Goal: Task Accomplishment & Management: Use online tool/utility

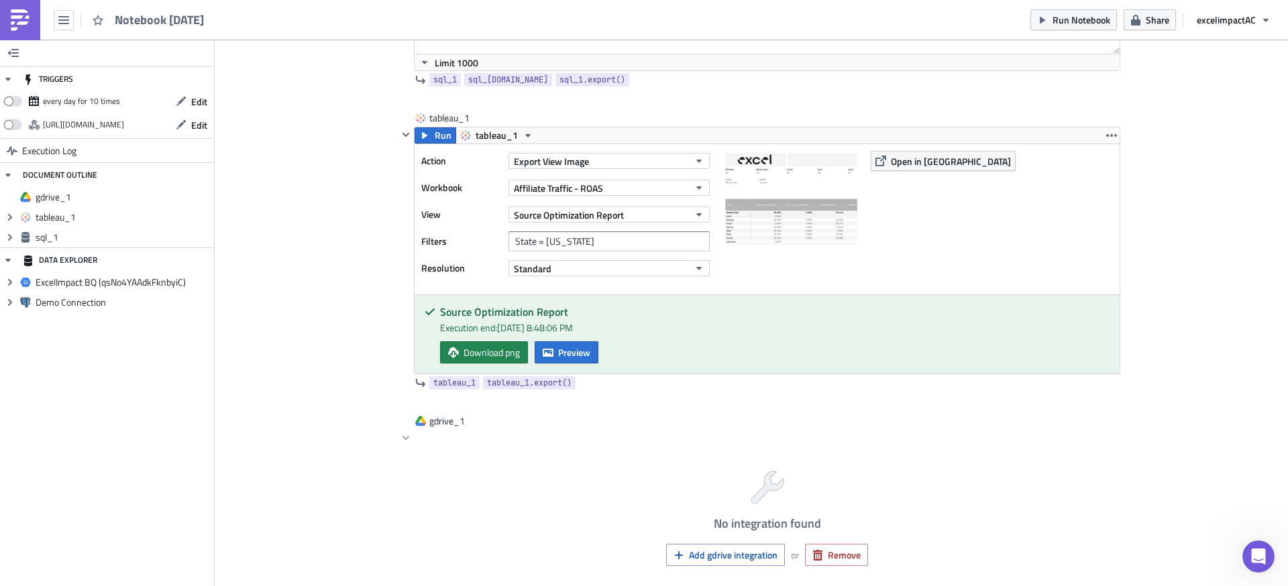
scroll to position [2271, 0]
click at [59, 25] on button "button" at bounding box center [64, 20] width 20 height 20
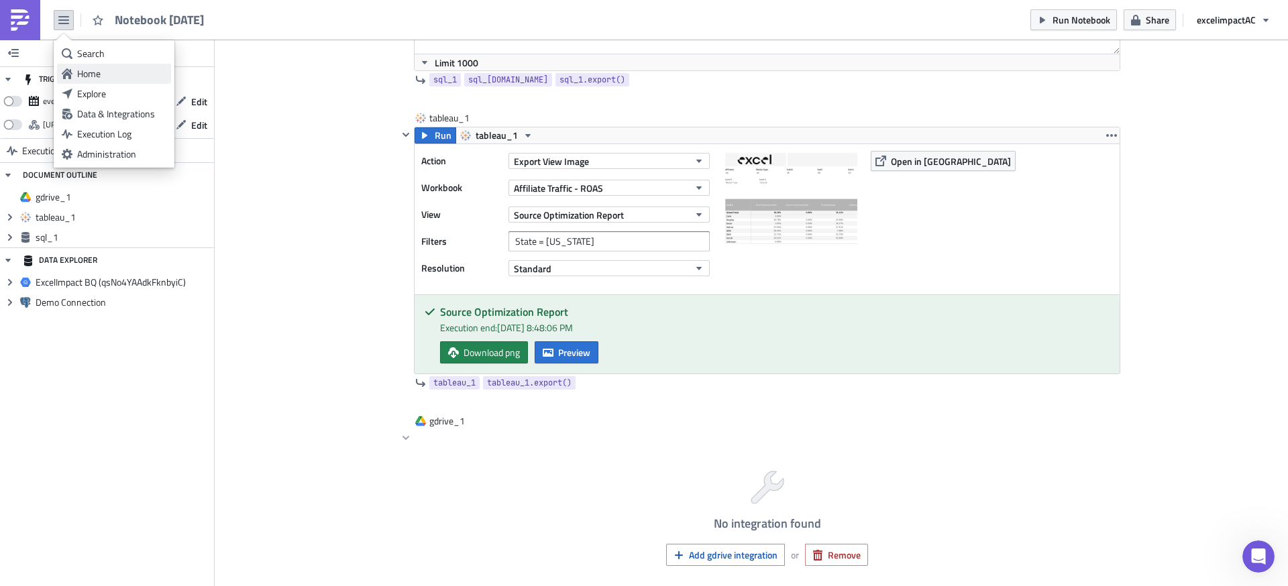
click at [107, 80] on link "Home" at bounding box center [114, 74] width 114 height 20
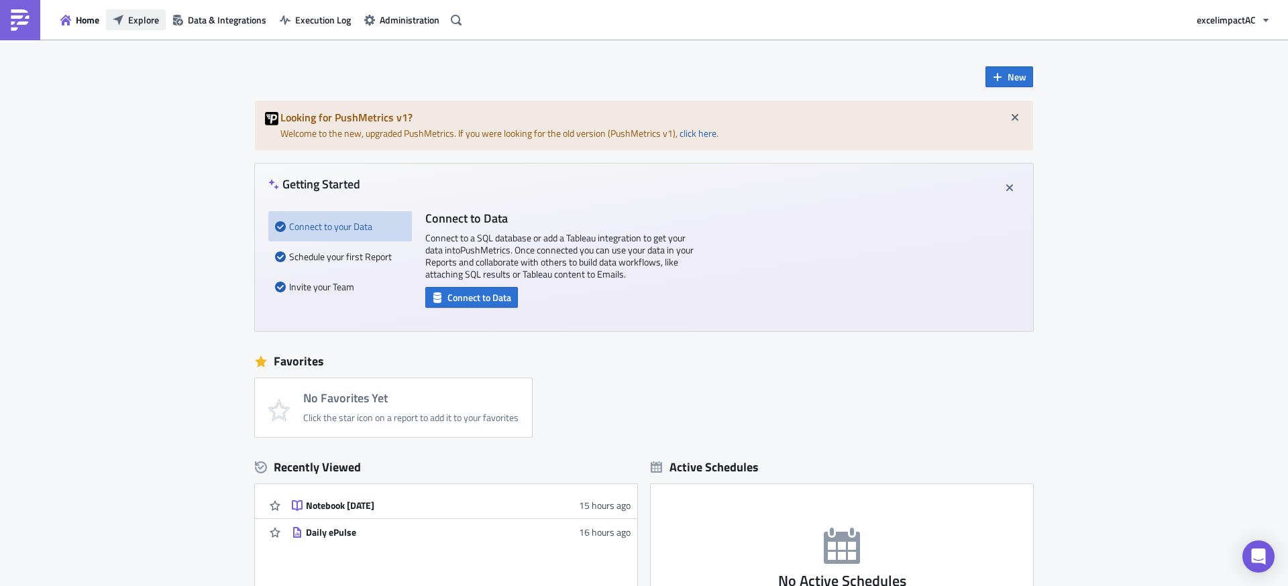
click at [150, 23] on span "Explore" at bounding box center [143, 20] width 31 height 14
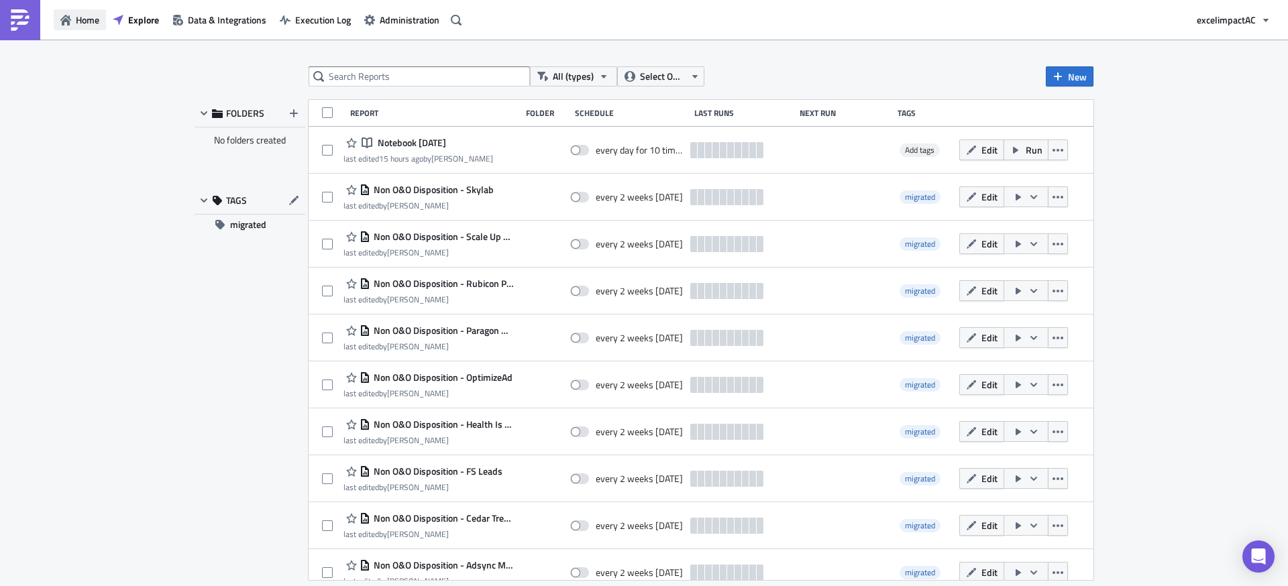
click at [86, 17] on span "Home" at bounding box center [87, 20] width 23 height 14
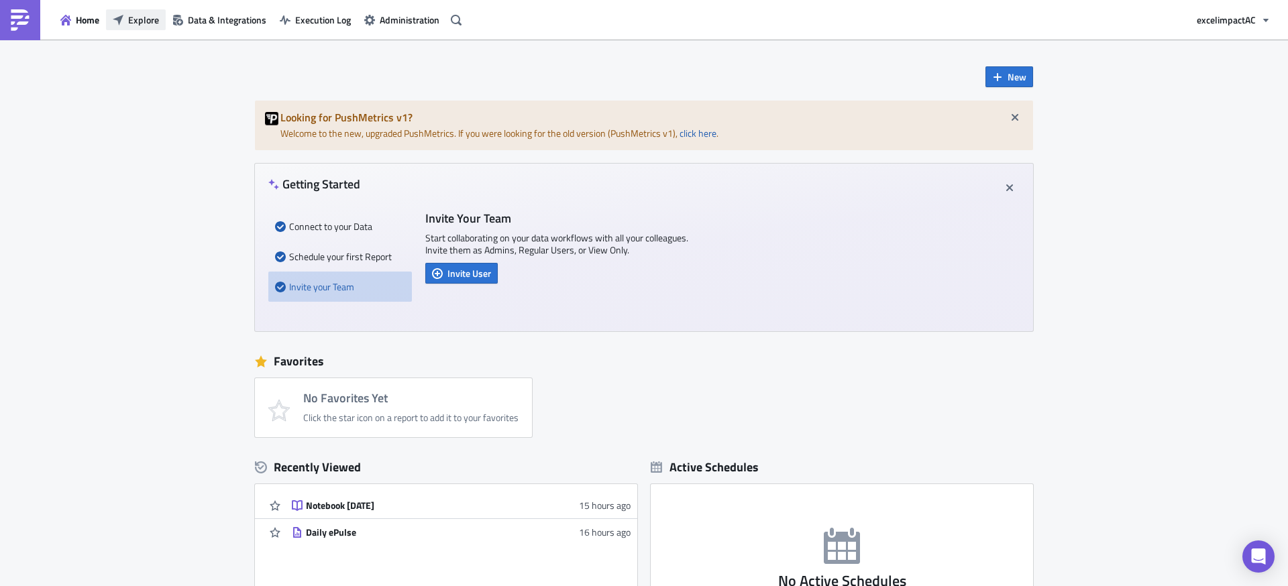
click at [152, 20] on span "Explore" at bounding box center [143, 20] width 31 height 14
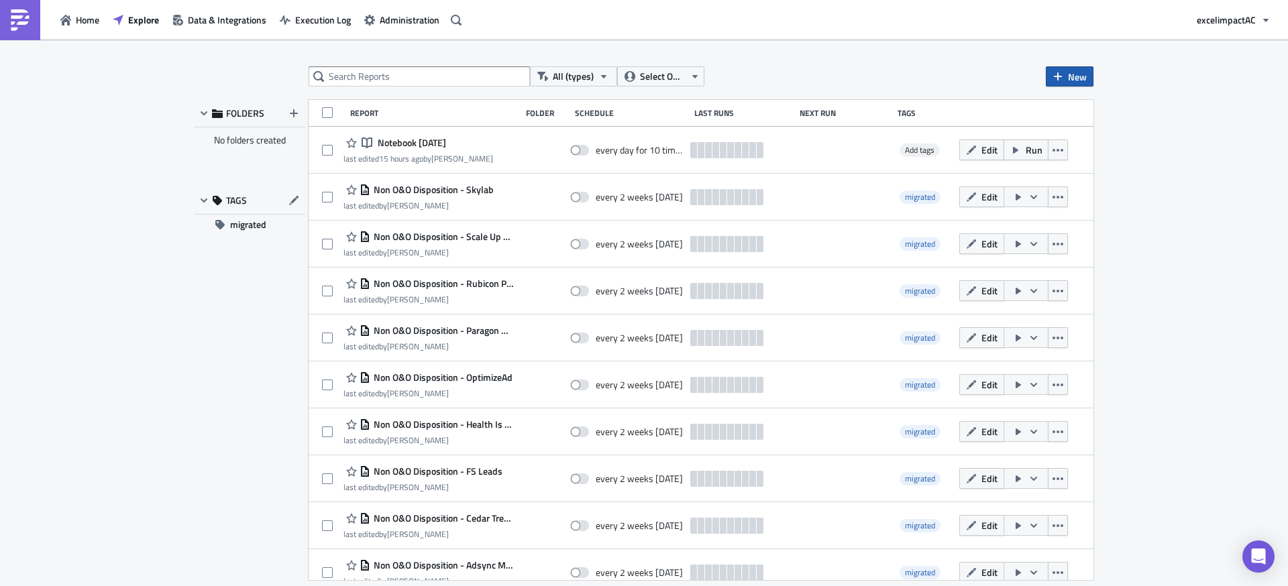
click at [1060, 77] on icon "button" at bounding box center [1058, 76] width 11 height 11
drag, startPoint x: 1084, startPoint y: 107, endPoint x: 1075, endPoint y: 105, distance: 9.8
click at [1084, 107] on div "Report" at bounding box center [1114, 109] width 89 height 13
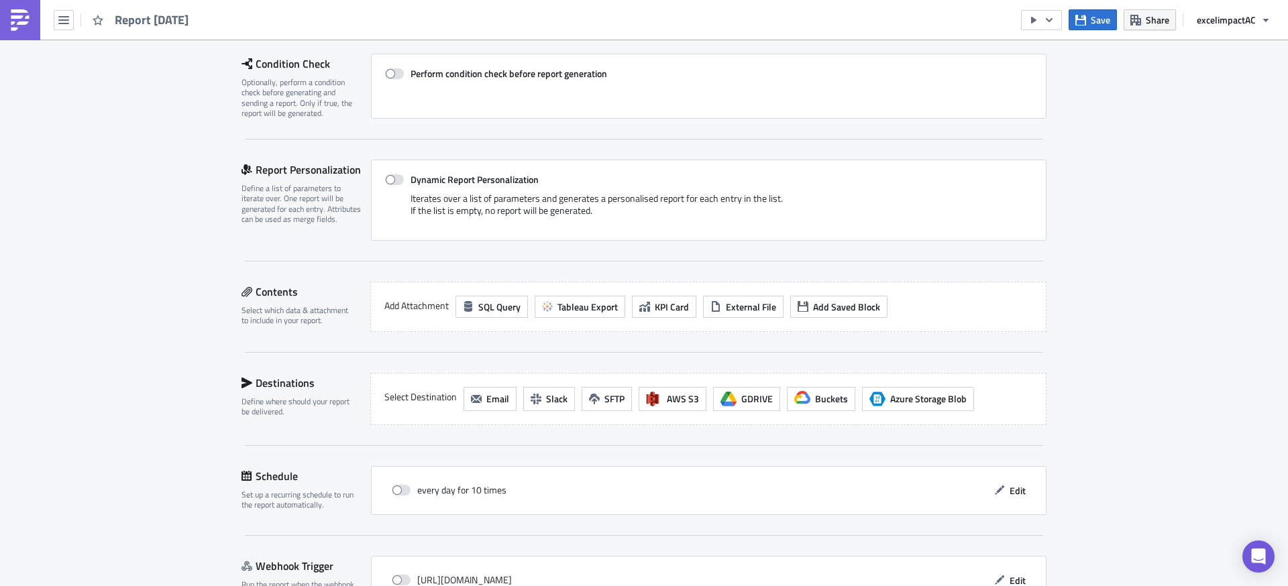
scroll to position [201, 0]
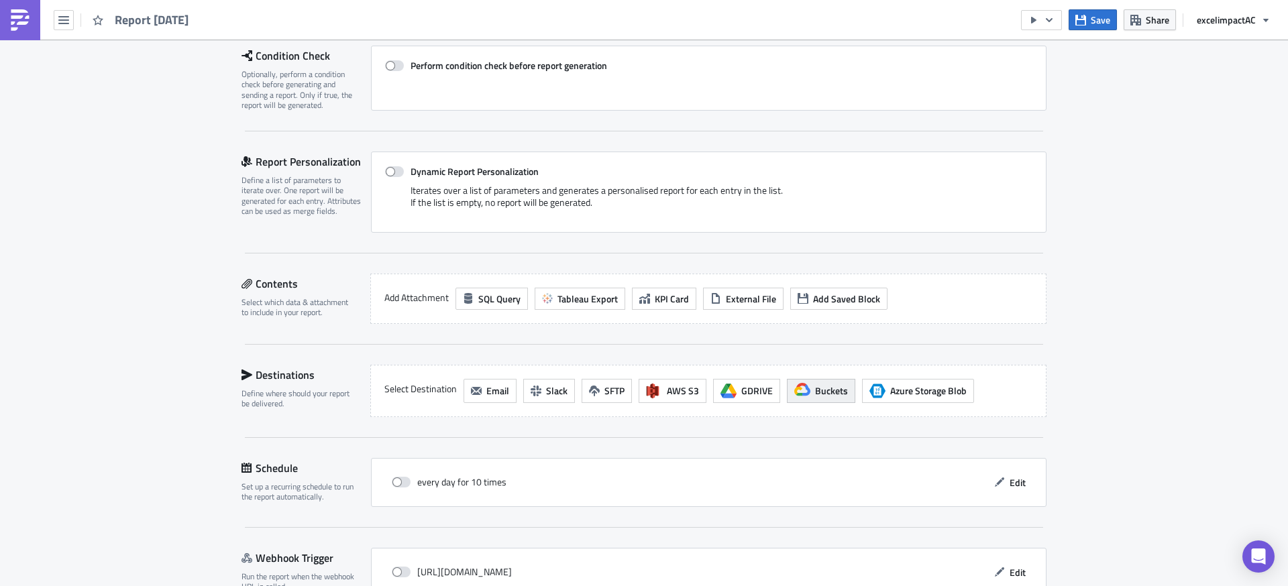
click at [820, 394] on span "Buckets" at bounding box center [831, 391] width 33 height 14
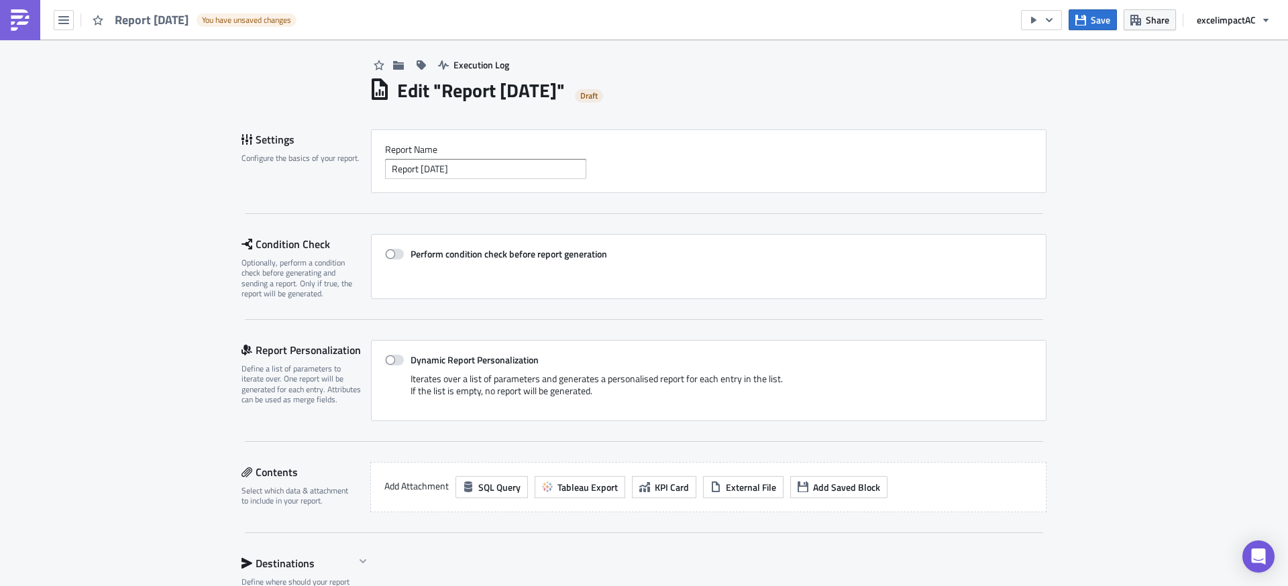
scroll to position [0, 0]
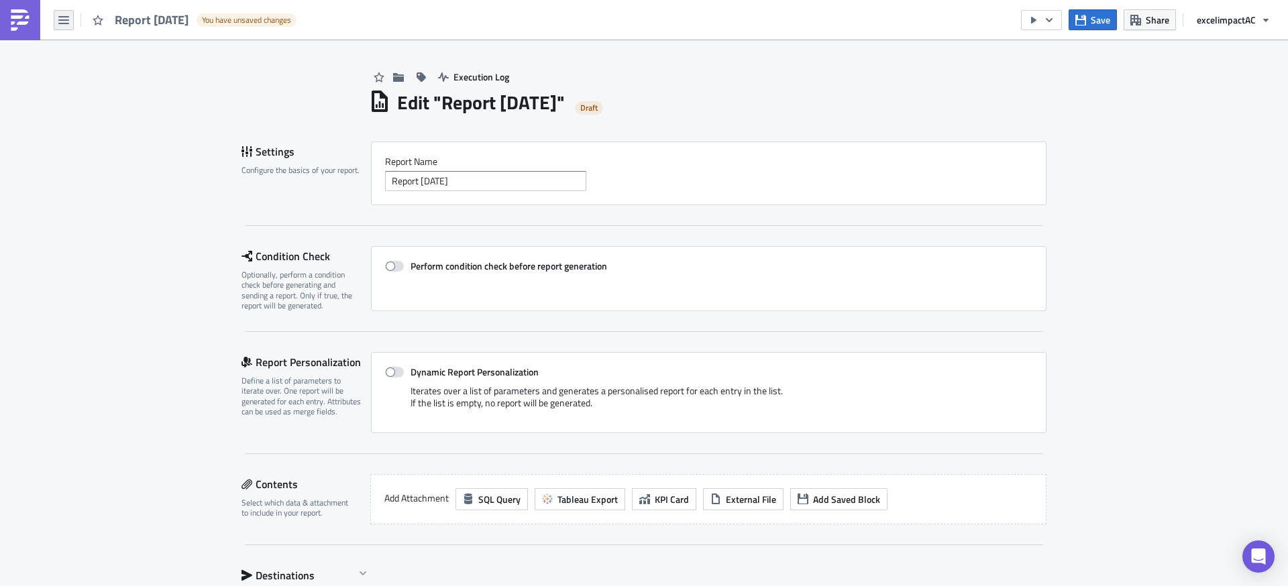
click at [67, 21] on icon "button" at bounding box center [63, 20] width 11 height 11
click at [16, 23] on img at bounding box center [19, 19] width 21 height 21
click at [70, 22] on button "button" at bounding box center [64, 20] width 20 height 20
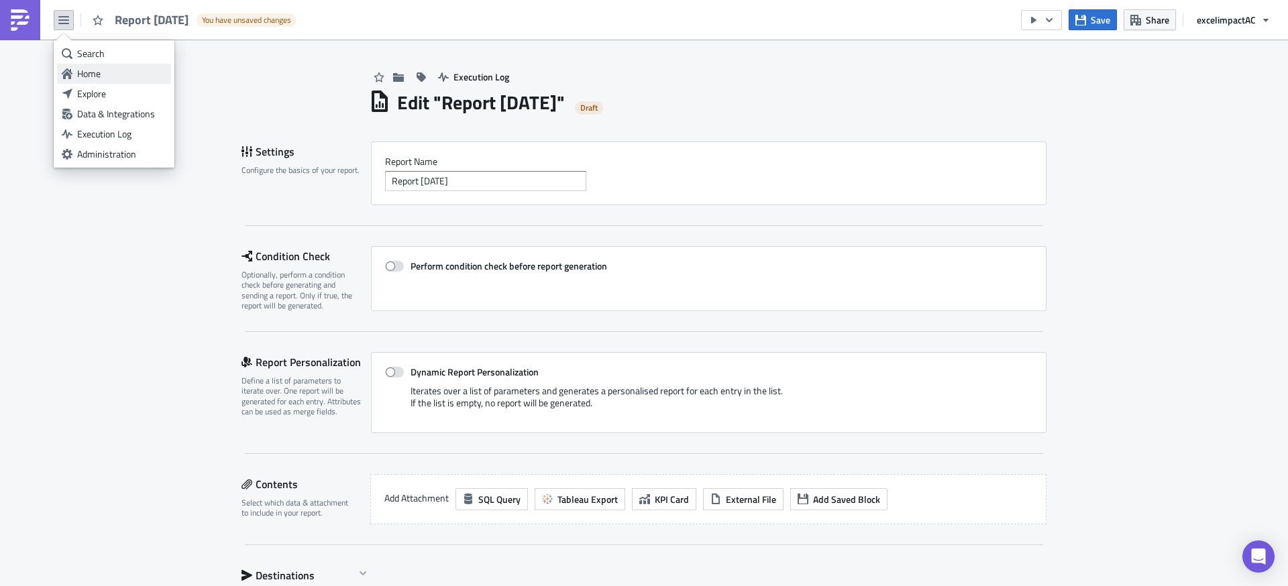
click at [101, 74] on div "Home" at bounding box center [121, 73] width 89 height 13
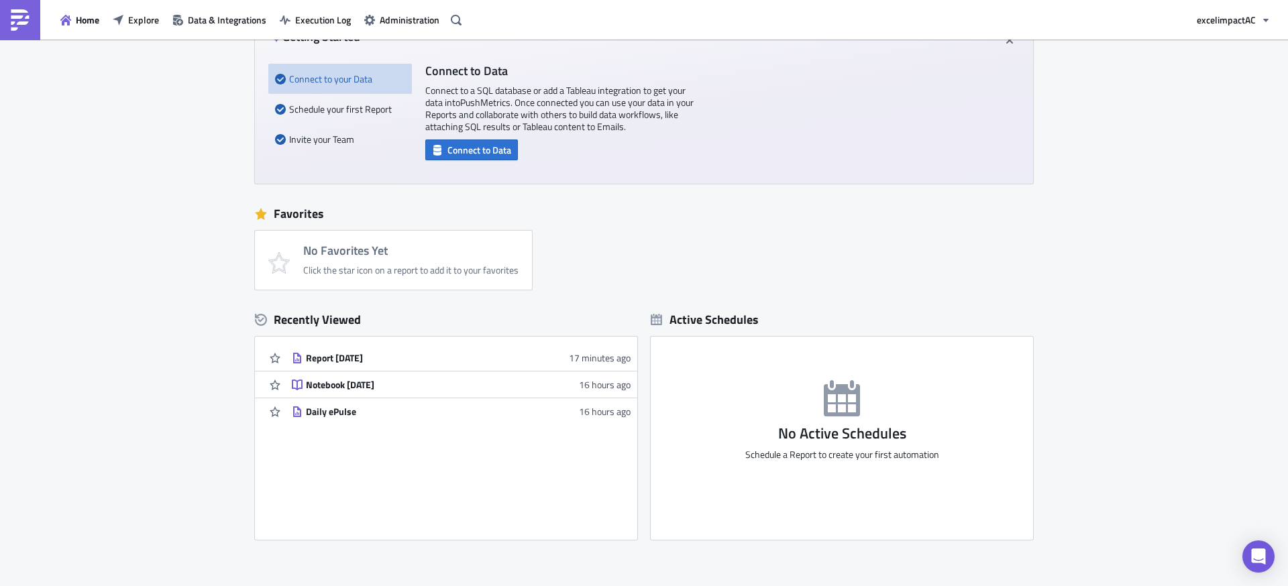
scroll to position [169, 0]
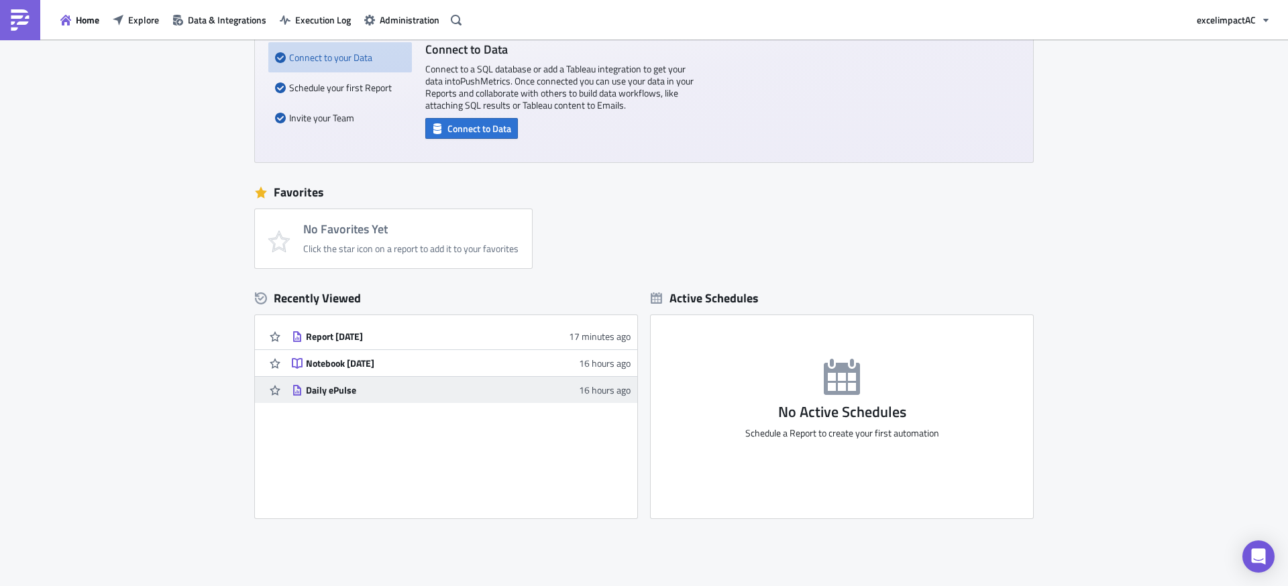
click at [319, 394] on div "Daily ePulse" at bounding box center [423, 390] width 235 height 12
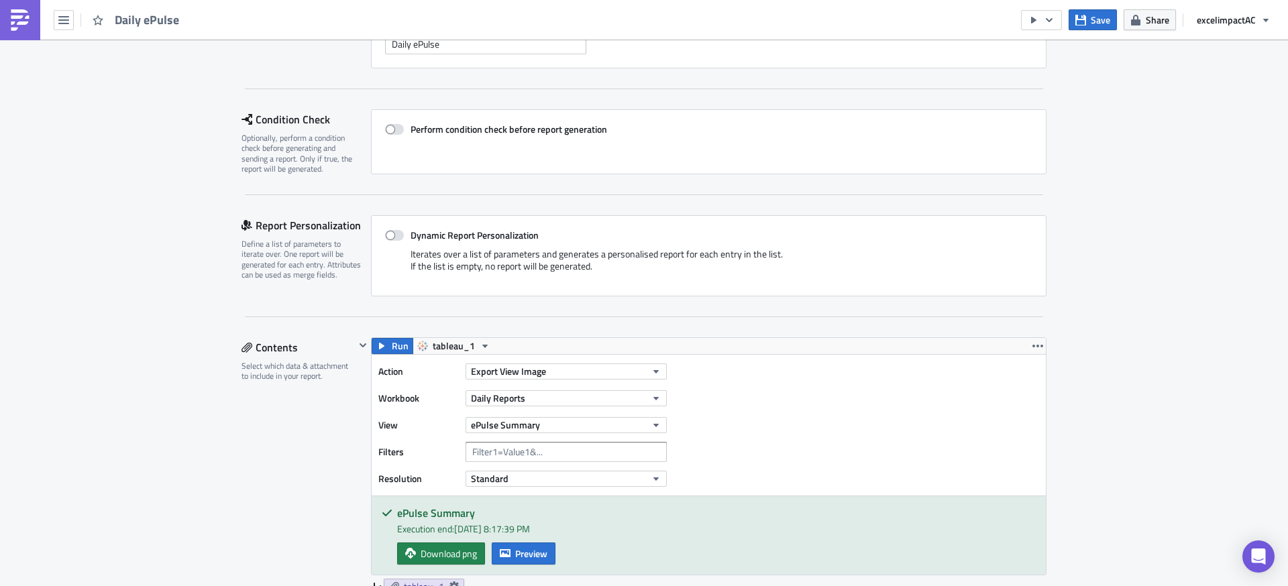
scroll to position [139, 0]
click at [396, 127] on span at bounding box center [394, 127] width 19 height 11
click at [396, 127] on input "Perform condition check before report generation" at bounding box center [392, 127] width 9 height 9
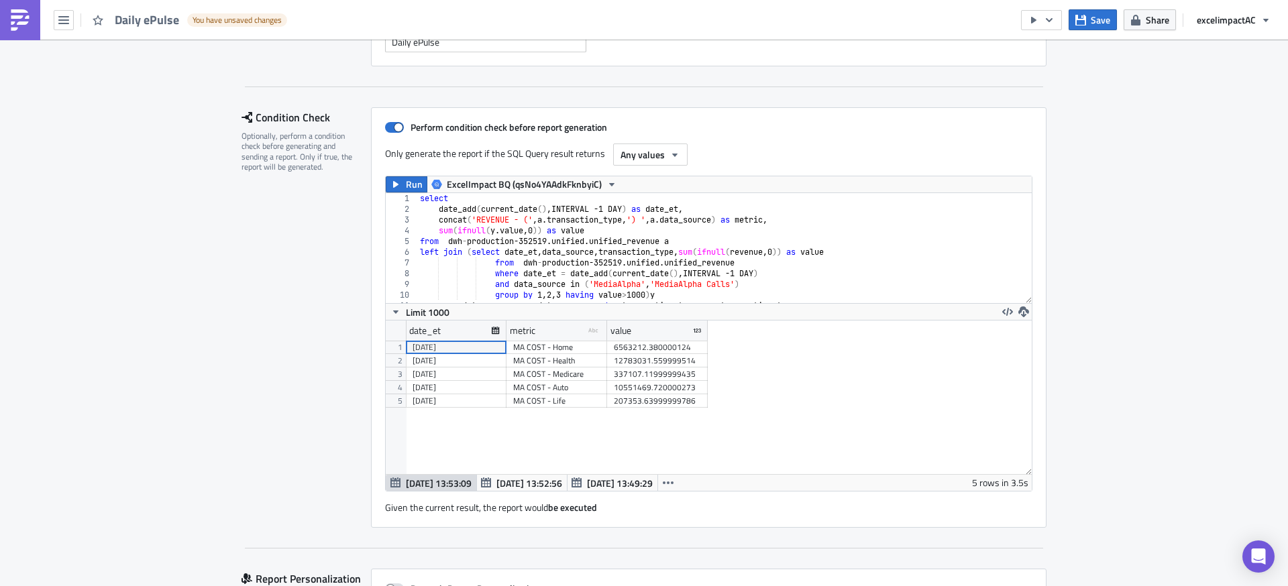
scroll to position [154, 646]
click at [669, 158] on icon "button" at bounding box center [674, 155] width 11 height 11
click at [385, 126] on span at bounding box center [394, 127] width 19 height 11
click at [388, 126] on input "Perform condition check before report generation" at bounding box center [392, 127] width 9 height 9
checkbox input "false"
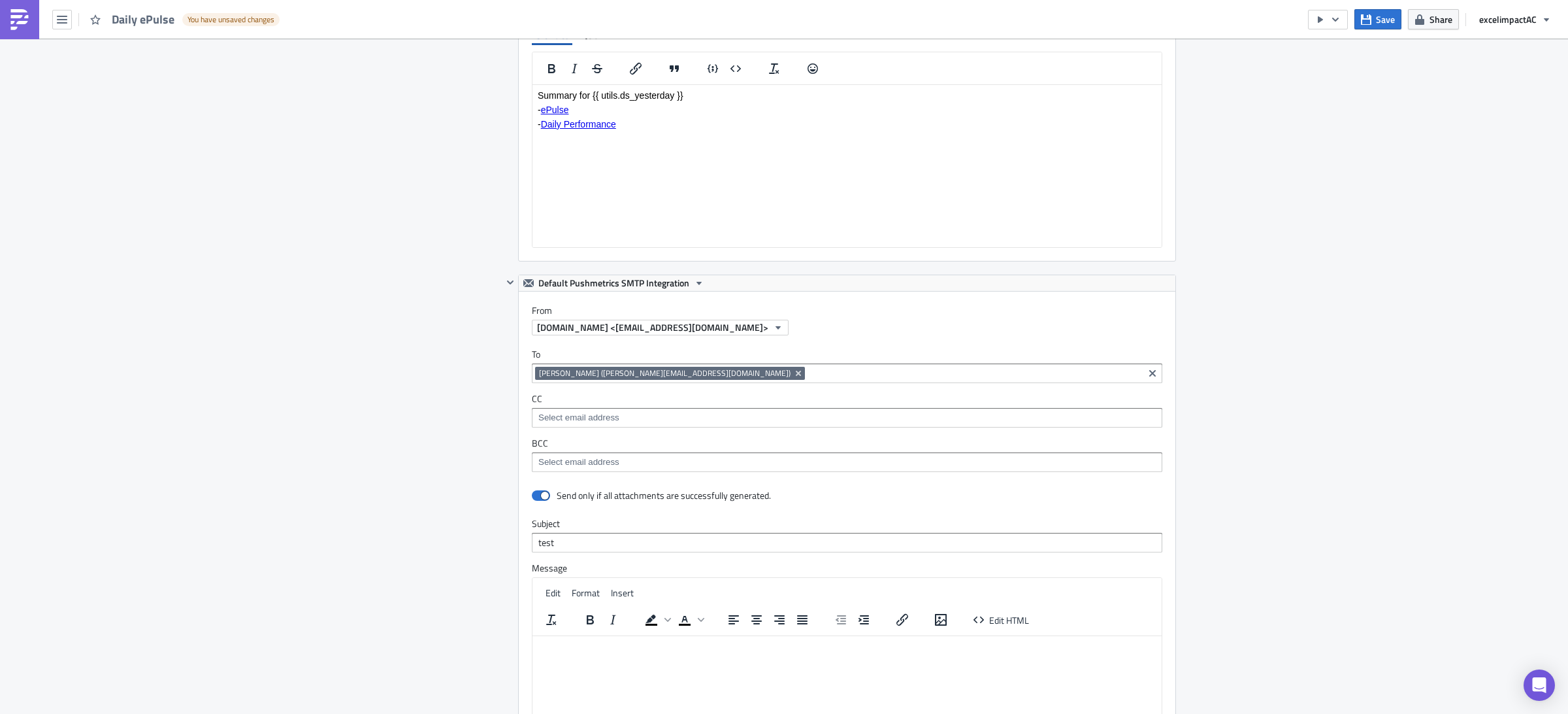
scroll to position [1059, 0]
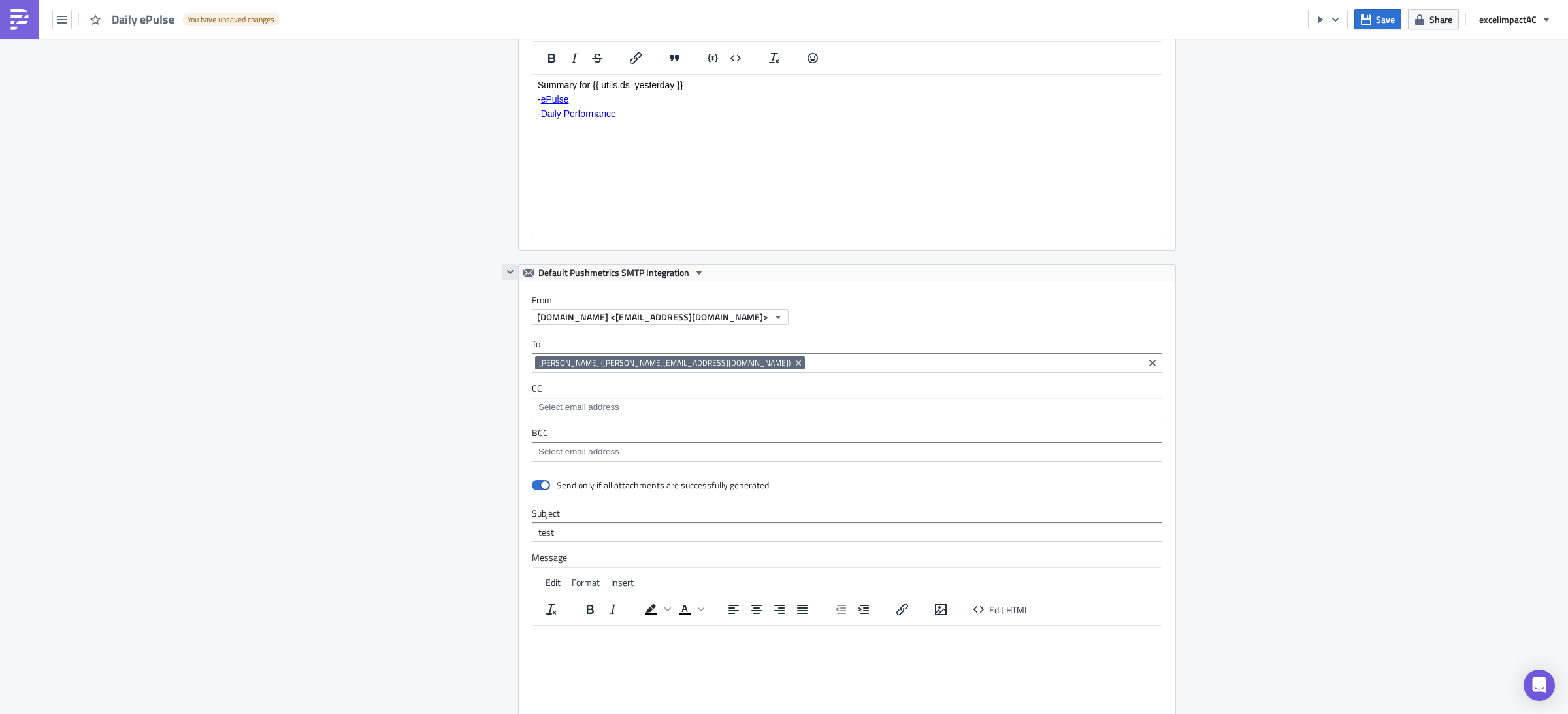
click at [509, 277] on button "button" at bounding box center [510, 272] width 16 height 16
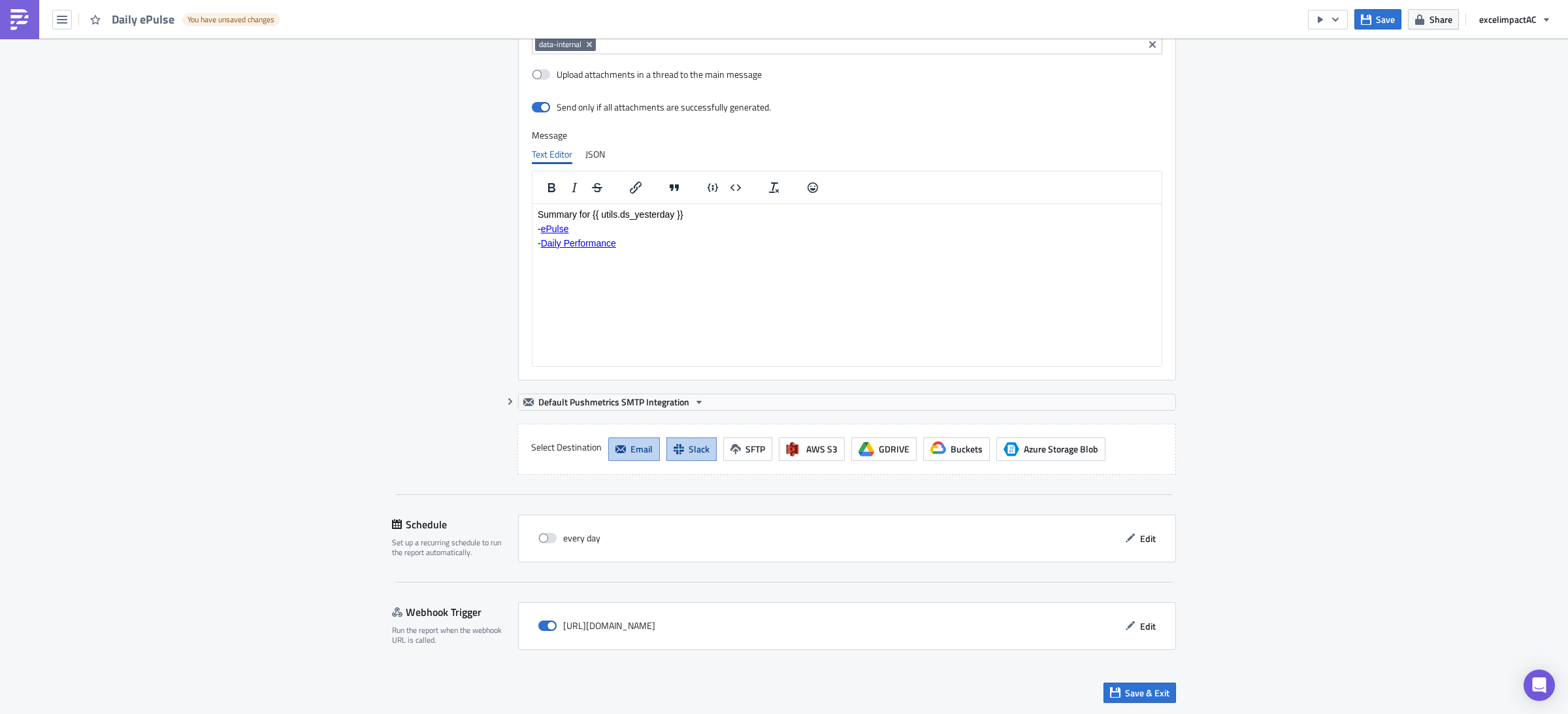
click at [630, 448] on span "Email" at bounding box center [641, 448] width 22 height 14
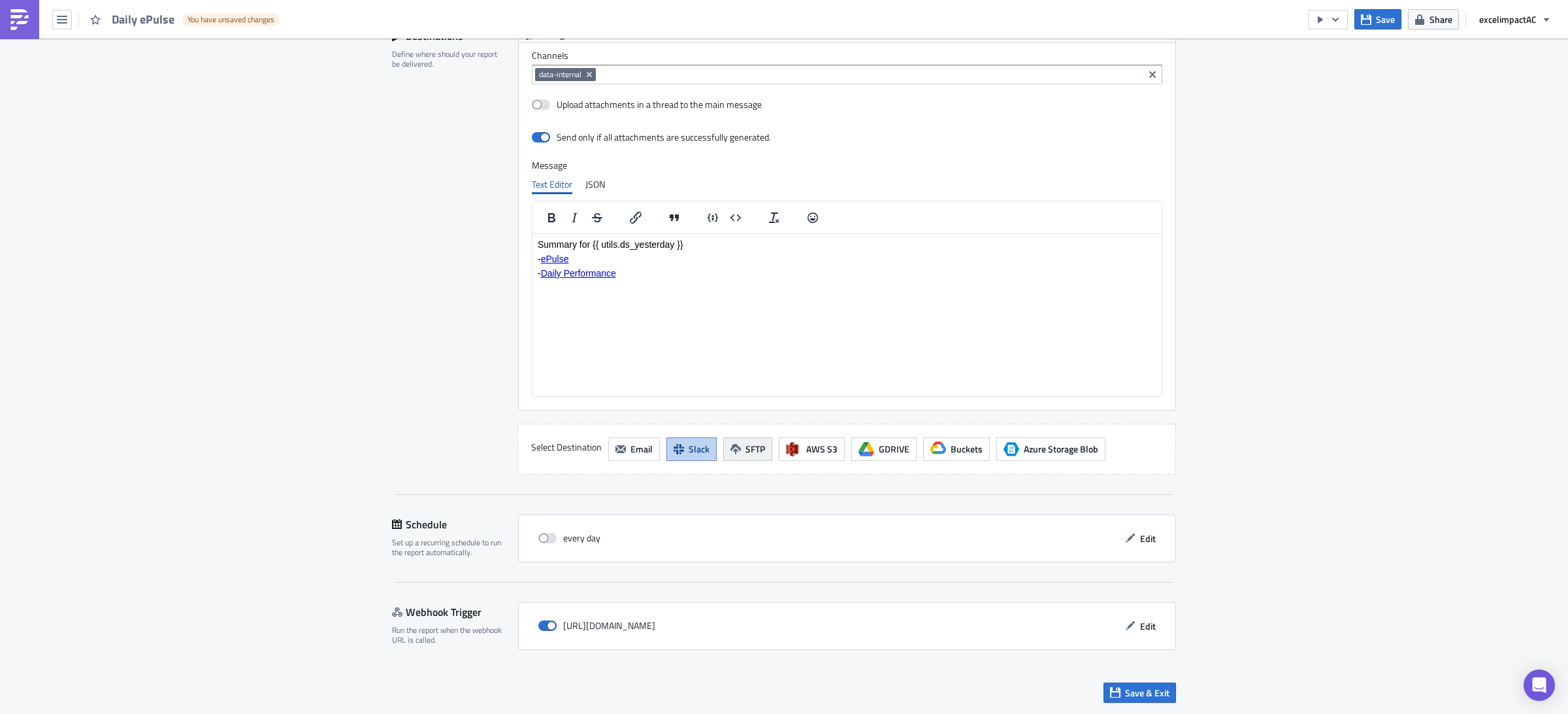
scroll to position [905, 0]
click at [540, 538] on span at bounding box center [547, 538] width 19 height 11
click at [541, 538] on input "checkbox" at bounding box center [544, 538] width 9 height 9
drag, startPoint x: 540, startPoint y: 539, endPoint x: 567, endPoint y: 542, distance: 27.2
click at [540, 539] on span at bounding box center [547, 538] width 19 height 11
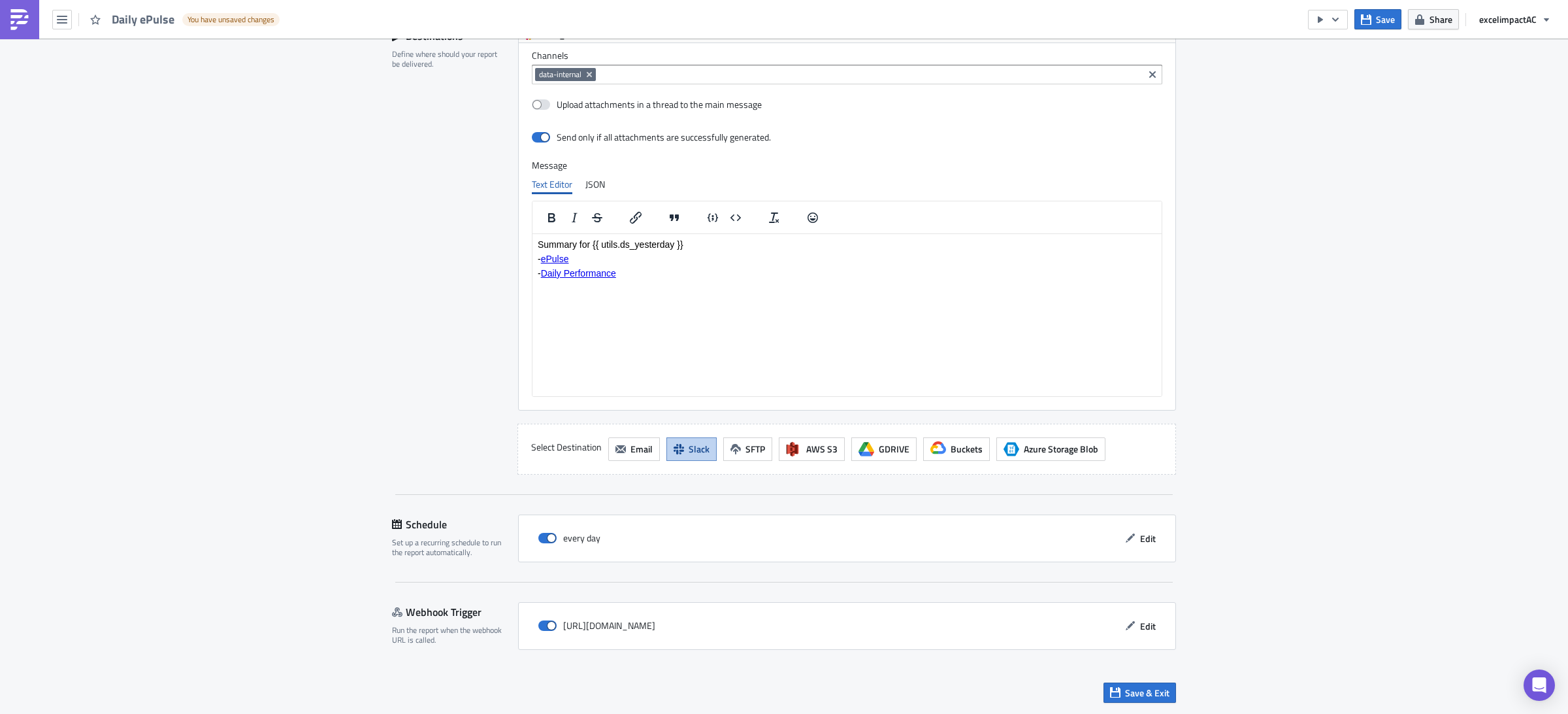
click at [541, 539] on input "checkbox" at bounding box center [544, 538] width 9 height 9
click at [1140, 541] on span "Edit" at bounding box center [1148, 538] width 16 height 14
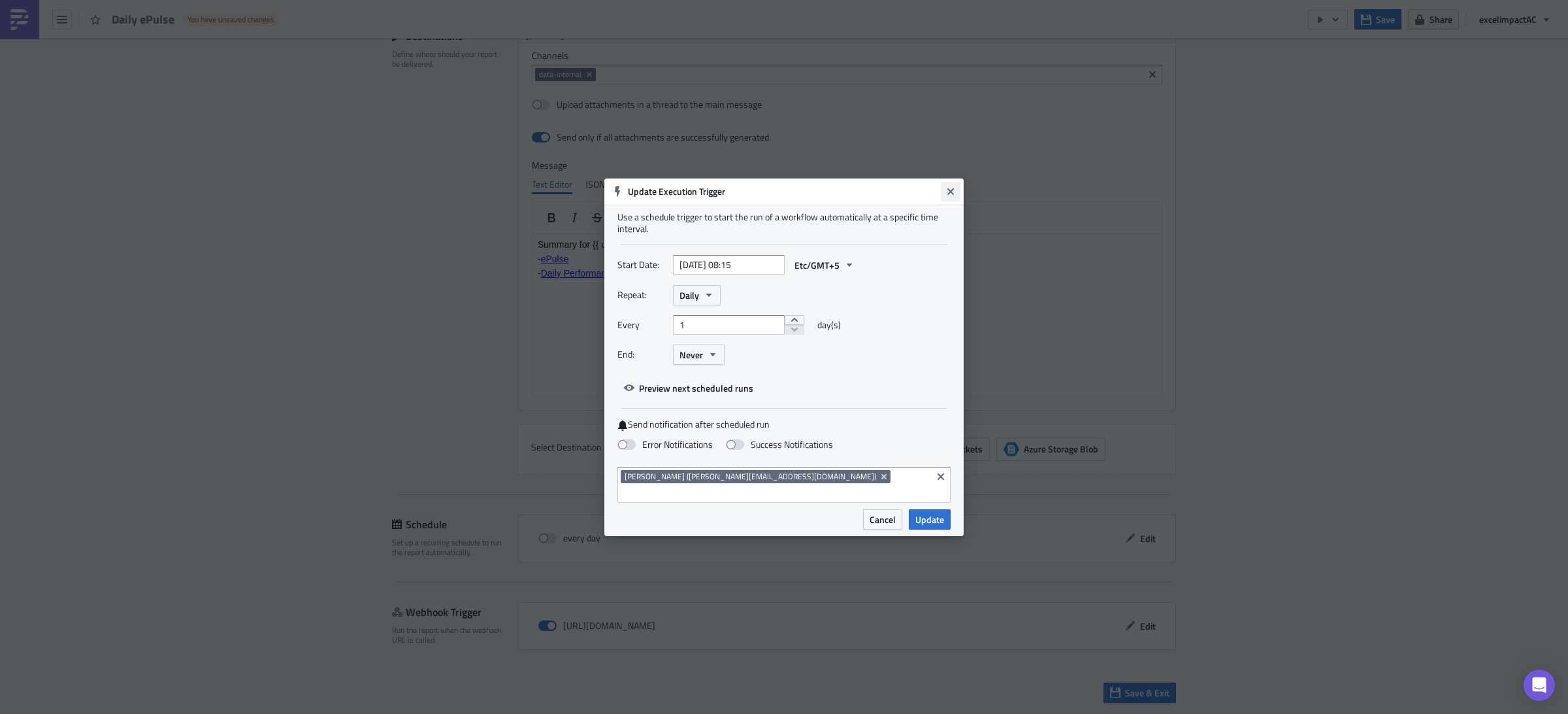
click at [953, 194] on icon "Close" at bounding box center [951, 191] width 7 height 7
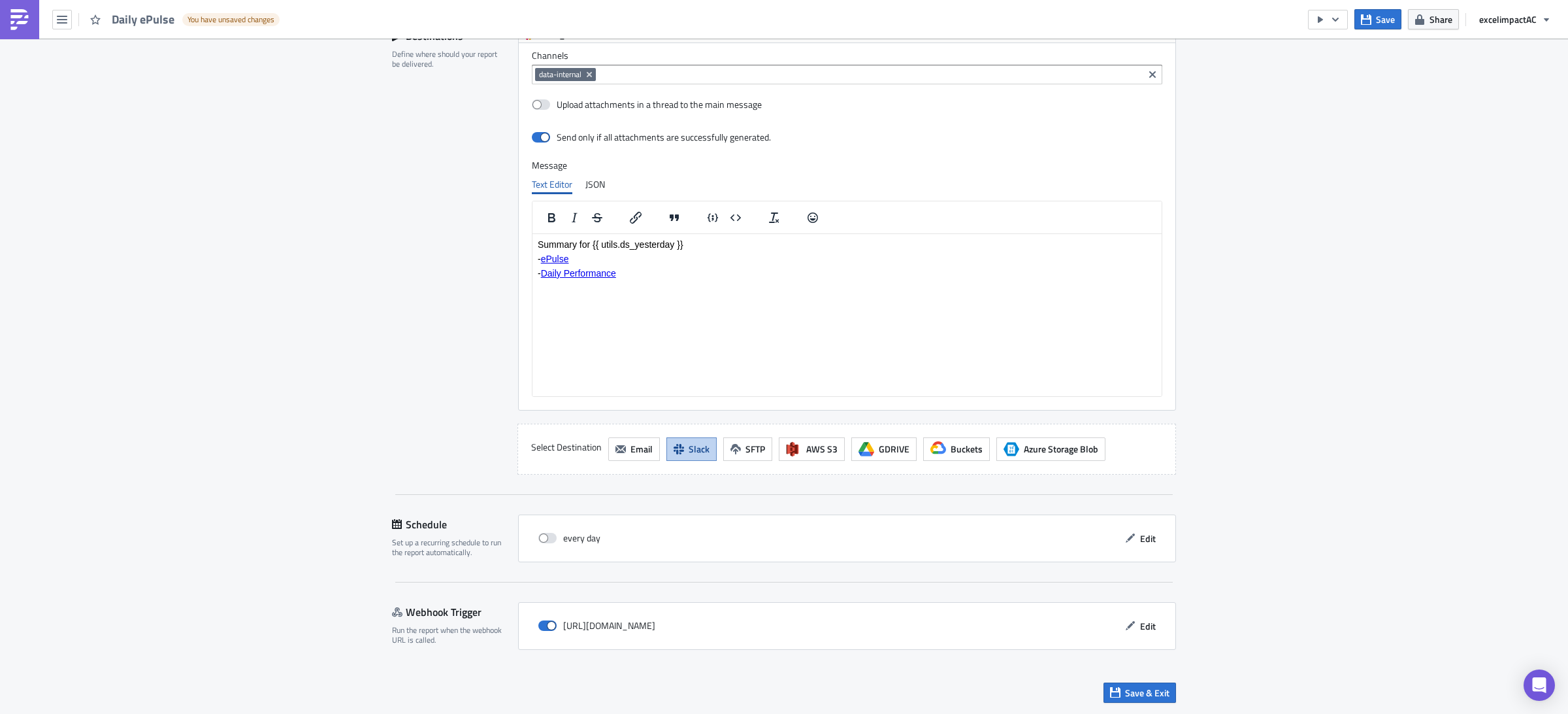
drag, startPoint x: 545, startPoint y: 536, endPoint x: 622, endPoint y: 542, distance: 77.2
click at [545, 536] on span at bounding box center [547, 538] width 19 height 11
click at [545, 536] on input "checkbox" at bounding box center [544, 538] width 9 height 9
checkbox input "true"
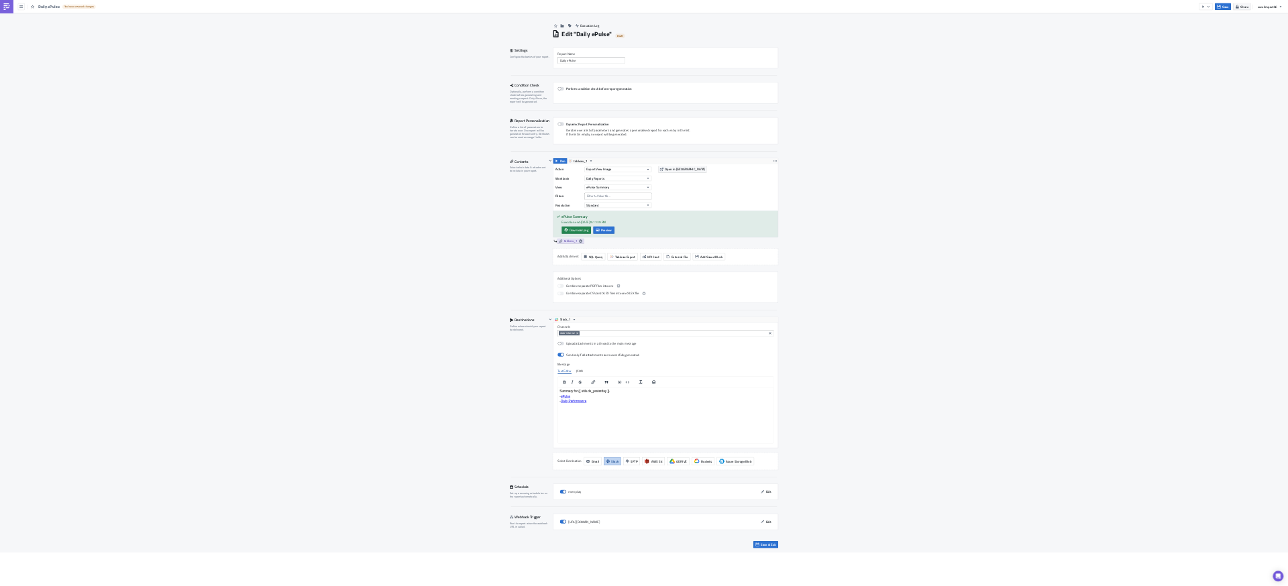
scroll to position [0, 0]
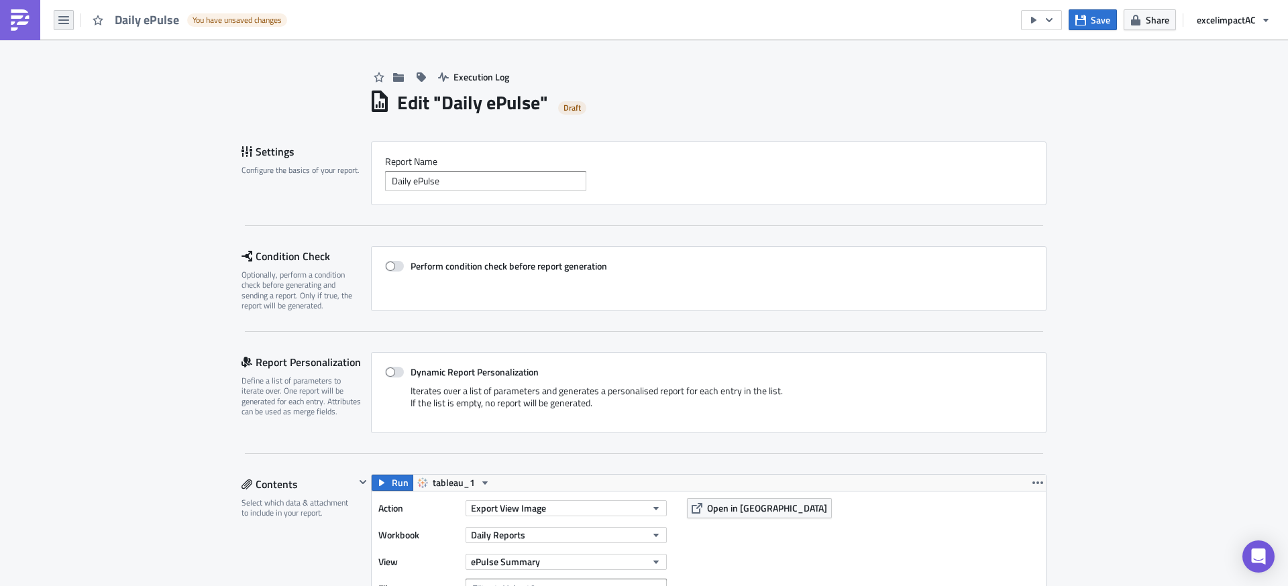
click at [58, 23] on icon "button" at bounding box center [63, 20] width 11 height 11
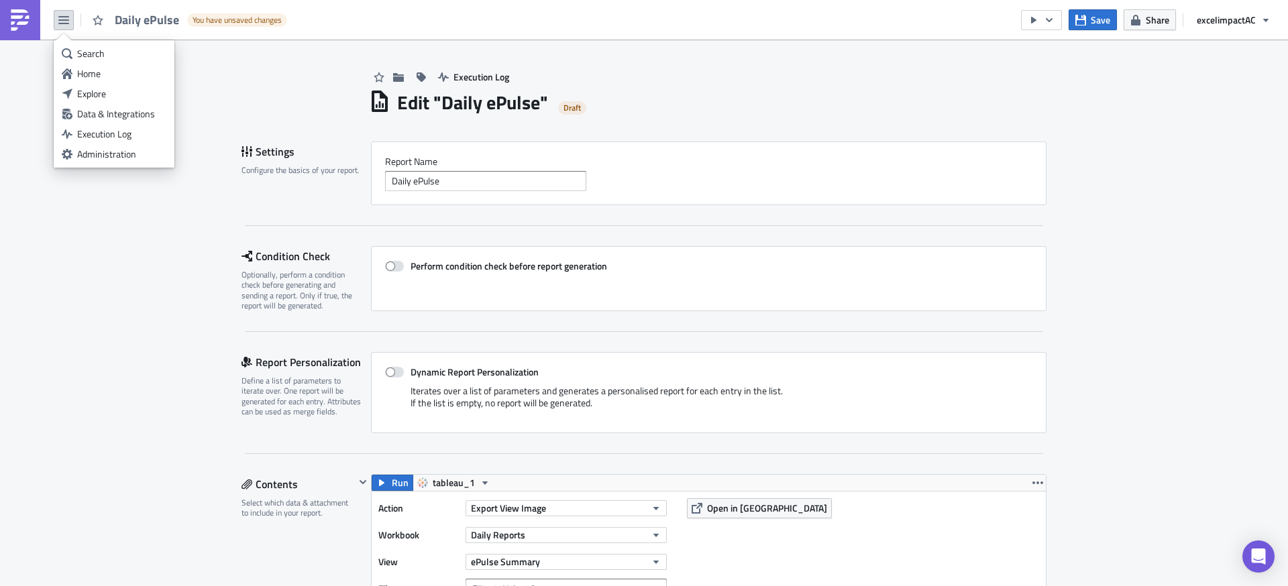
click at [21, 21] on img at bounding box center [19, 19] width 21 height 21
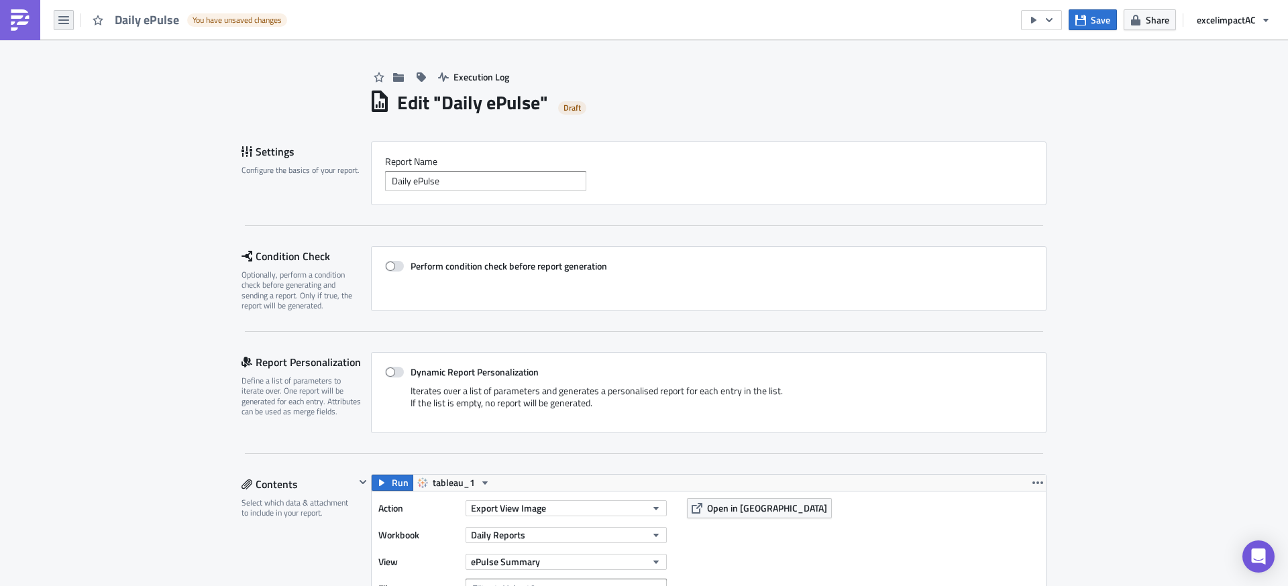
click at [66, 21] on icon "button" at bounding box center [63, 20] width 11 height 11
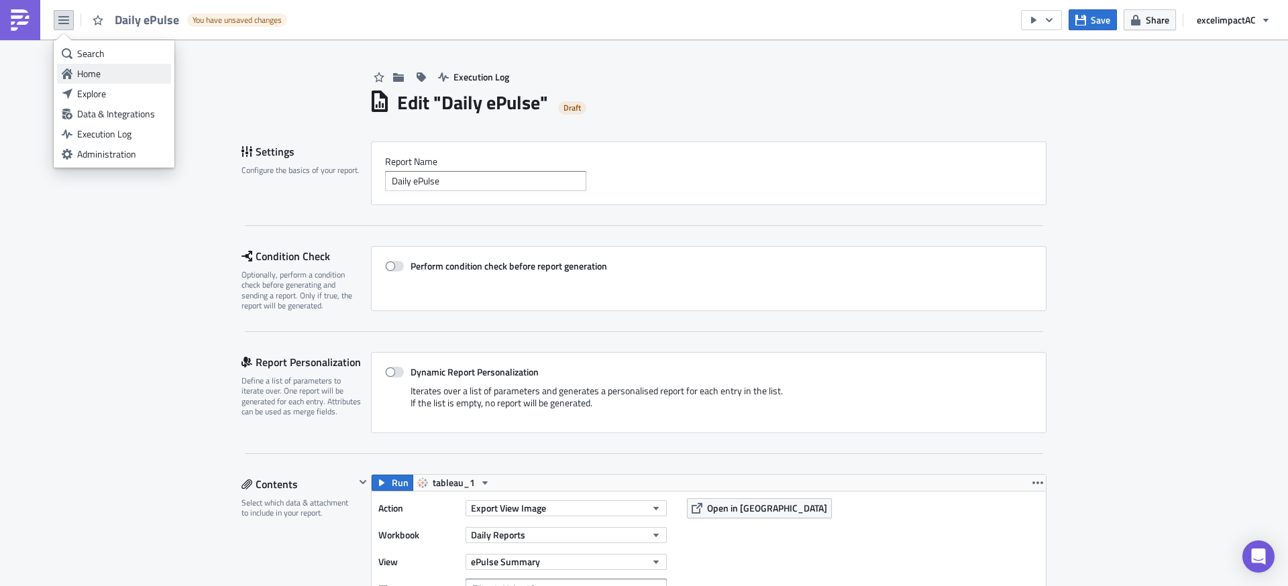
click at [106, 68] on div "Home" at bounding box center [121, 73] width 89 height 13
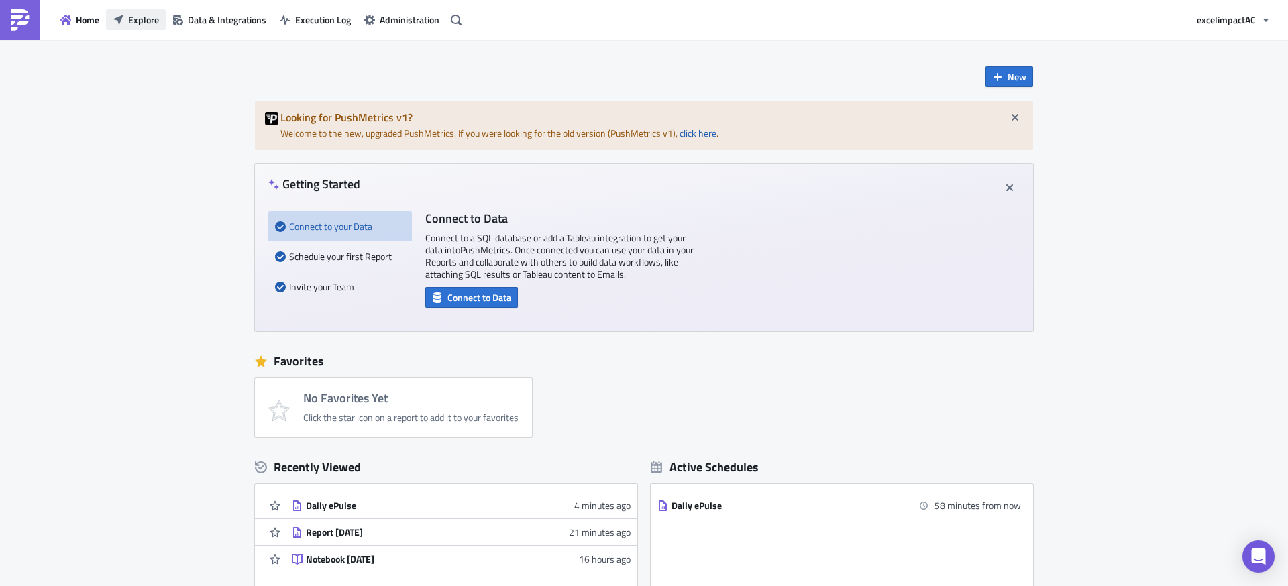
click at [131, 25] on span "Explore" at bounding box center [143, 20] width 31 height 14
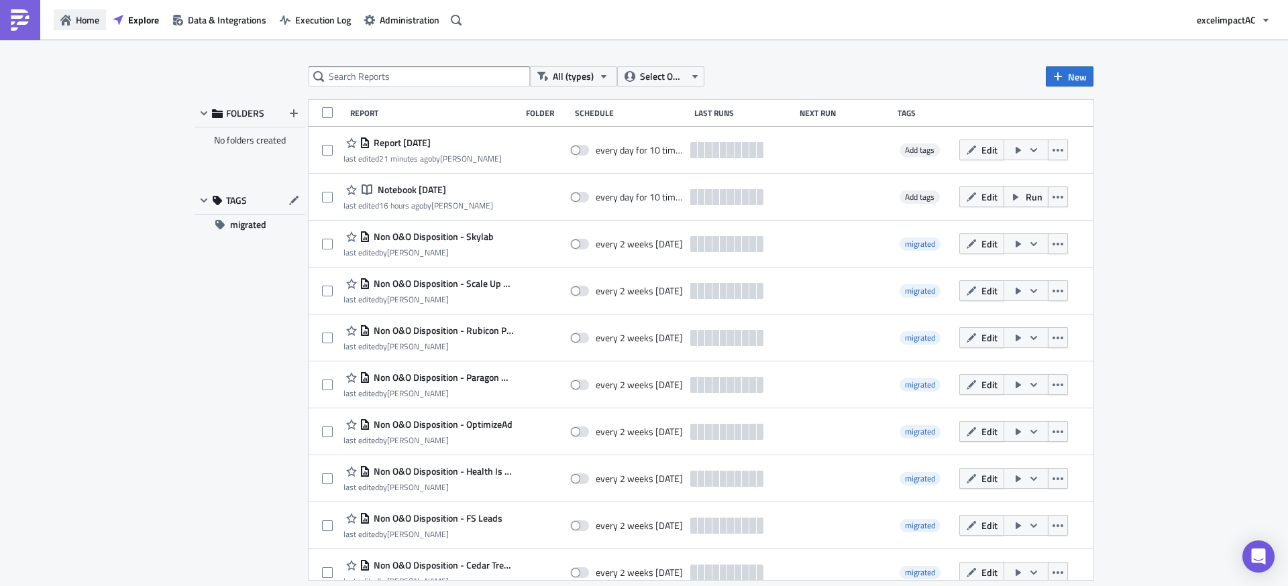
click at [66, 22] on icon "button" at bounding box center [65, 20] width 11 height 11
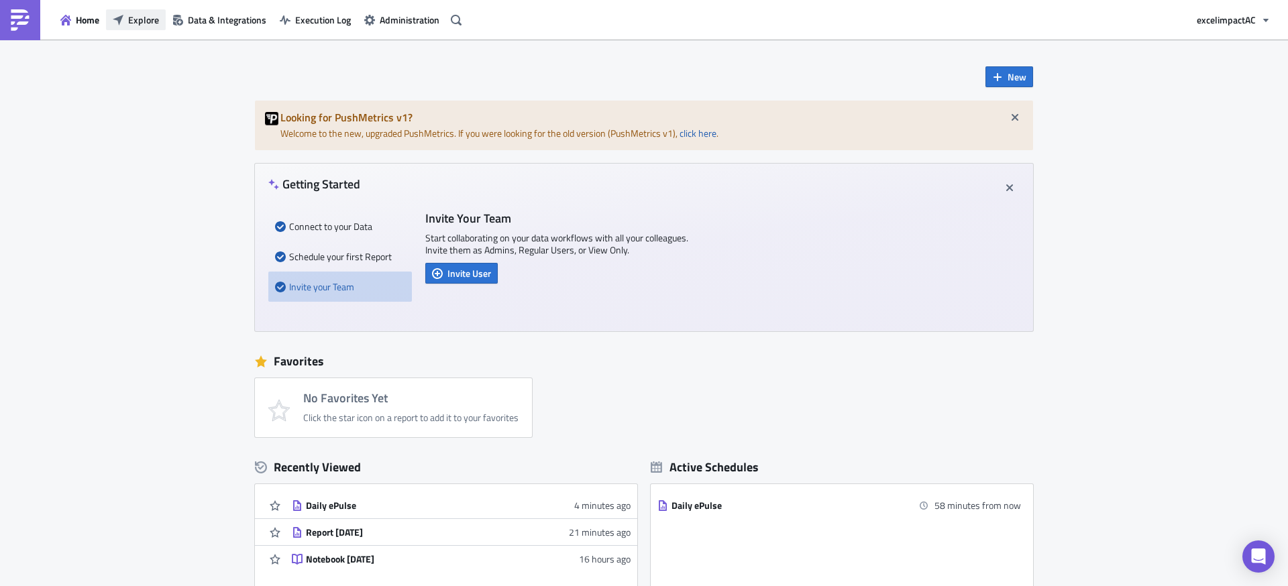
click at [129, 23] on span "Explore" at bounding box center [143, 20] width 31 height 14
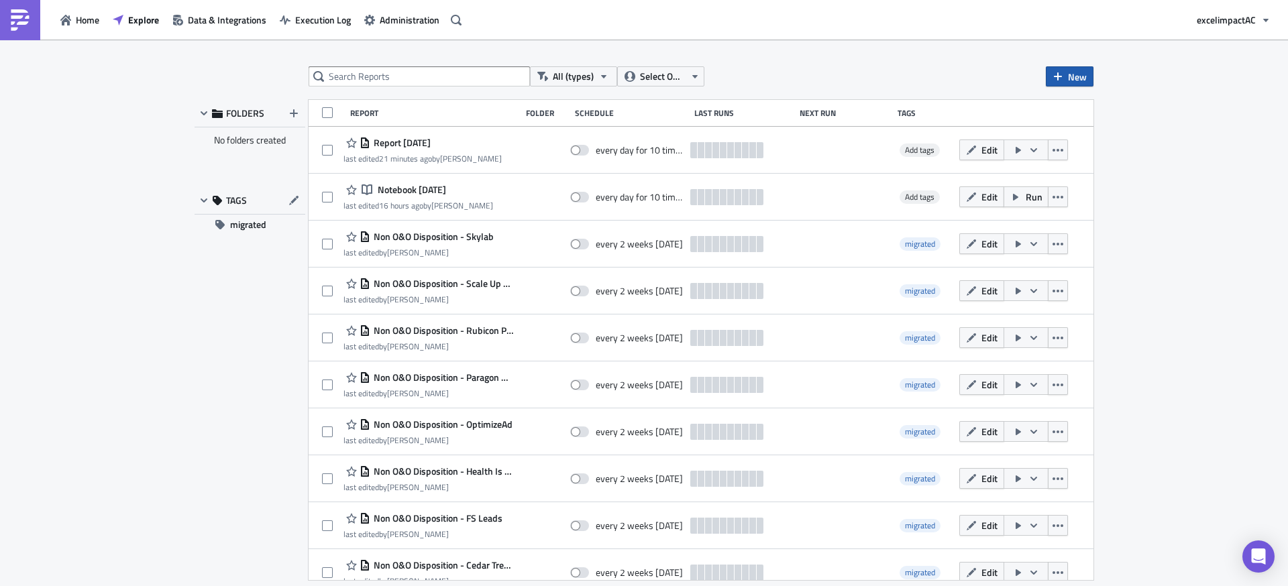
click at [1071, 77] on span "New" at bounding box center [1077, 77] width 19 height 14
click at [1100, 133] on div "Notebook" at bounding box center [1114, 129] width 89 height 13
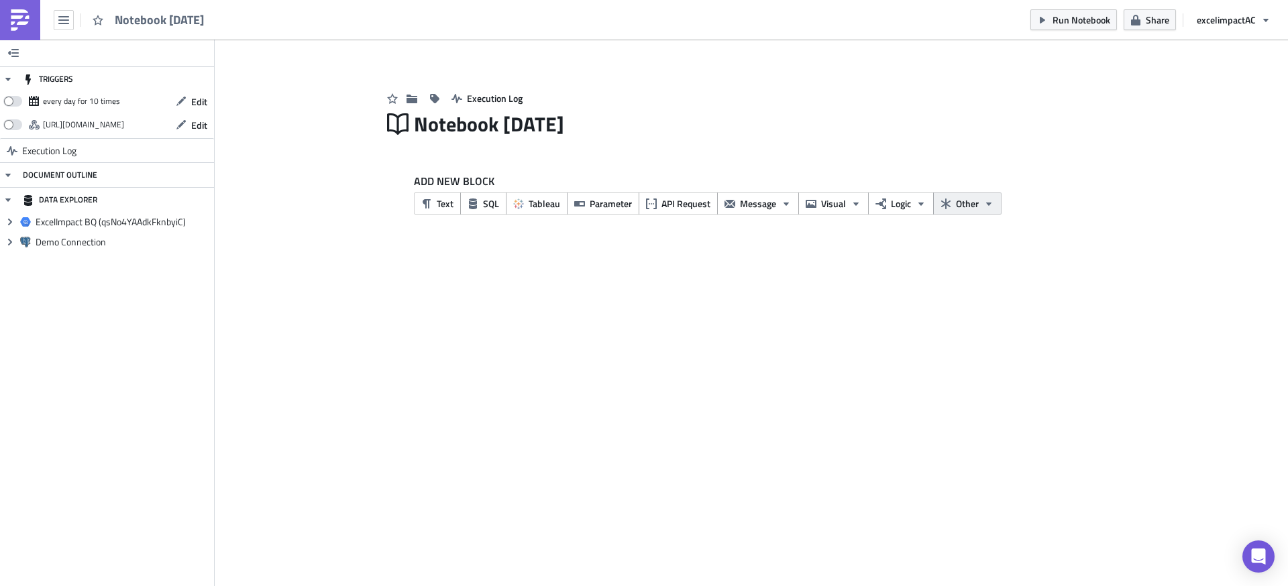
click at [989, 206] on icon "button" at bounding box center [988, 204] width 11 height 11
click at [1077, 262] on div "TRIGGERS every day for 10 times Edit https://pushmetrics.io/api/v1/report/6RljO…" at bounding box center [644, 313] width 1288 height 547
click at [989, 205] on icon "button" at bounding box center [988, 204] width 11 height 11
click at [860, 301] on div "TRIGGERS every day for 10 times Edit https://pushmetrics.io/api/v1/report/6RljO…" at bounding box center [644, 313] width 1288 height 547
click at [411, 97] on icon "button" at bounding box center [412, 98] width 11 height 9
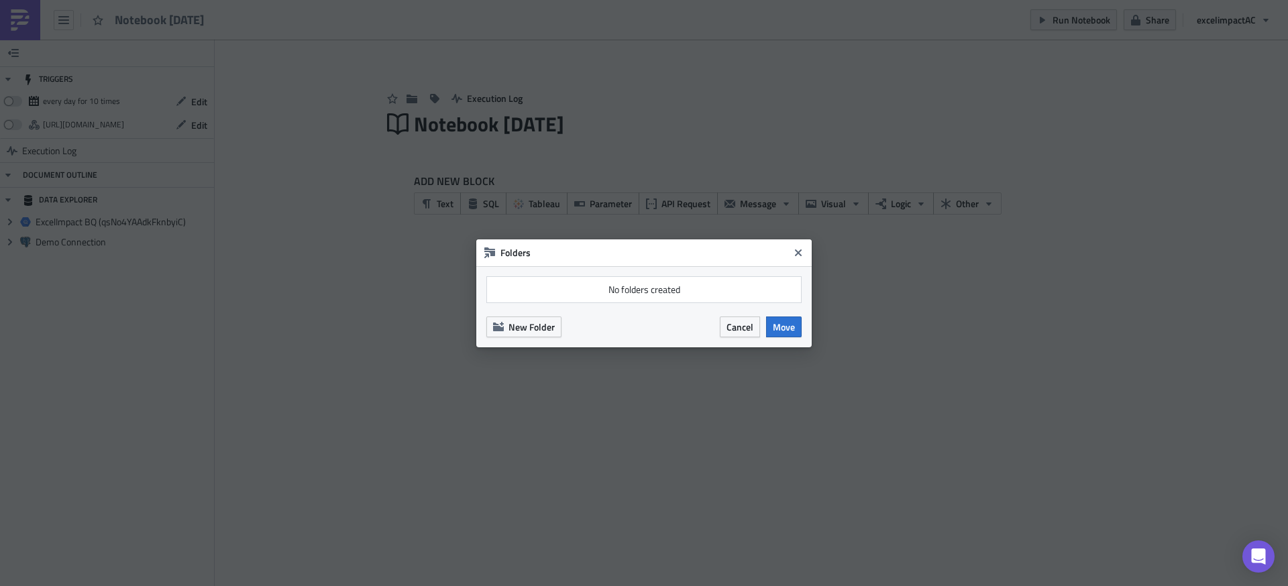
drag, startPoint x: 799, startPoint y: 252, endPoint x: 767, endPoint y: 241, distance: 33.5
click at [799, 252] on icon "Close" at bounding box center [798, 252] width 7 height 7
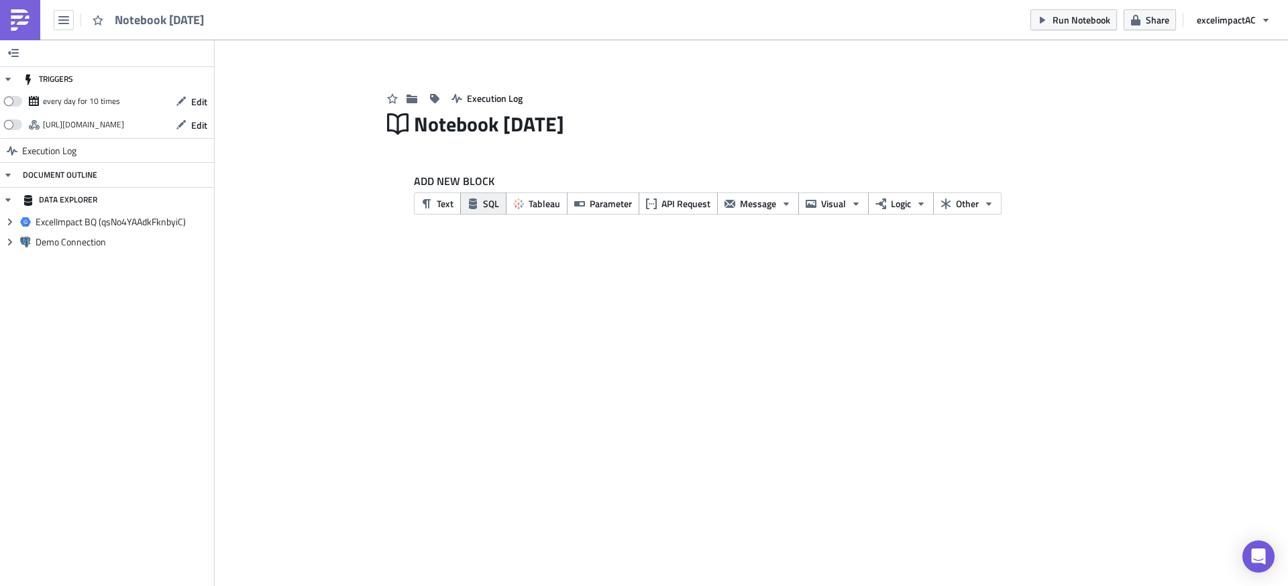
click at [488, 204] on span "SQL" at bounding box center [491, 204] width 16 height 14
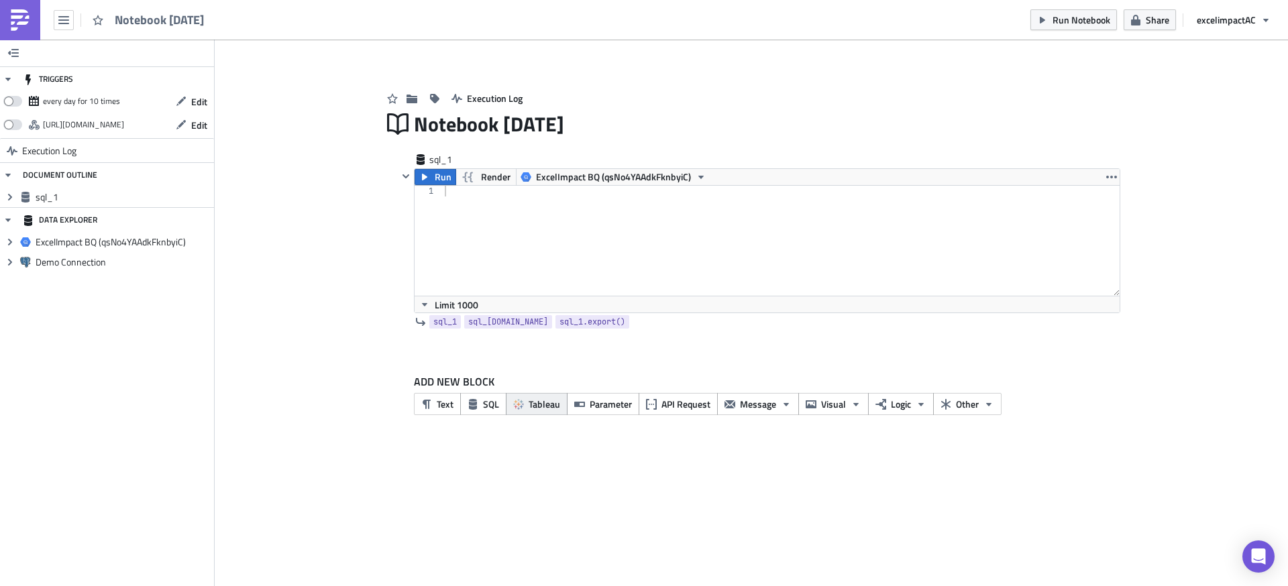
click at [536, 403] on span "Tableau" at bounding box center [545, 404] width 32 height 14
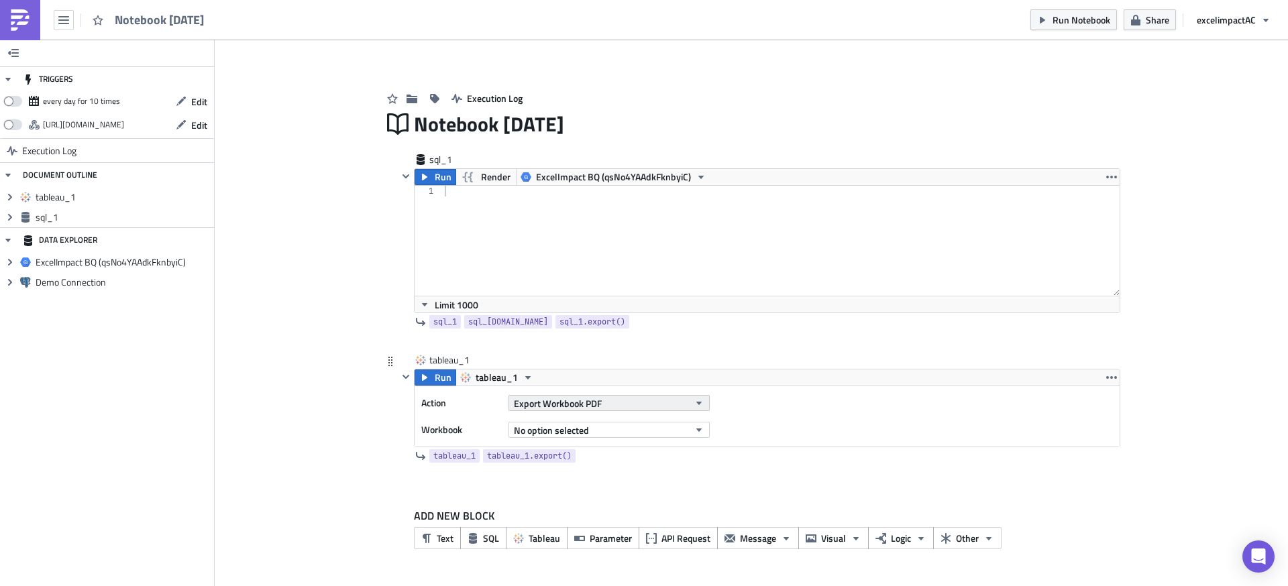
click at [571, 405] on span "Export Workbook PDF" at bounding box center [558, 403] width 88 height 14
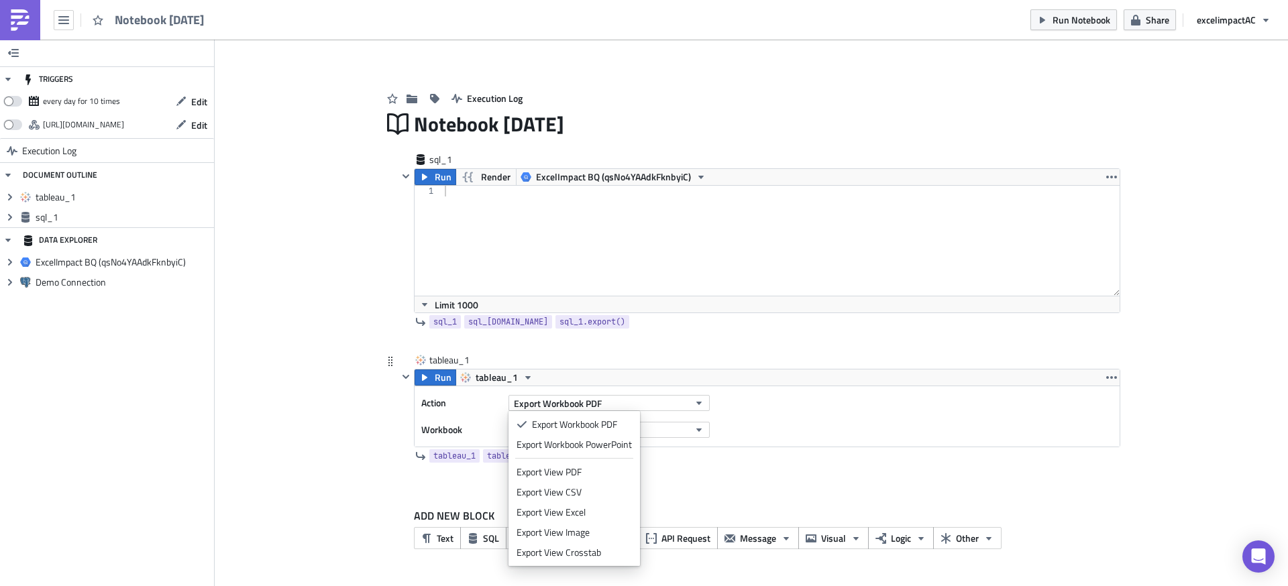
drag, startPoint x: 590, startPoint y: 535, endPoint x: 600, endPoint y: 532, distance: 11.1
click at [590, 535] on div "Export View Image" at bounding box center [574, 532] width 115 height 13
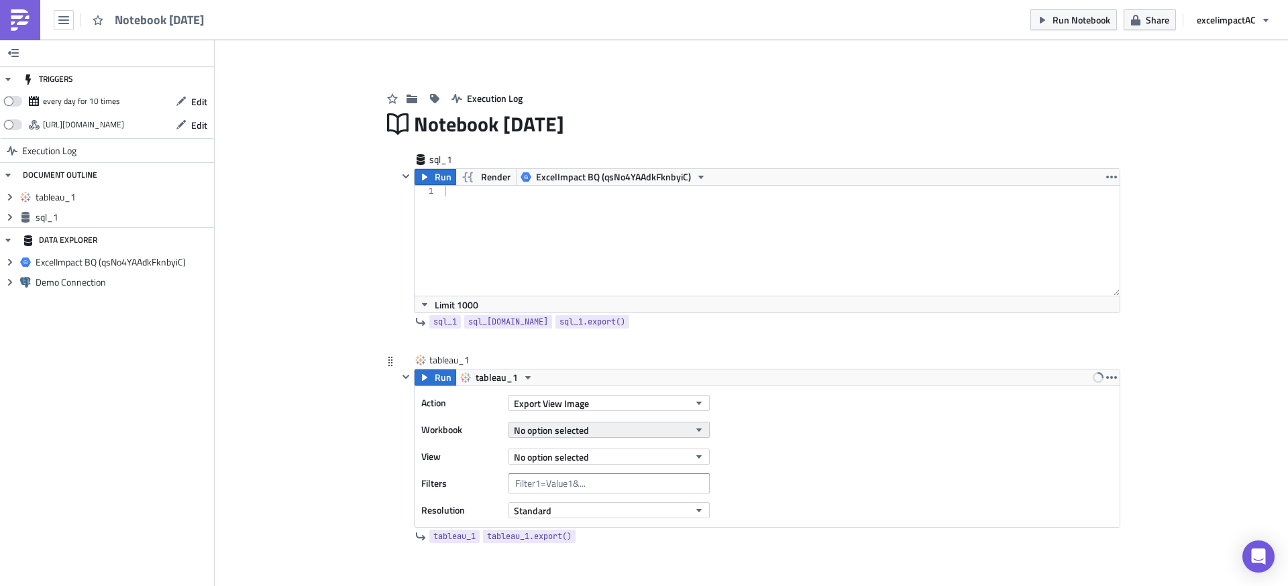
click at [568, 433] on span "No option selected" at bounding box center [551, 430] width 75 height 14
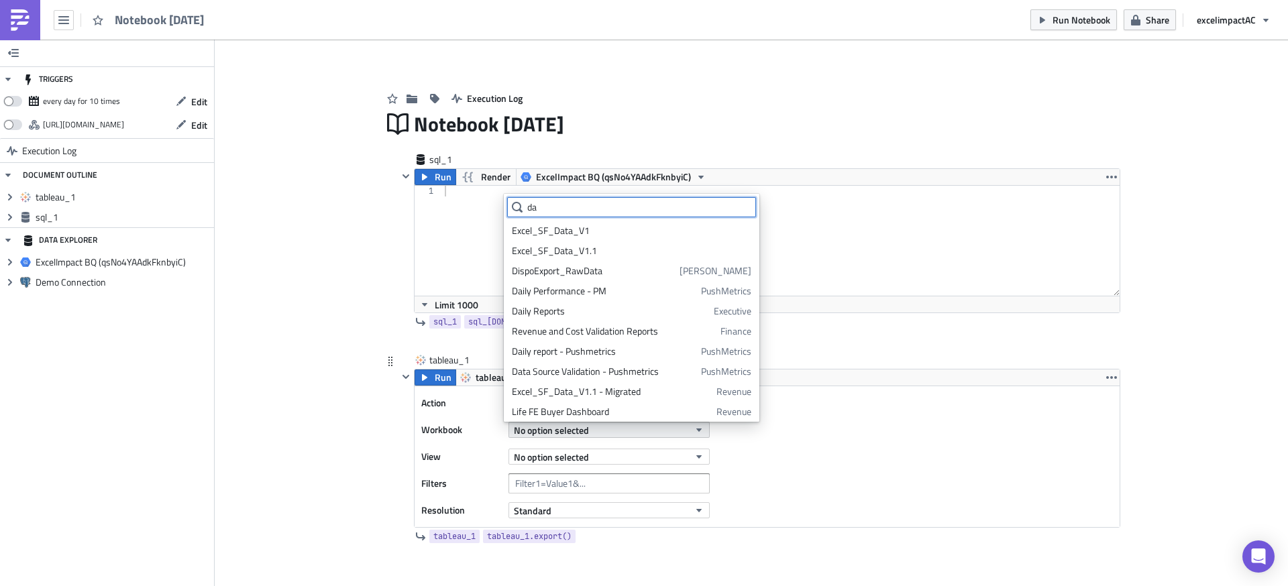
type input "d"
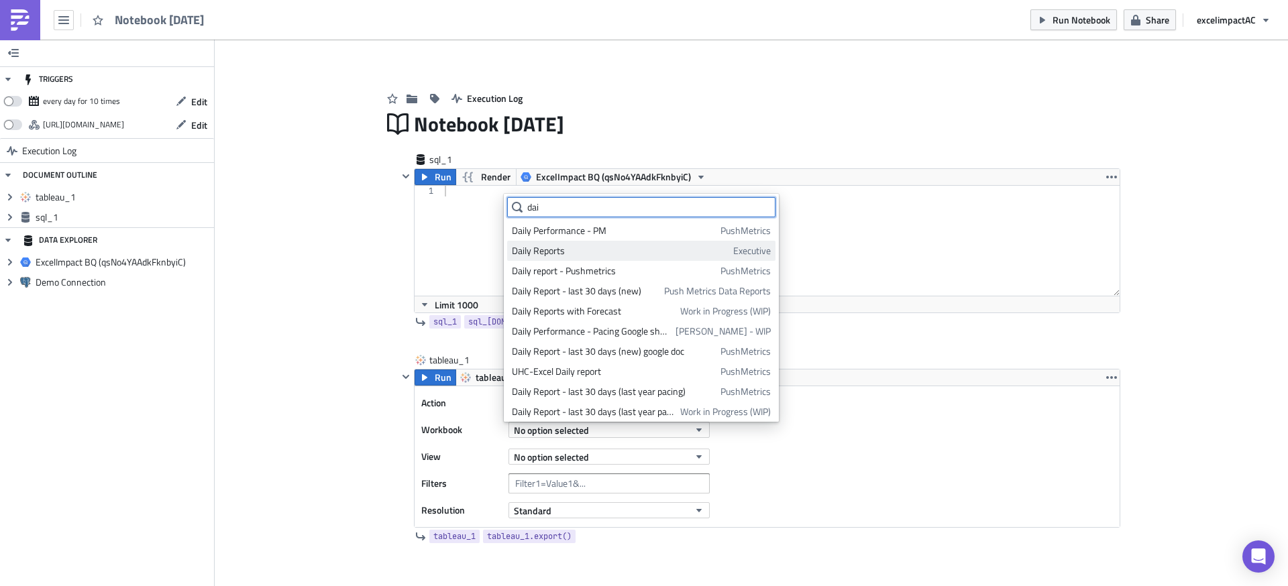
type input "dai"
click at [550, 255] on div "Daily Reports" at bounding box center [620, 250] width 217 height 13
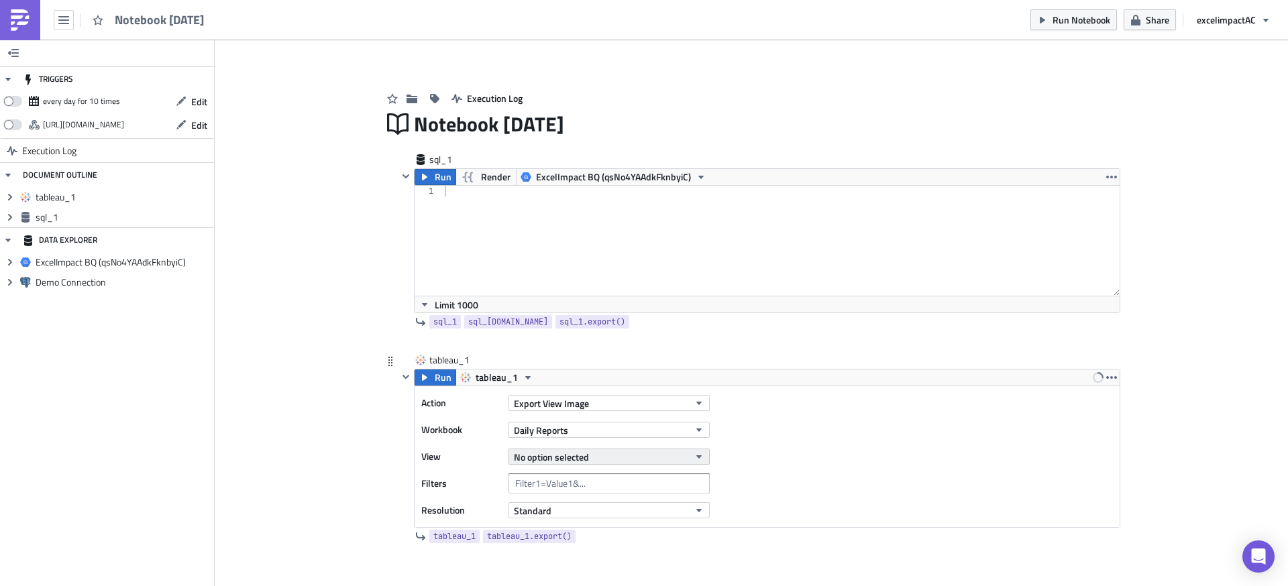
click at [574, 458] on span "No option selected" at bounding box center [551, 457] width 75 height 14
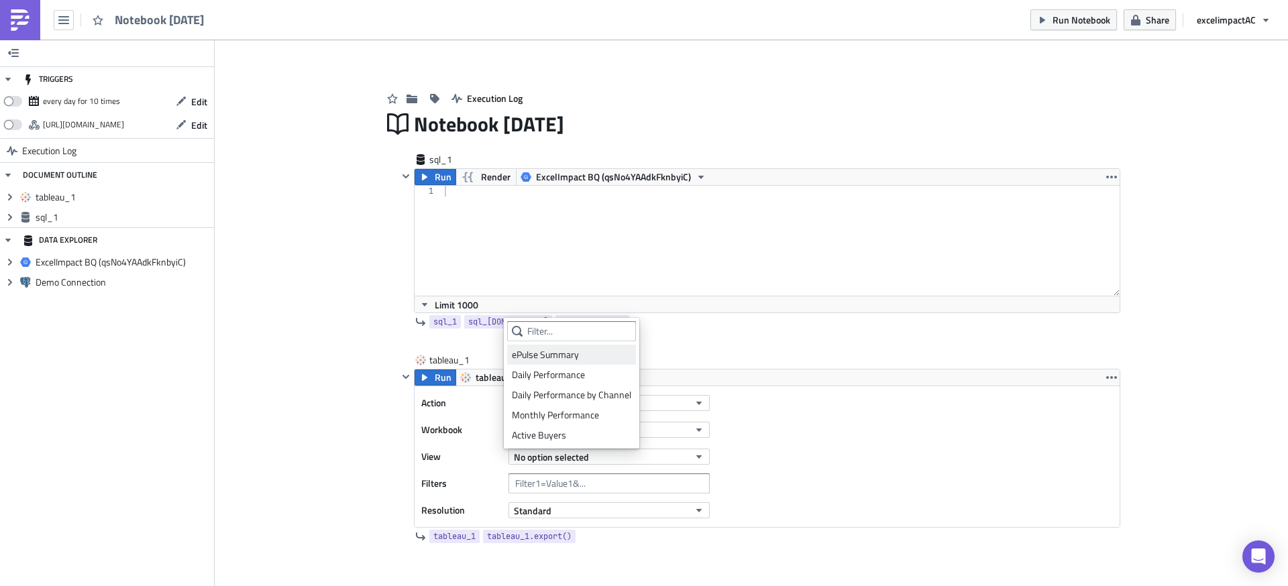
click at [558, 353] on div "ePulse Summary" at bounding box center [571, 354] width 119 height 13
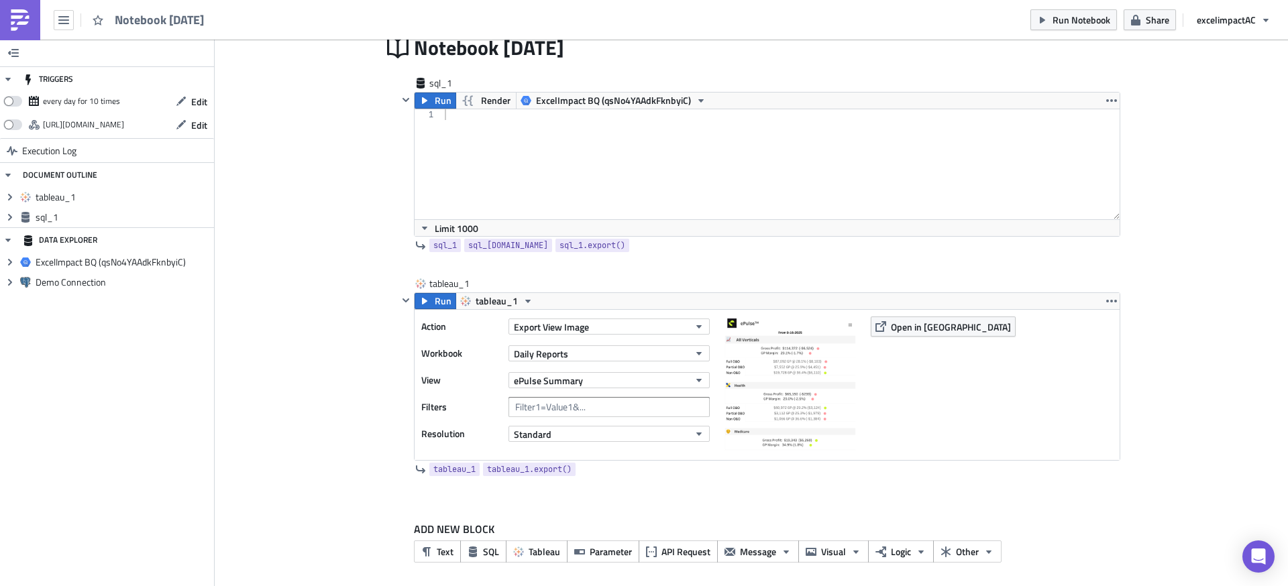
scroll to position [81, 0]
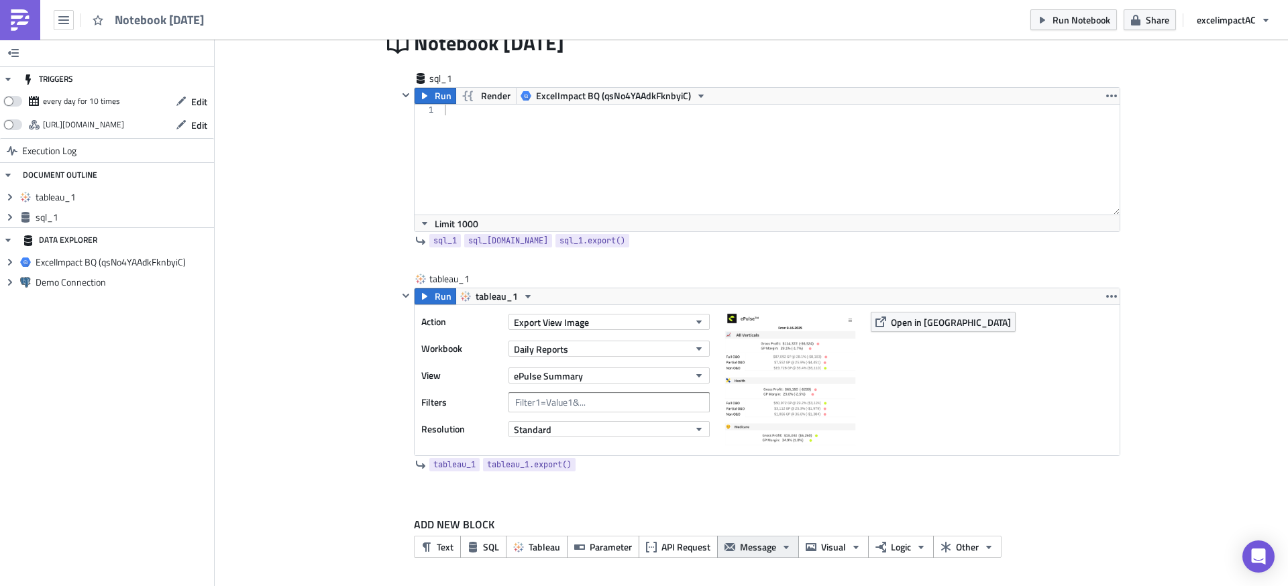
click at [757, 551] on span "Message" at bounding box center [758, 547] width 36 height 14
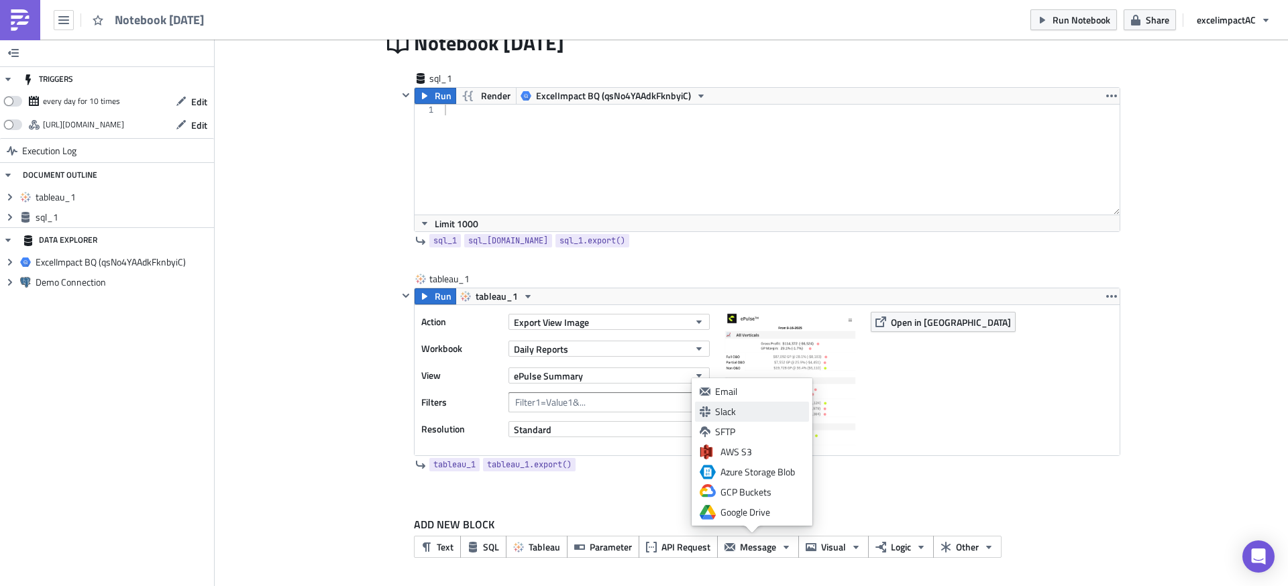
click at [745, 417] on div "Slack" at bounding box center [759, 411] width 89 height 13
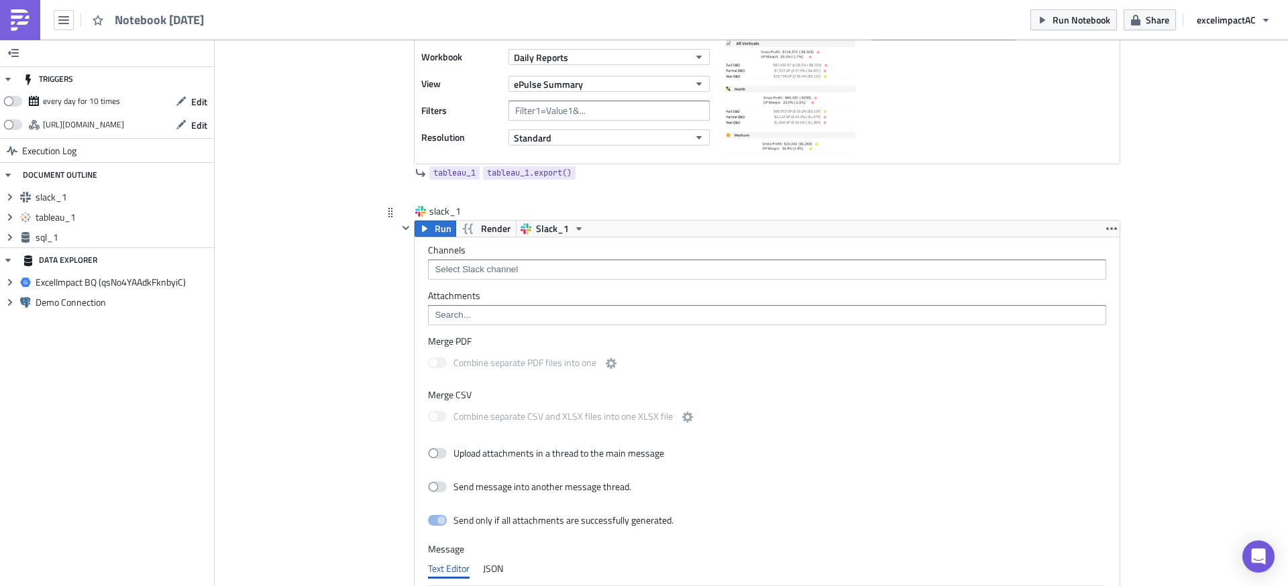
scroll to position [383, 0]
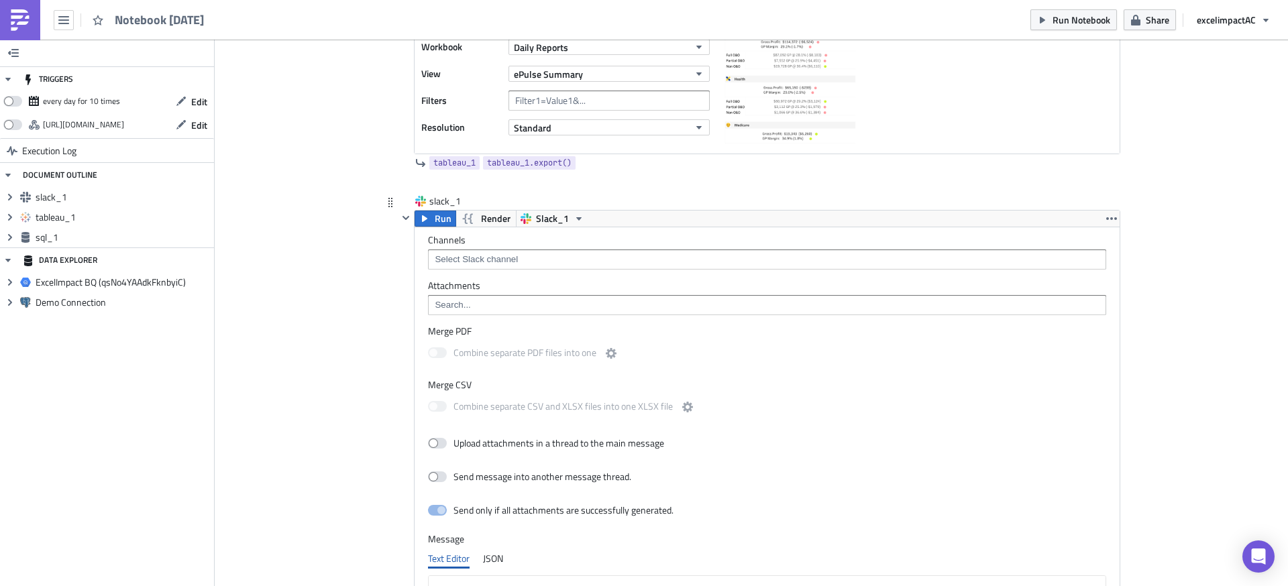
click at [532, 263] on input at bounding box center [766, 259] width 670 height 13
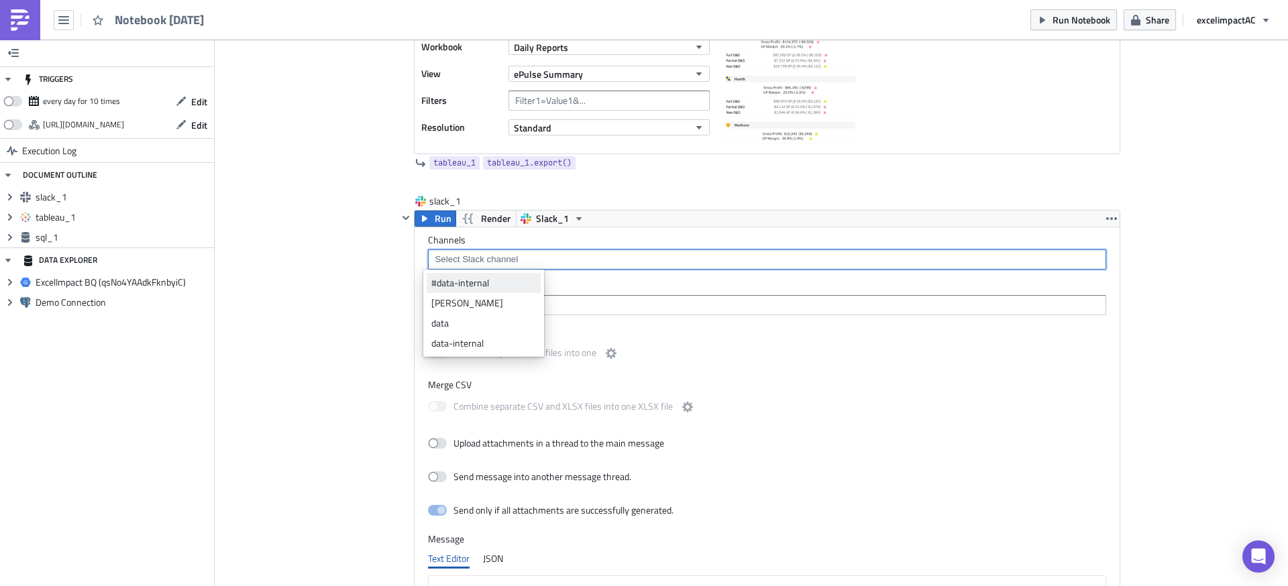
click at [506, 282] on div "#data-internal" at bounding box center [483, 282] width 105 height 13
click at [537, 260] on input at bounding box center [793, 259] width 582 height 13
click at [489, 257] on icon "Remove Tag" at bounding box center [491, 259] width 5 height 5
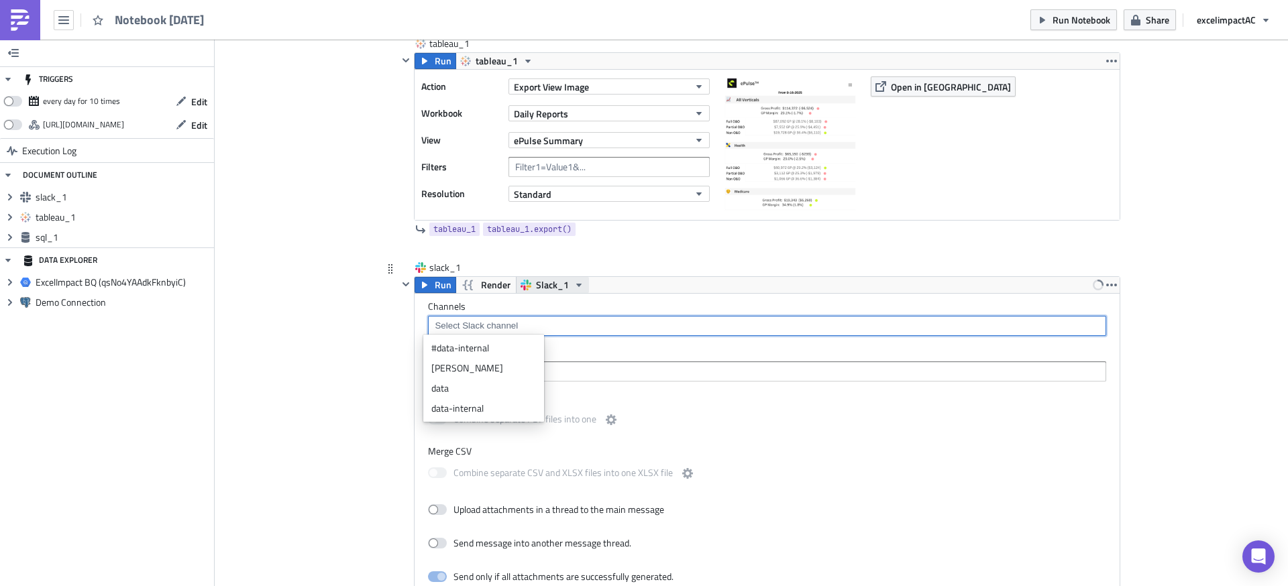
scroll to position [318, 0]
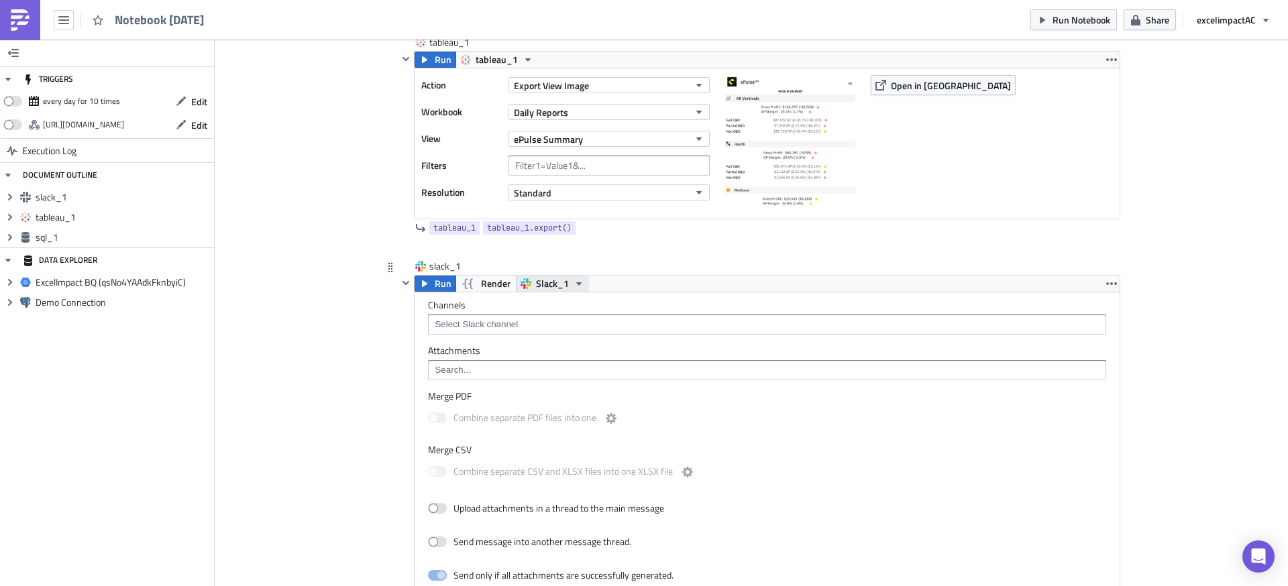
click at [562, 282] on button "Slack_1" at bounding box center [552, 284] width 73 height 16
click at [563, 307] on div "Slack_1" at bounding box center [581, 305] width 96 height 13
click at [503, 327] on input at bounding box center [766, 324] width 670 height 13
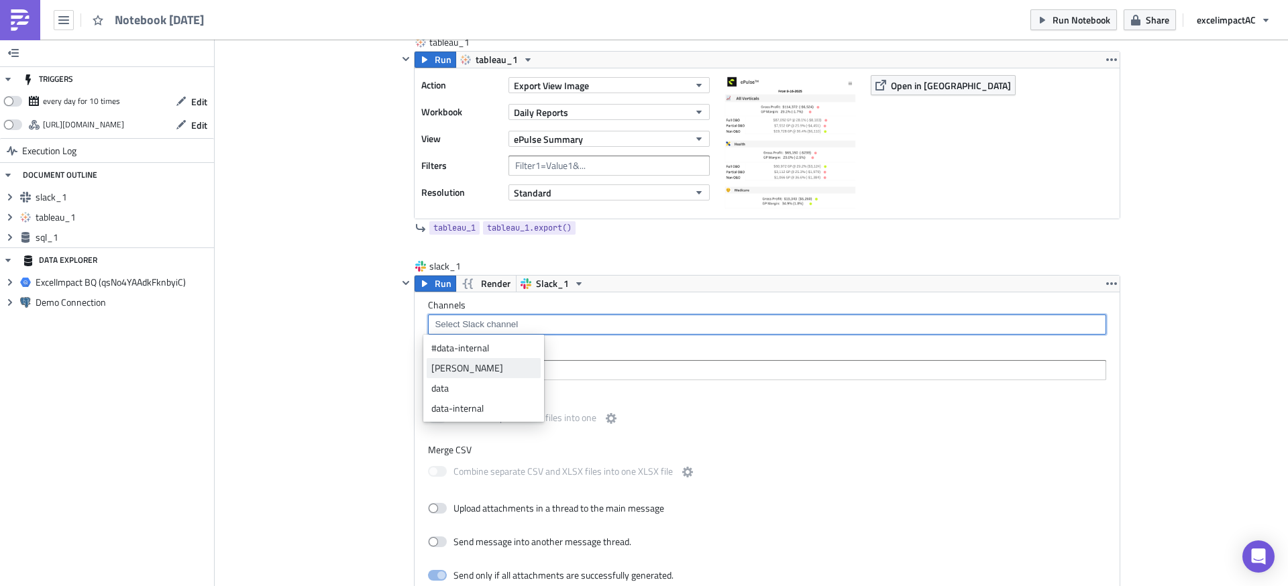
click at [494, 376] on link "Ana C" at bounding box center [484, 368] width 114 height 20
click at [816, 422] on div "Combine separate PDF files into one" at bounding box center [767, 420] width 678 height 28
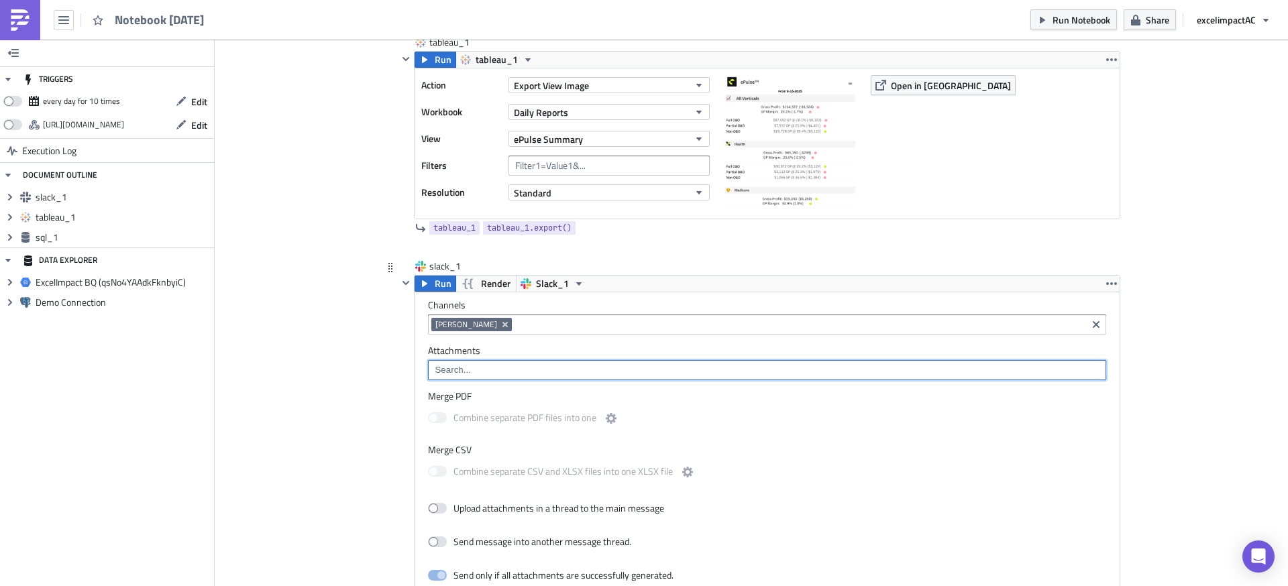
click at [552, 370] on input at bounding box center [766, 370] width 670 height 13
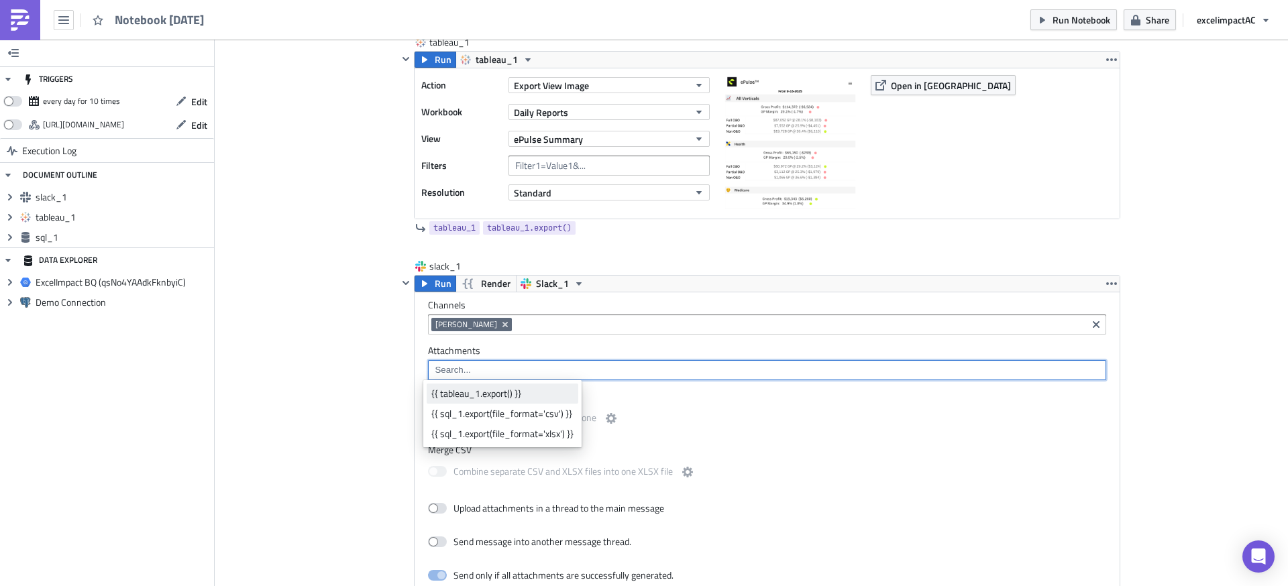
click at [557, 396] on div "{{ tableau_1.export() }}" at bounding box center [502, 393] width 142 height 13
click at [955, 435] on div "Channels Ana C Attachments {{ tableau_1.export() }} Merge PDF Combine separate …" at bounding box center [767, 573] width 705 height 563
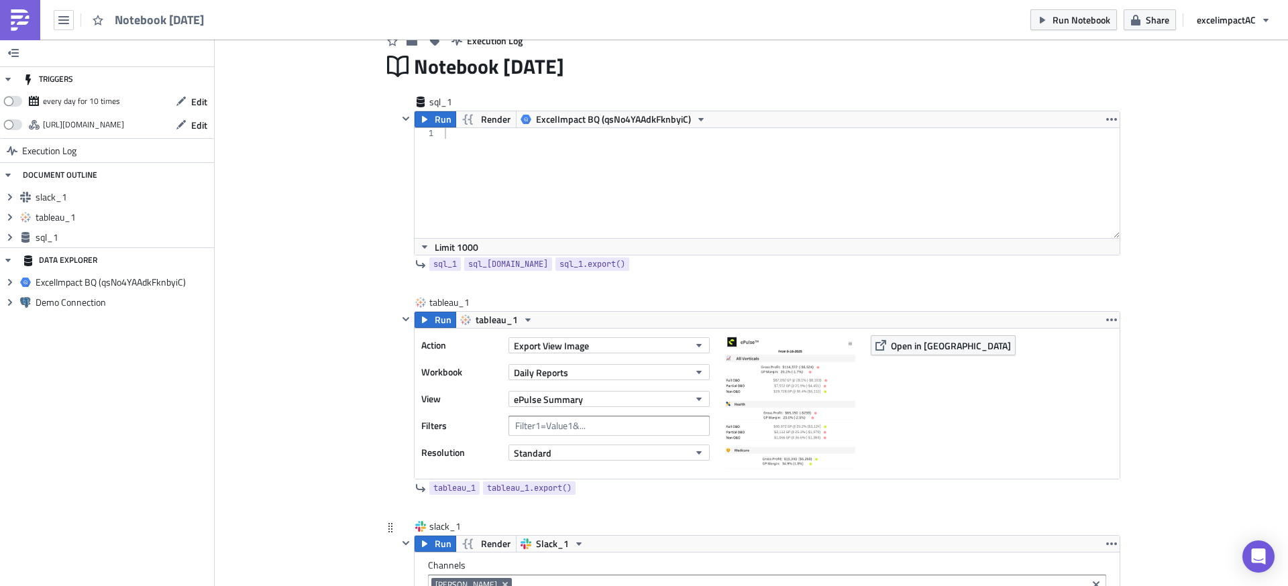
scroll to position [50, 0]
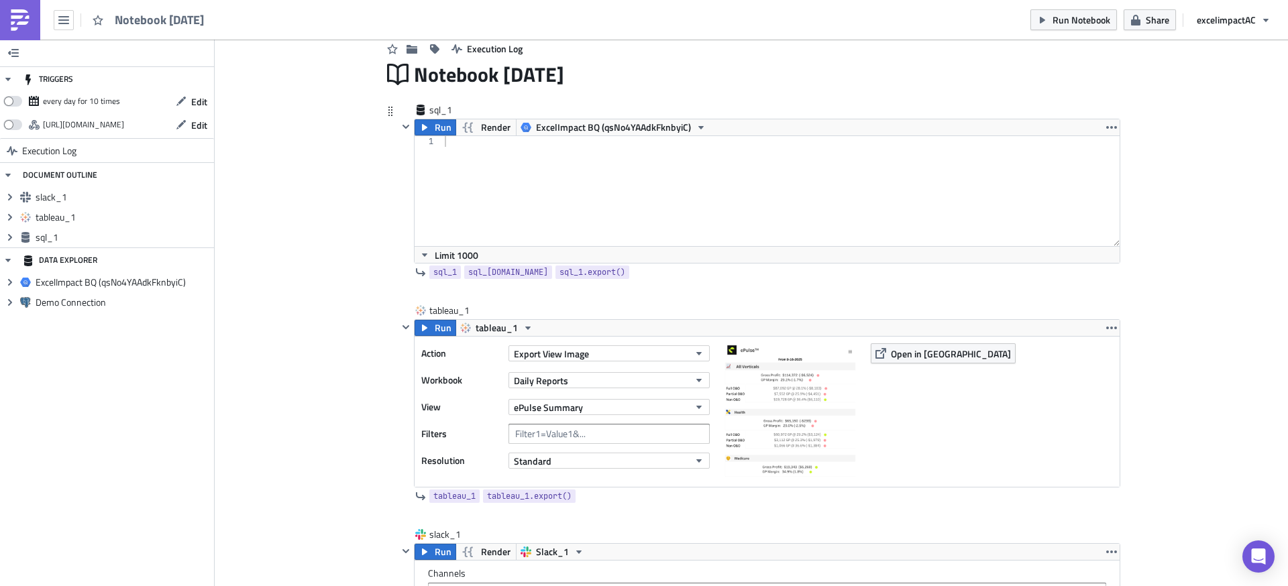
click at [672, 170] on div at bounding box center [781, 201] width 678 height 131
paste textarea "having value <=0"
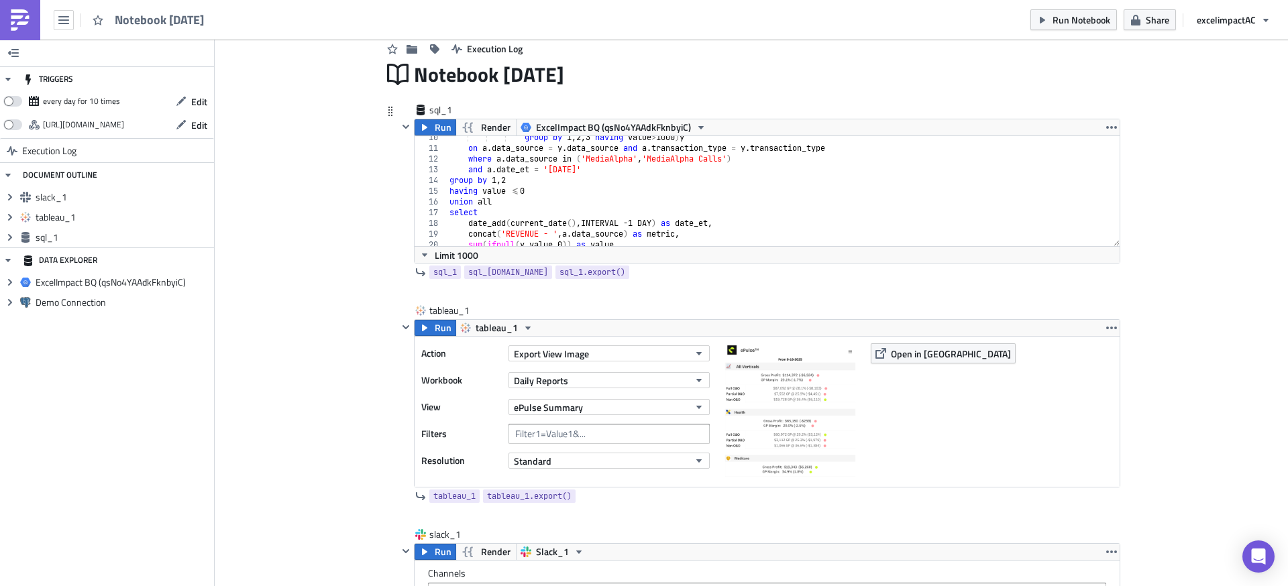
scroll to position [98, 0]
click at [435, 124] on span "Run" at bounding box center [443, 127] width 17 height 16
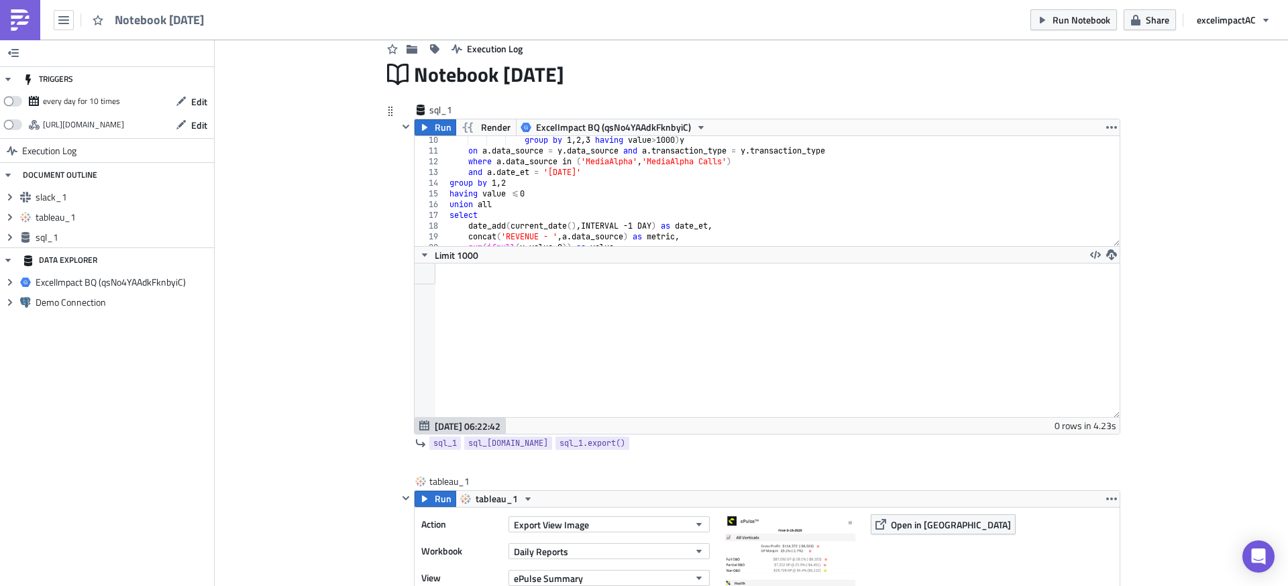
scroll to position [154, 704]
click at [422, 254] on icon "button" at bounding box center [424, 255] width 5 height 3
click at [659, 334] on div at bounding box center [767, 341] width 705 height 154
click at [422, 256] on icon "button" at bounding box center [424, 255] width 11 height 11
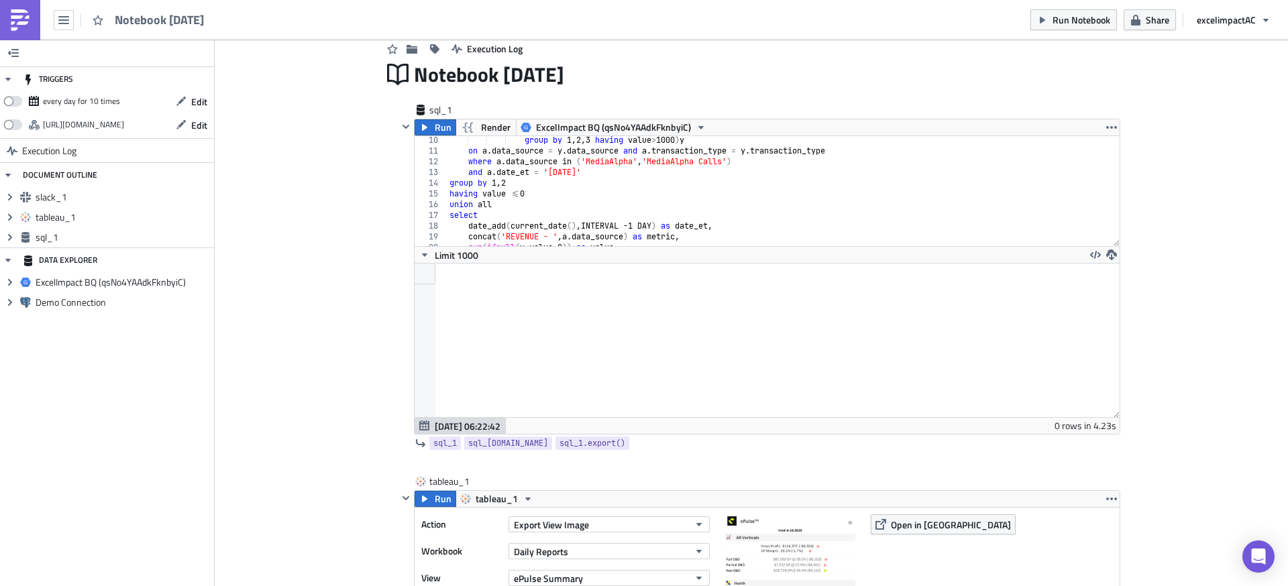
click at [421, 257] on icon "button" at bounding box center [424, 255] width 11 height 11
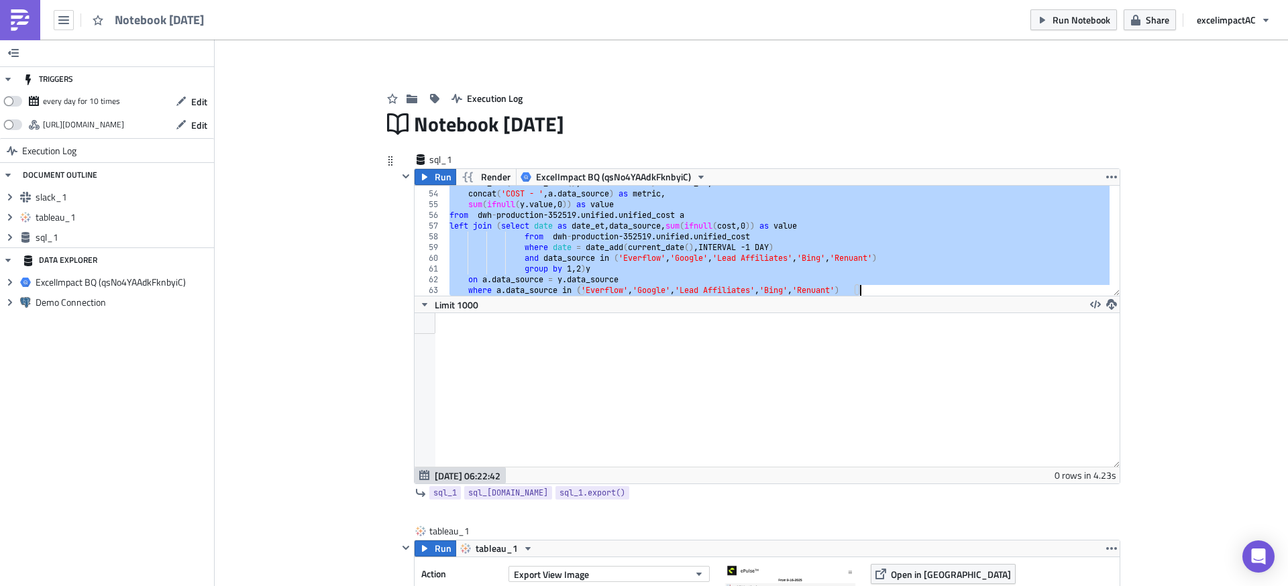
scroll to position [802, 0]
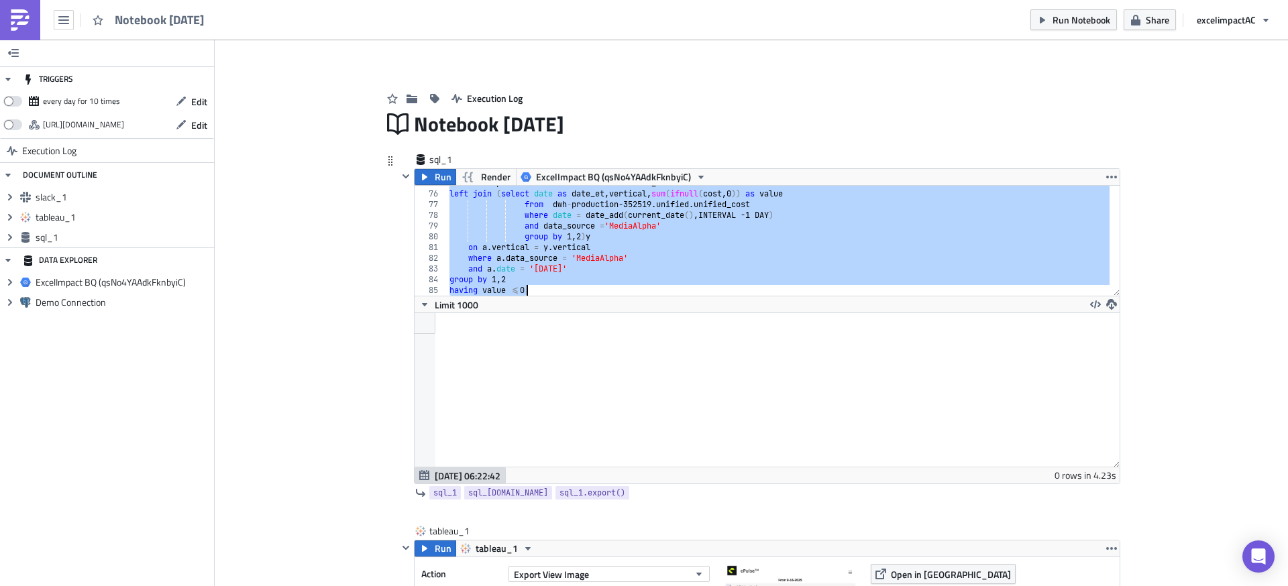
drag, startPoint x: 478, startPoint y: 197, endPoint x: 909, endPoint y: 347, distance: 456.8
click at [910, 347] on div "select 75 76 77 78 79 80 81 82 83 84 85 from dwh - production -352519. unified …" at bounding box center [767, 334] width 705 height 299
type textarea "group by 1,2 having value <=0"
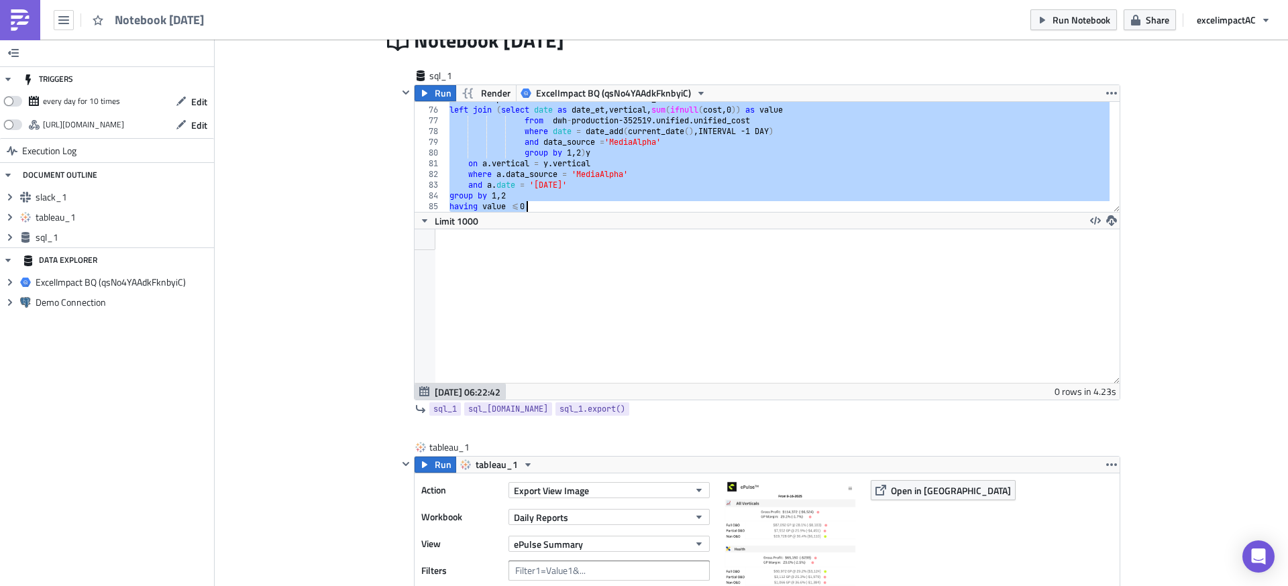
scroll to position [80, 0]
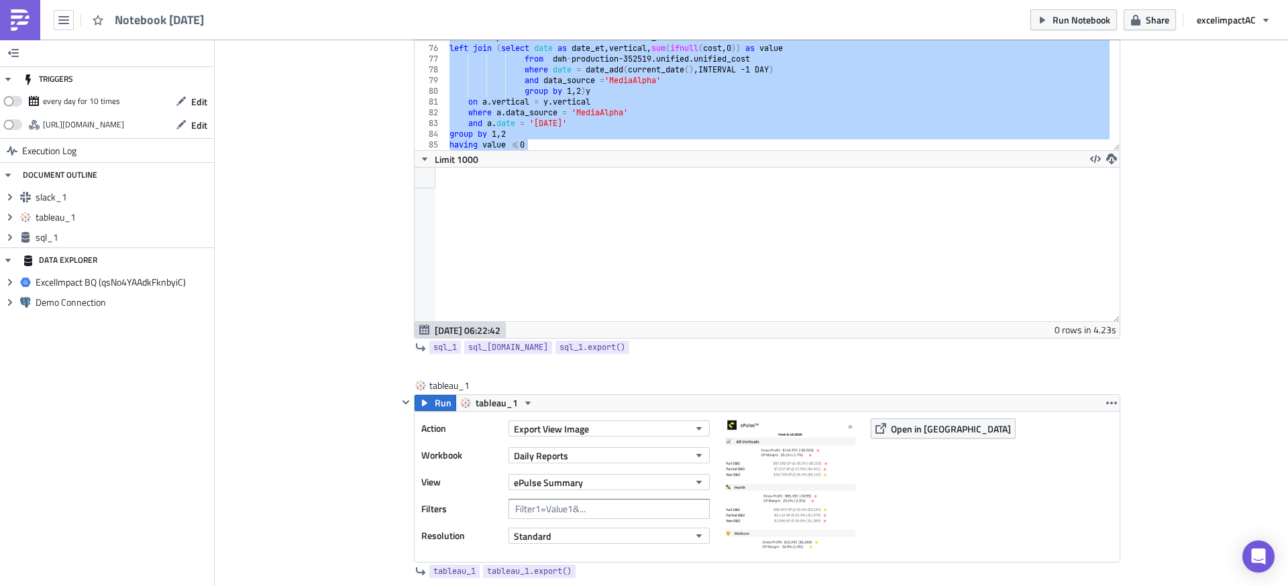
scroll to position [133, 0]
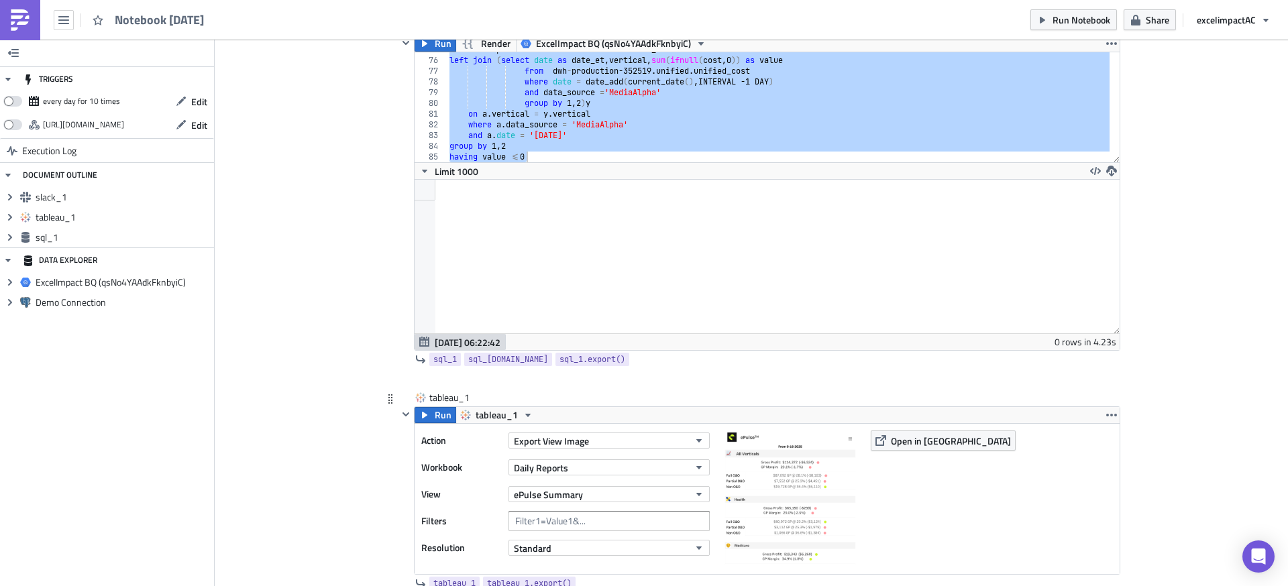
click at [906, 391] on div "tableau_1" at bounding box center [759, 398] width 722 height 15
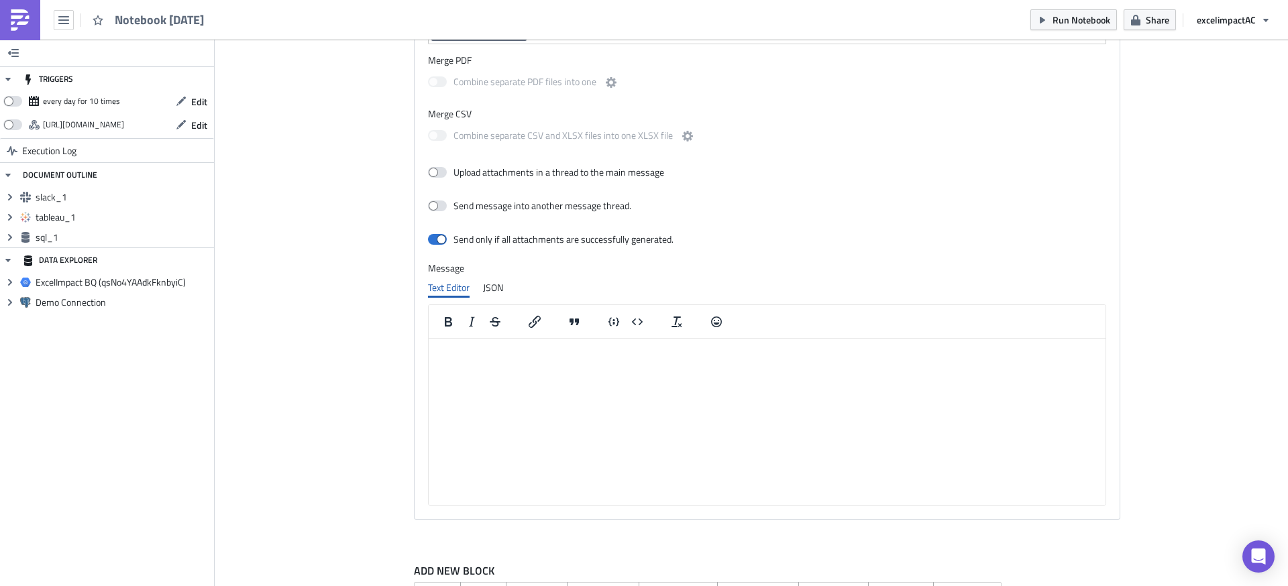
scroll to position [871, 0]
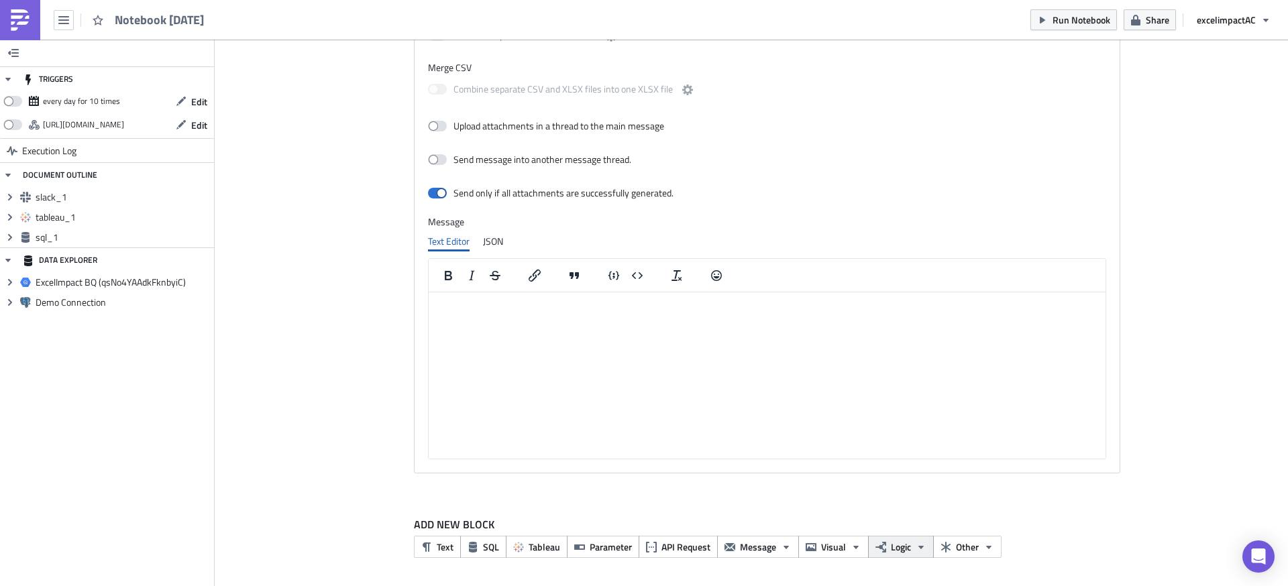
click at [898, 551] on span "Logic" at bounding box center [901, 547] width 20 height 14
click at [775, 531] on div "if / else" at bounding box center [799, 527] width 89 height 13
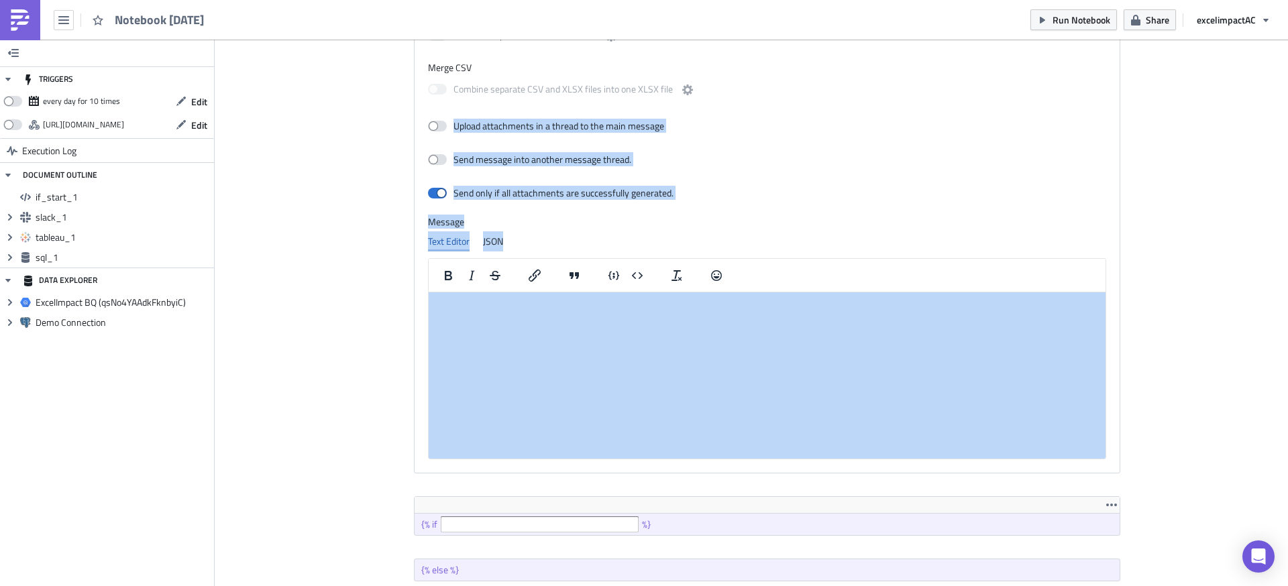
drag, startPoint x: 834, startPoint y: 508, endPoint x: 788, endPoint y: 117, distance: 393.7
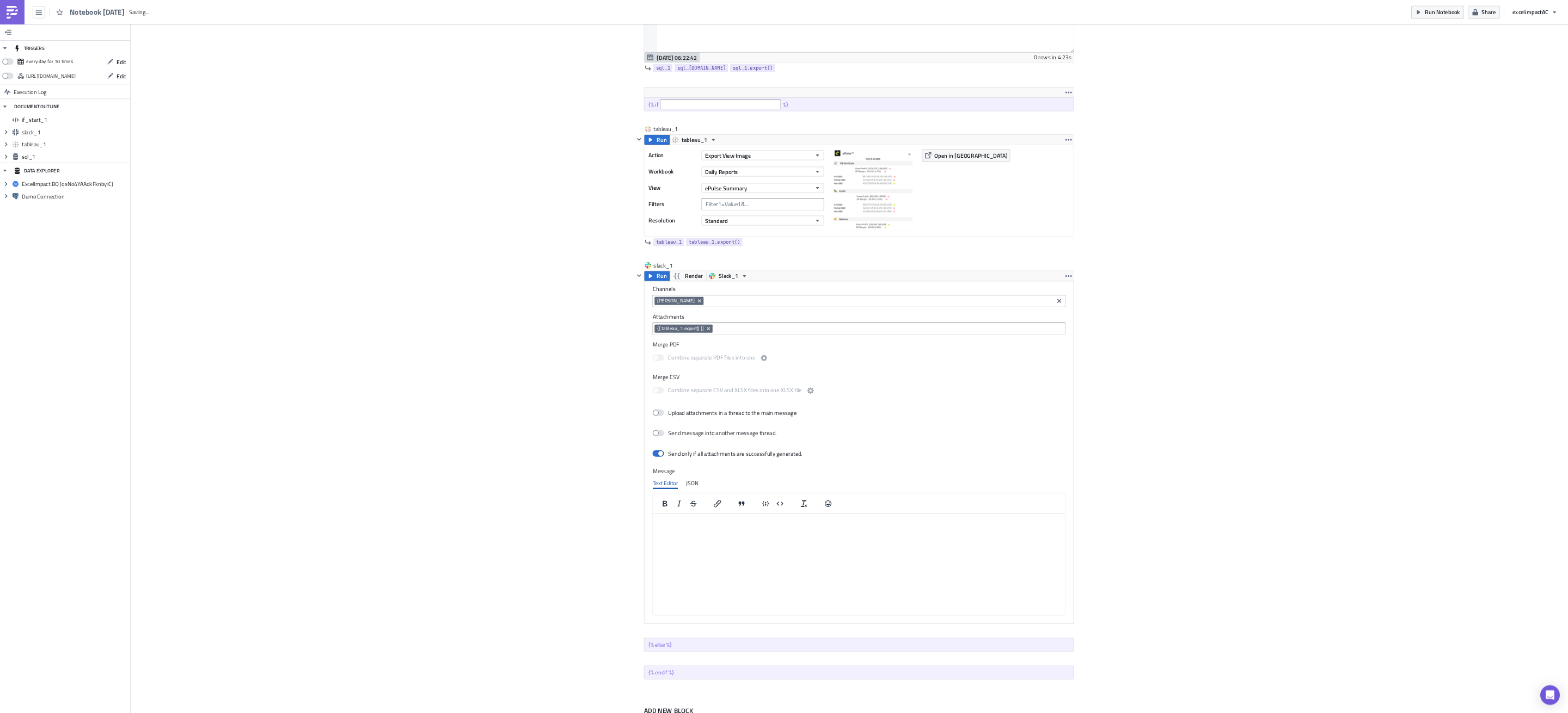
scroll to position [0, 0]
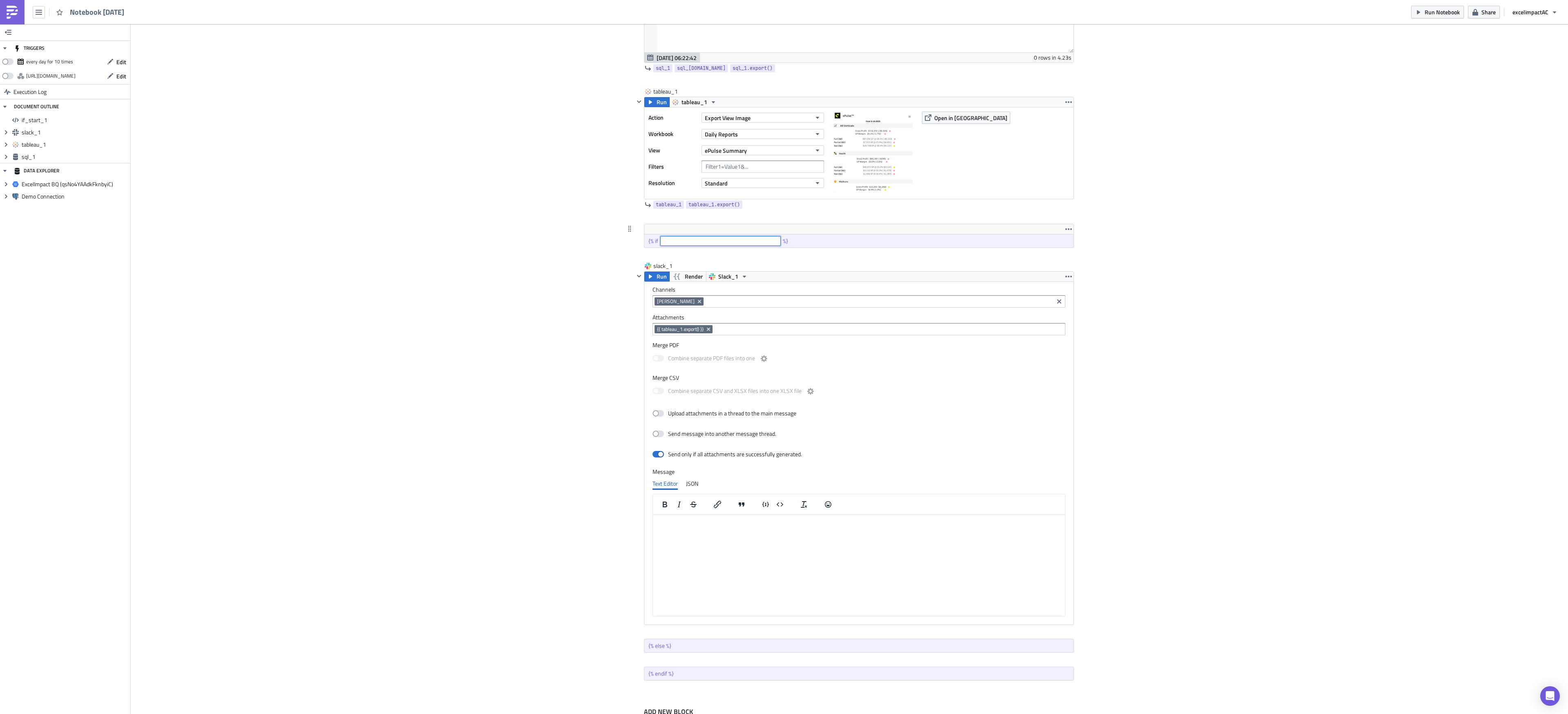
click at [721, 245] on input "text" at bounding box center [721, 241] width 121 height 10
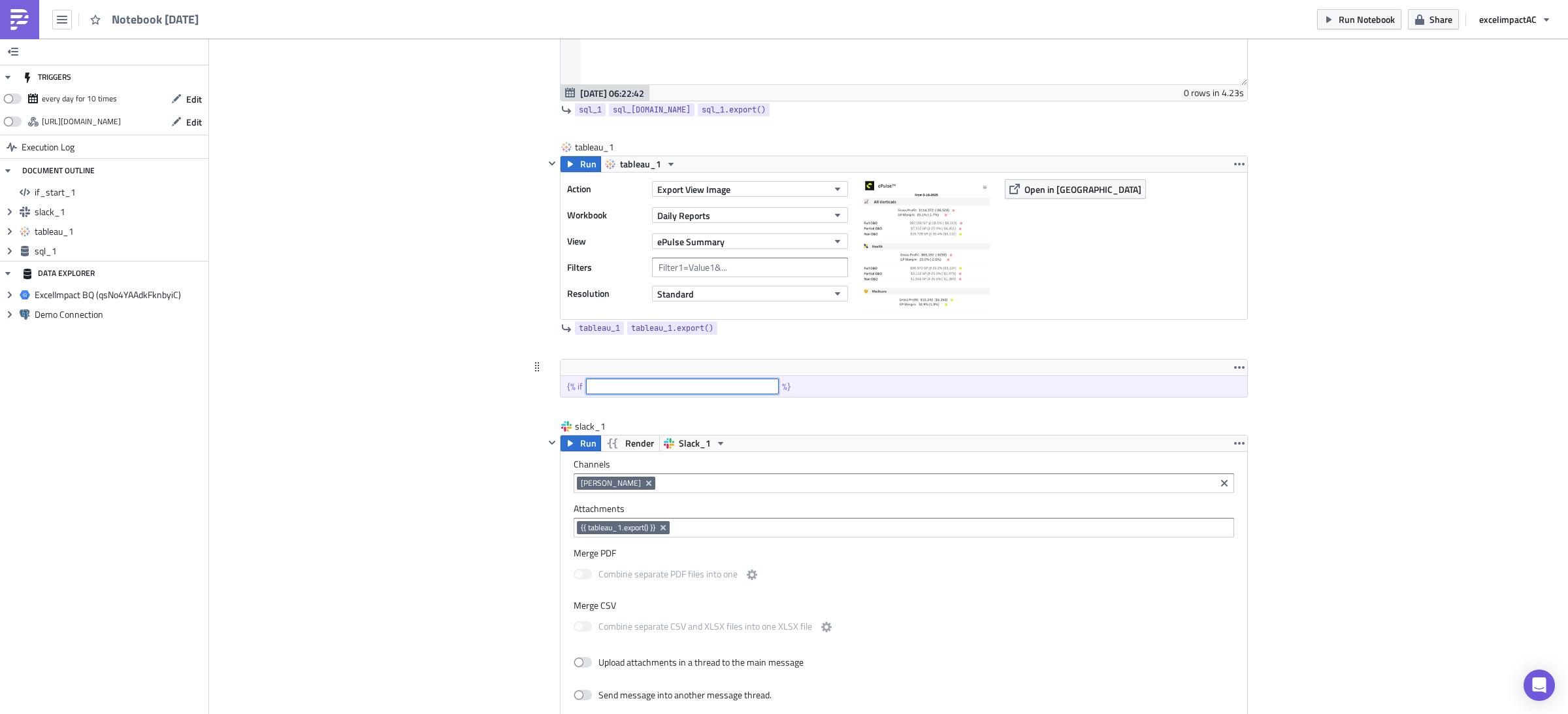
click at [631, 392] on input "text" at bounding box center [683, 386] width 193 height 16
click at [582, 331] on span "tableau_1" at bounding box center [599, 327] width 41 height 13
click at [646, 391] on input "text" at bounding box center [683, 386] width 193 height 16
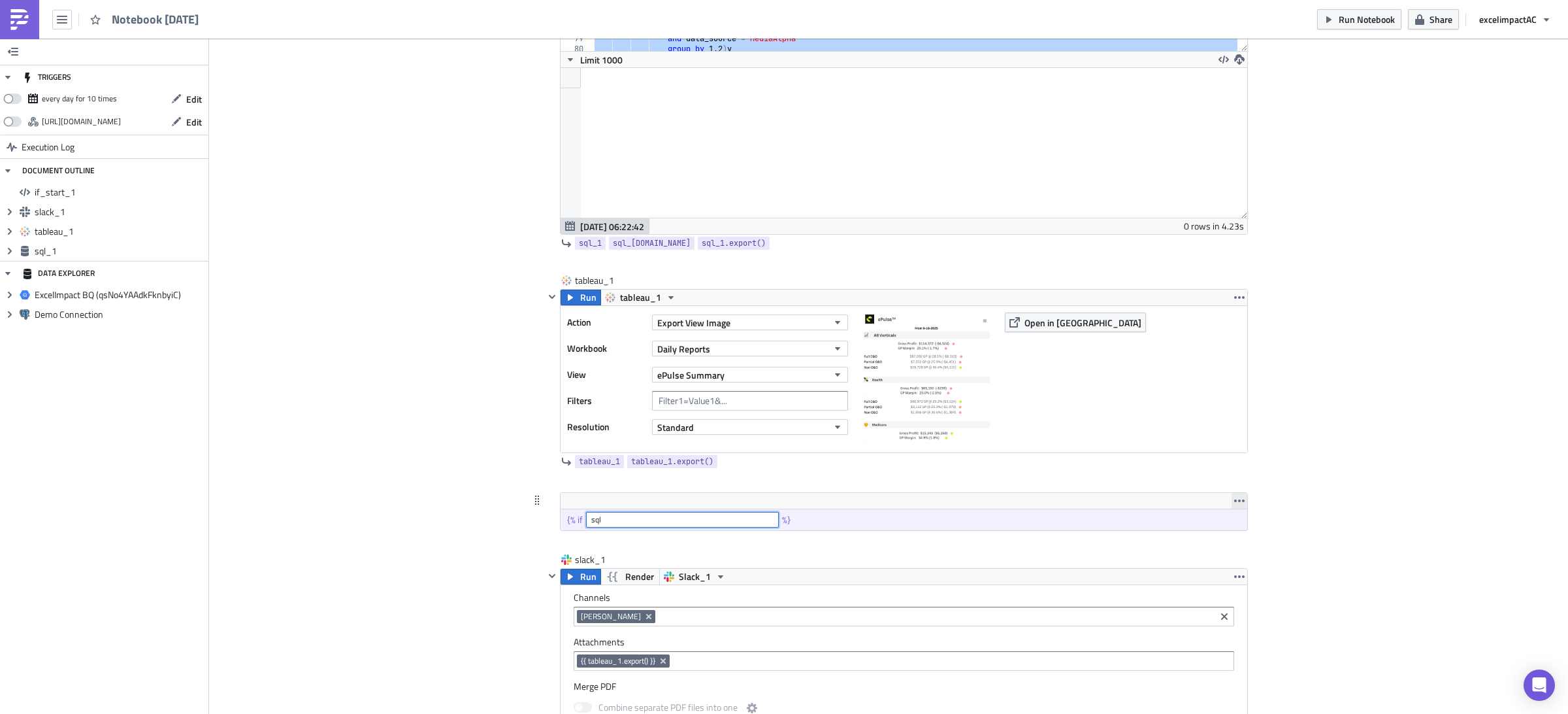
type input "sql"
click at [1234, 504] on icon "button" at bounding box center [1239, 500] width 11 height 11
click at [1219, 534] on div "Remove" at bounding box center [1241, 532] width 87 height 13
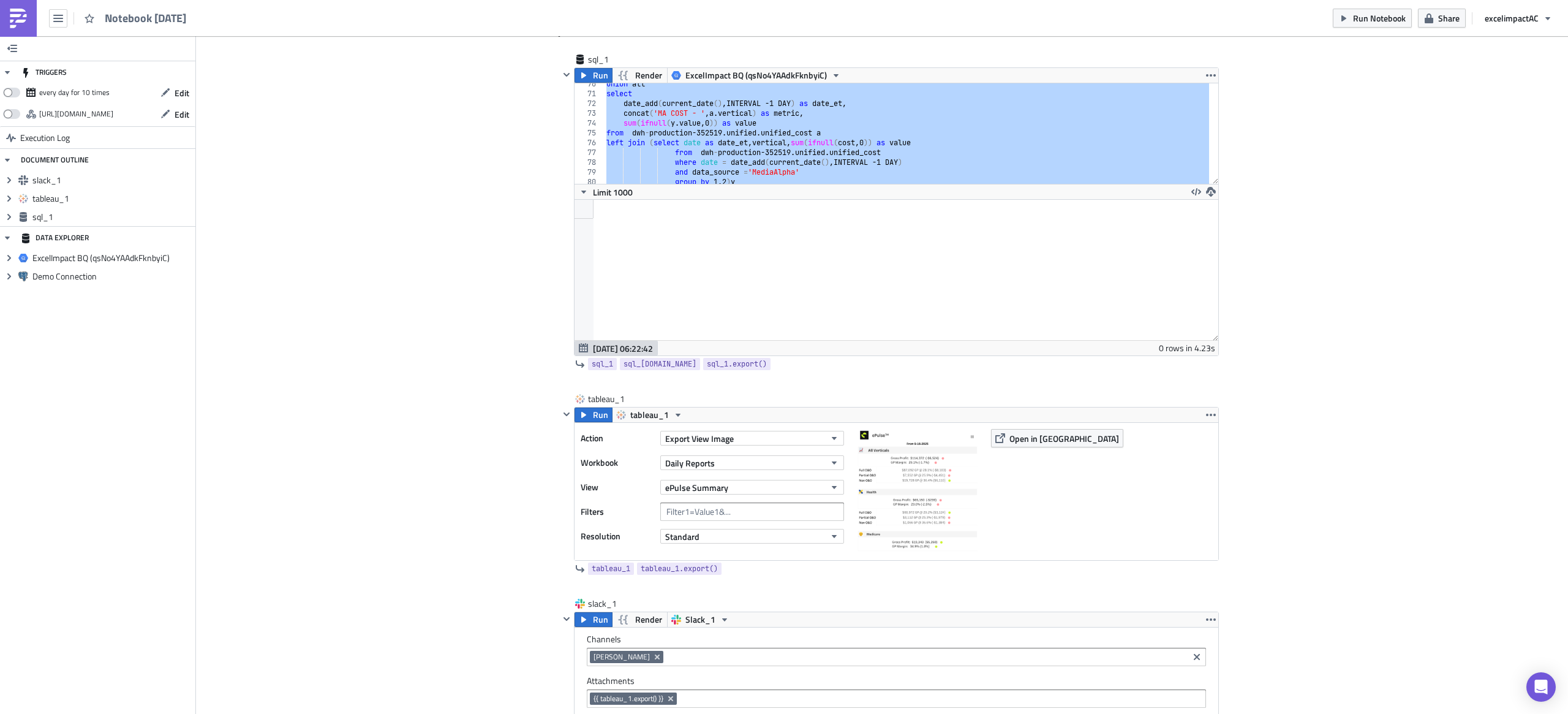
scroll to position [91, 0]
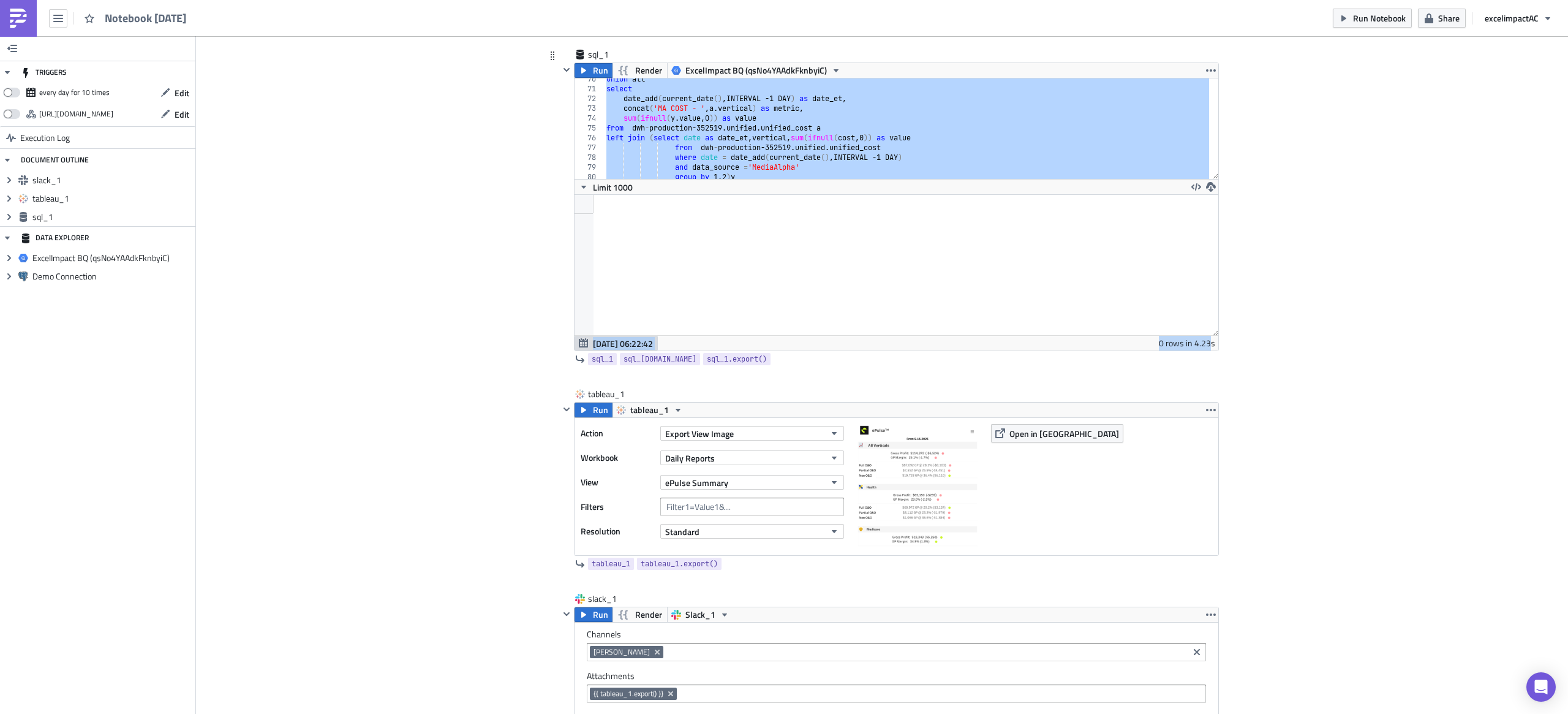
drag, startPoint x: 1204, startPoint y: 348, endPoint x: 1202, endPoint y: 245, distance: 103.0
click at [1175, 245] on div "group by 1,2 having value <=0 70 71 72 73 74 75 76 77 78 79 80 81 82 union all …" at bounding box center [896, 214] width 644 height 273
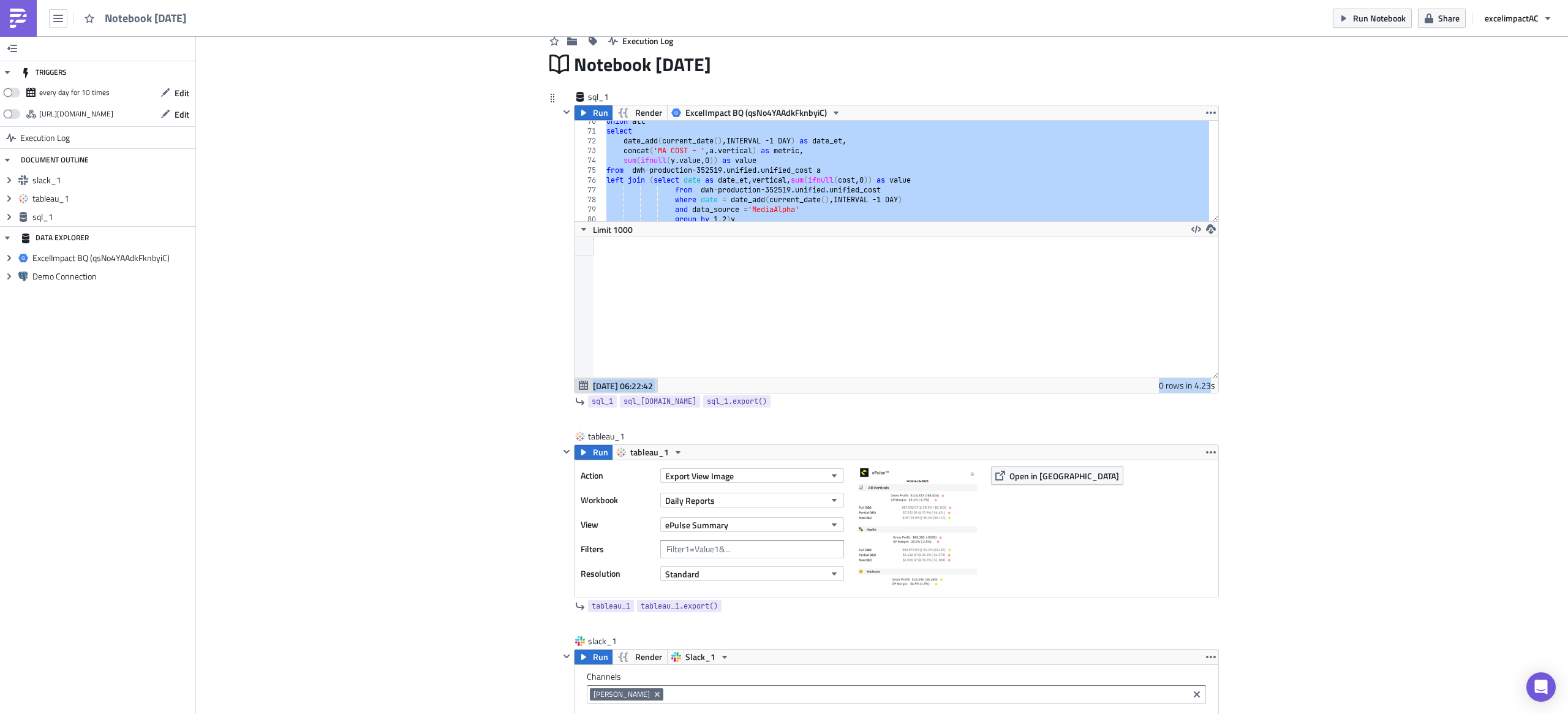
scroll to position [0, 0]
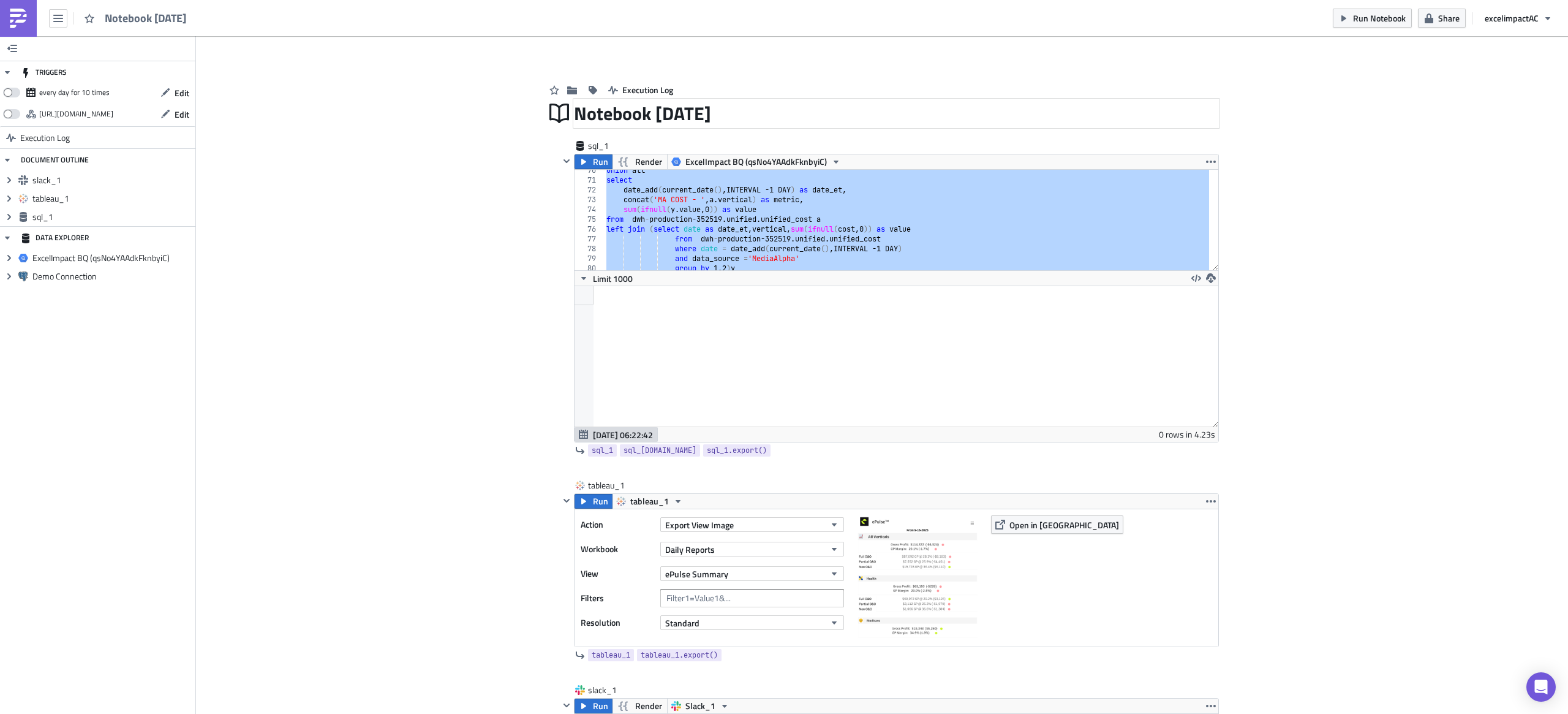
click at [655, 111] on div "Notebook 2025-09-24" at bounding box center [897, 113] width 645 height 28
drag, startPoint x: 704, startPoint y: 112, endPoint x: 567, endPoint y: 116, distance: 137.1
click at [574, 116] on div "Notebook 2025-09-24 Notebook 2025-09-24" at bounding box center [897, 113] width 645 height 28
type input "D"
type input "Excel Pulse Summary"
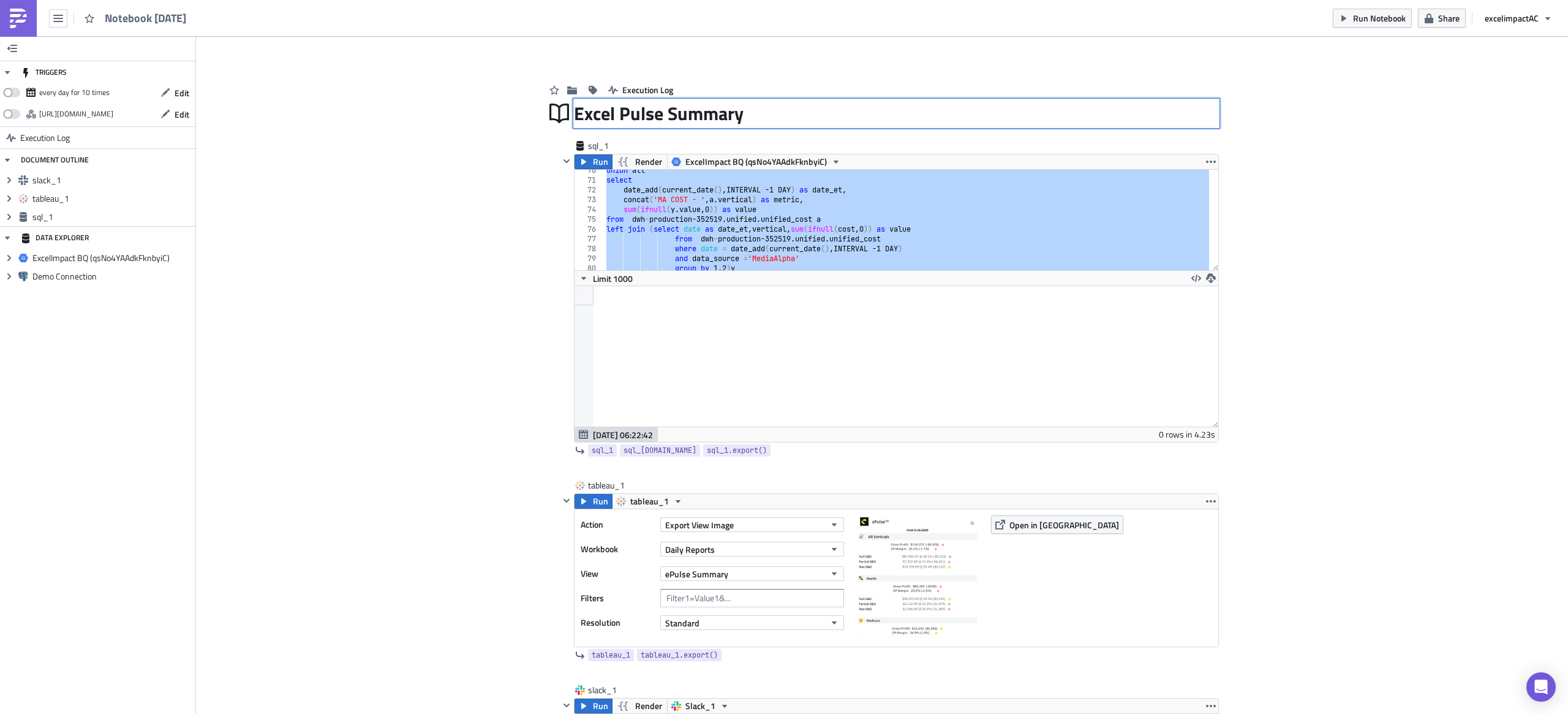
click at [1175, 186] on div "Add Image Execution Log Excel Pulse Summary Excel Pulse Summary sql_1 Run Rende…" at bounding box center [882, 685] width 1373 height 1297
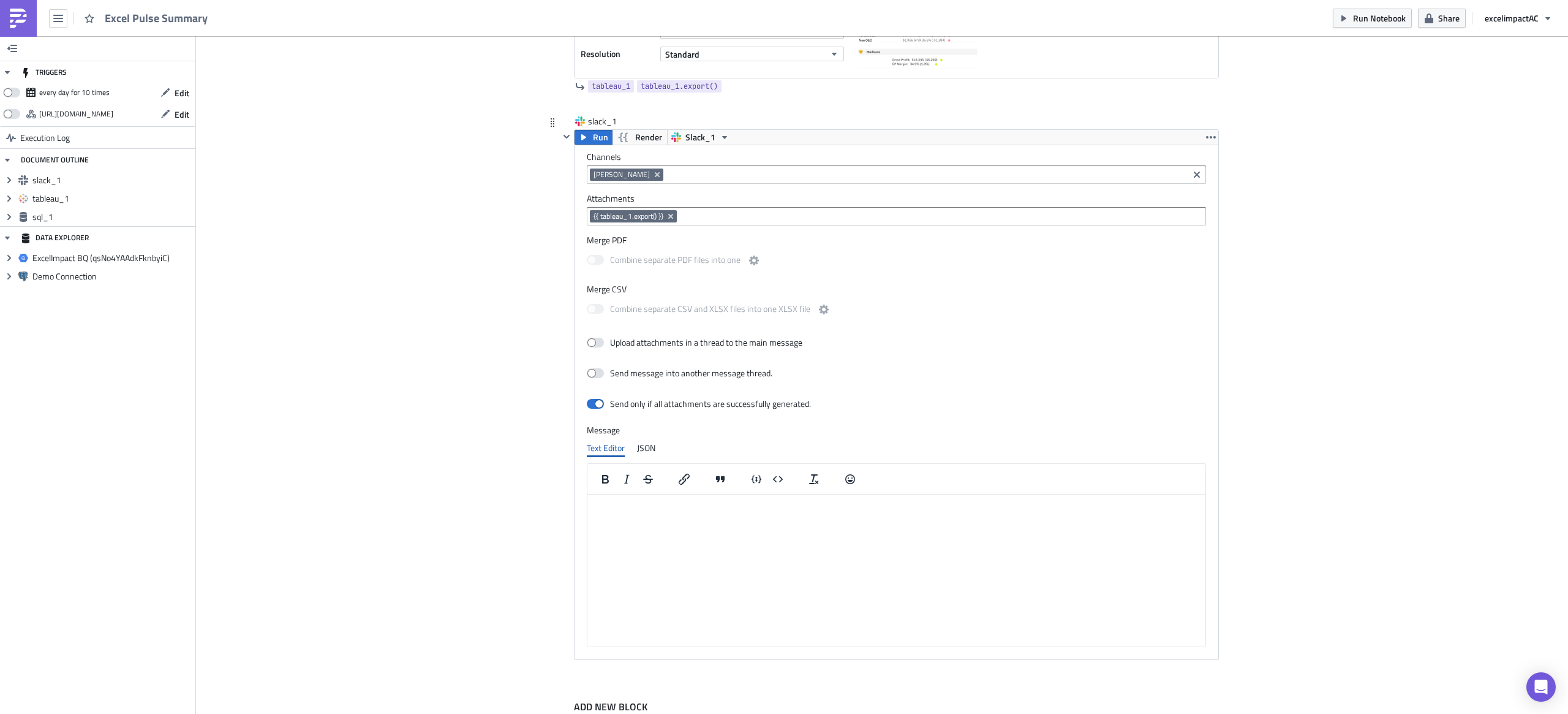
scroll to position [621, 0]
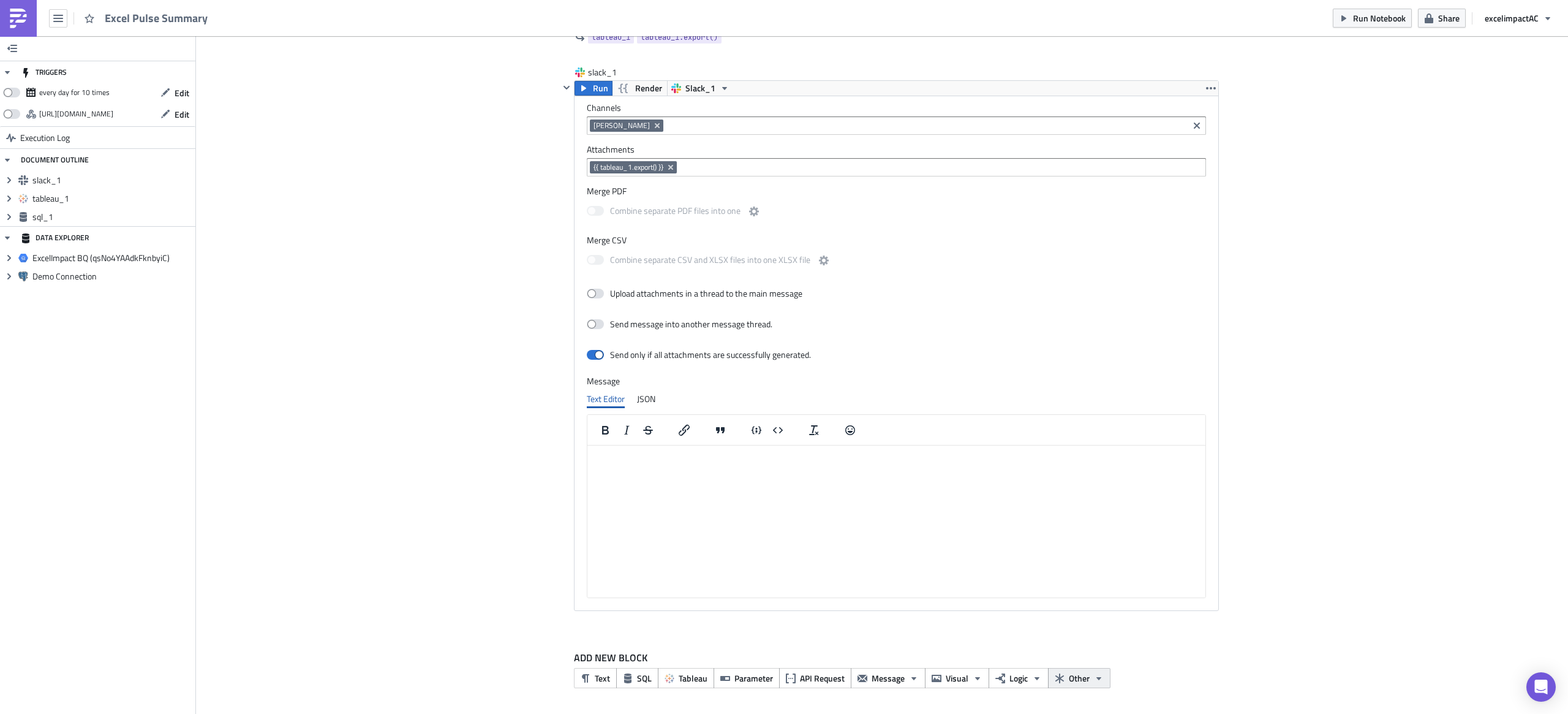
click at [1082, 535] on span "Other" at bounding box center [1079, 677] width 21 height 13
drag, startPoint x: 592, startPoint y: 89, endPoint x: 604, endPoint y: 100, distance: 16.3
click at [593, 89] on span "Run" at bounding box center [600, 90] width 16 height 15
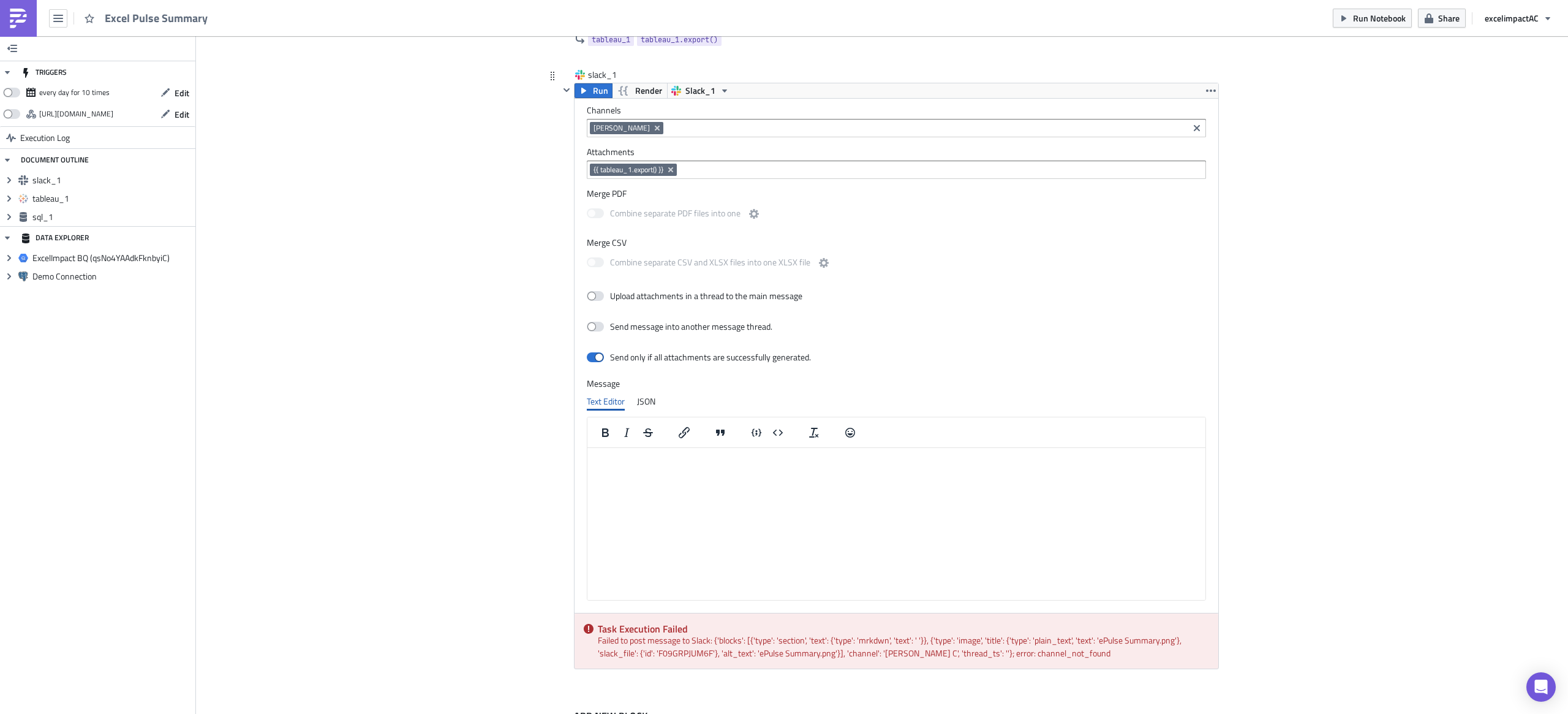
click at [652, 131] on icon "Remove Tag" at bounding box center [657, 128] width 10 height 10
type input "Ana C."
click at [600, 153] on link "Add "Ana C."" at bounding box center [639, 152] width 110 height 18
drag, startPoint x: 593, startPoint y: 96, endPoint x: 602, endPoint y: 131, distance: 36.1
click at [593, 96] on span "Run" at bounding box center [600, 90] width 16 height 15
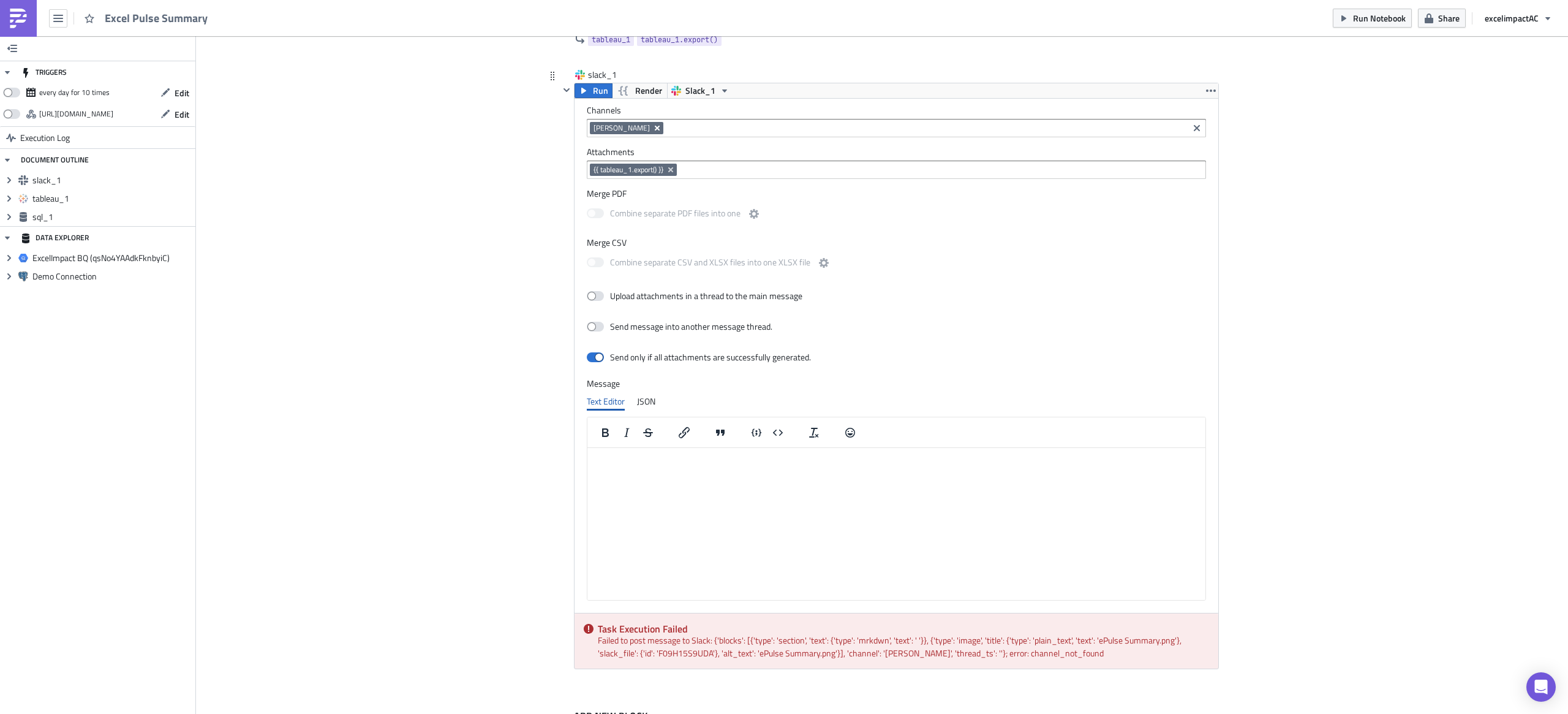
click at [655, 131] on icon "Remove Tag" at bounding box center [657, 128] width 5 height 5
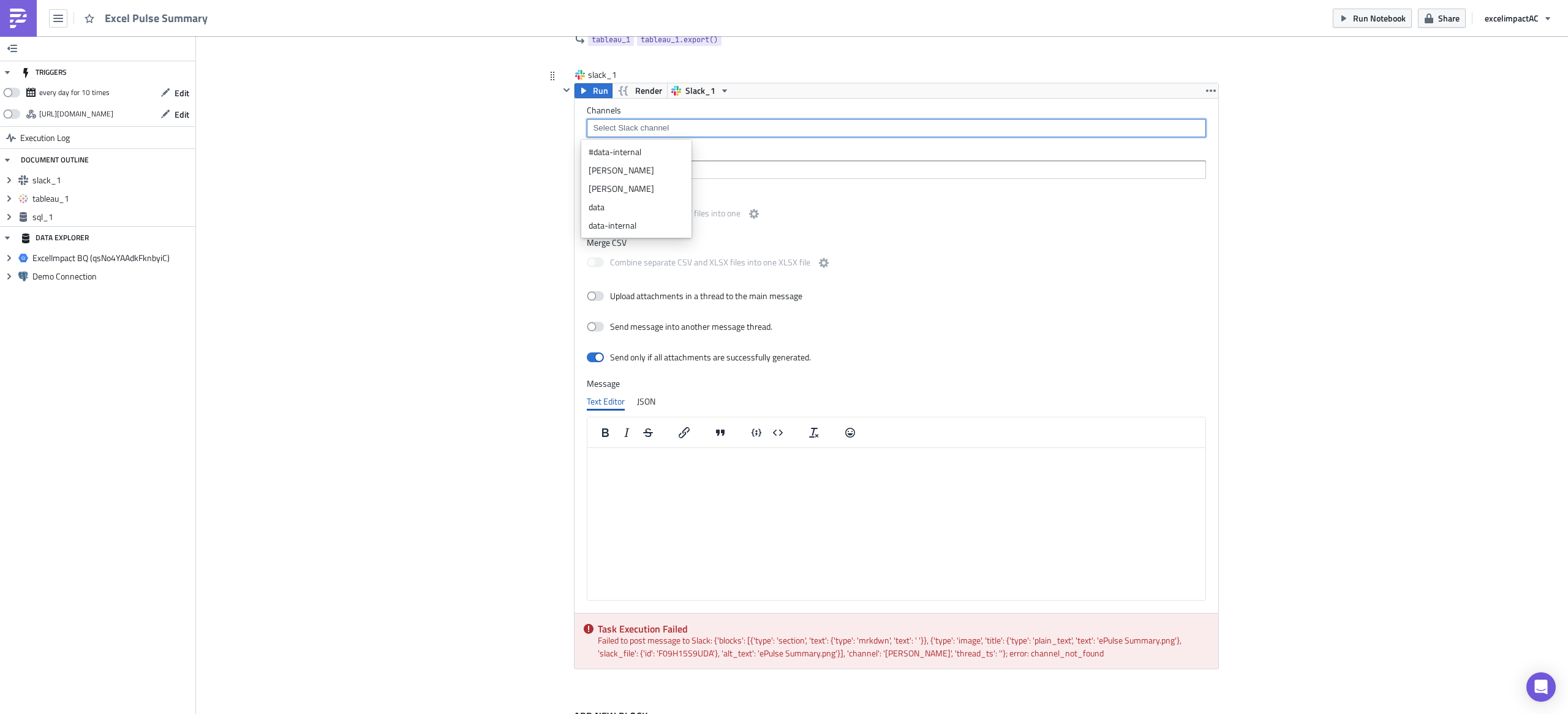
click at [414, 284] on div "Add Image Execution Log Excel Pulse Summary sql_1 Run Render ExcelImpact BQ (qs…" at bounding box center [882, 97] width 1373 height 1352
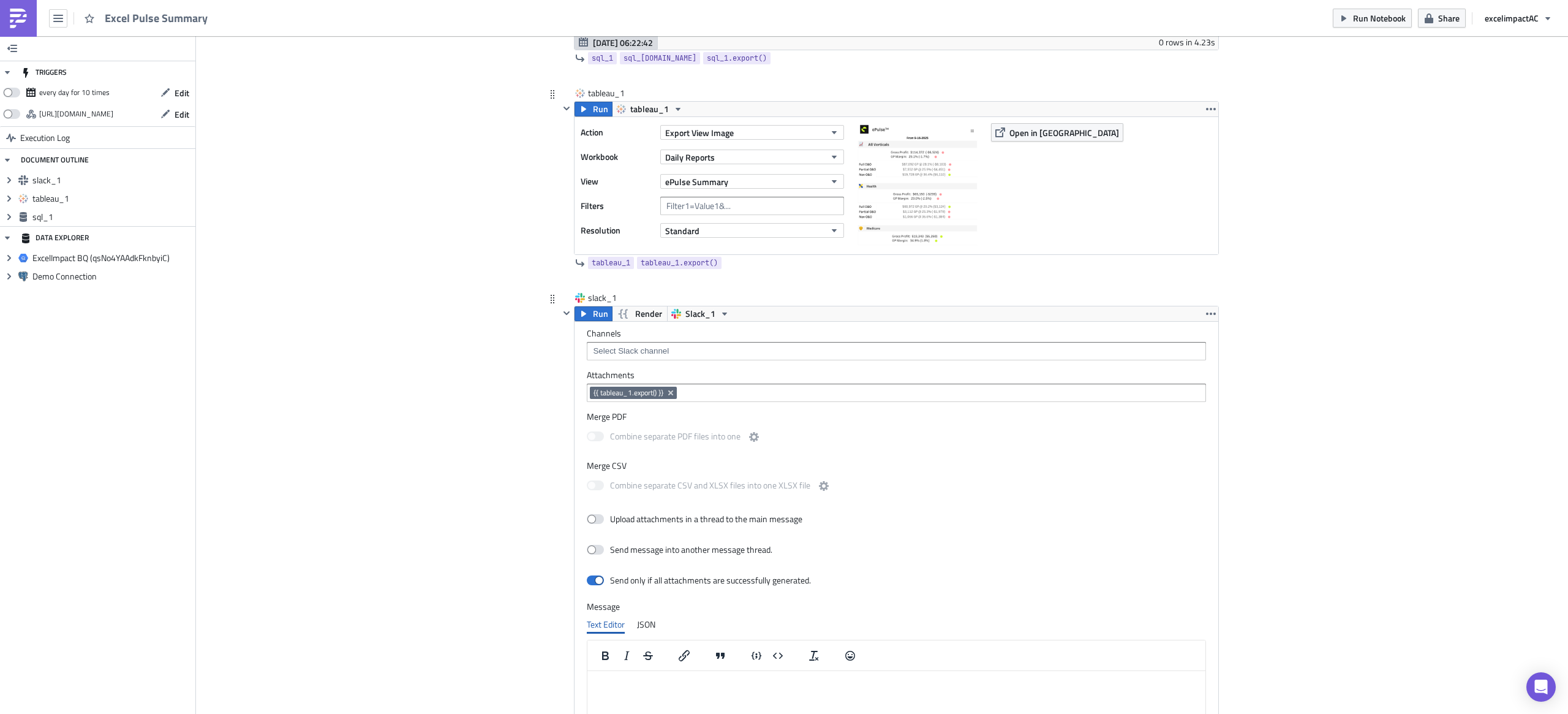
scroll to position [406, 0]
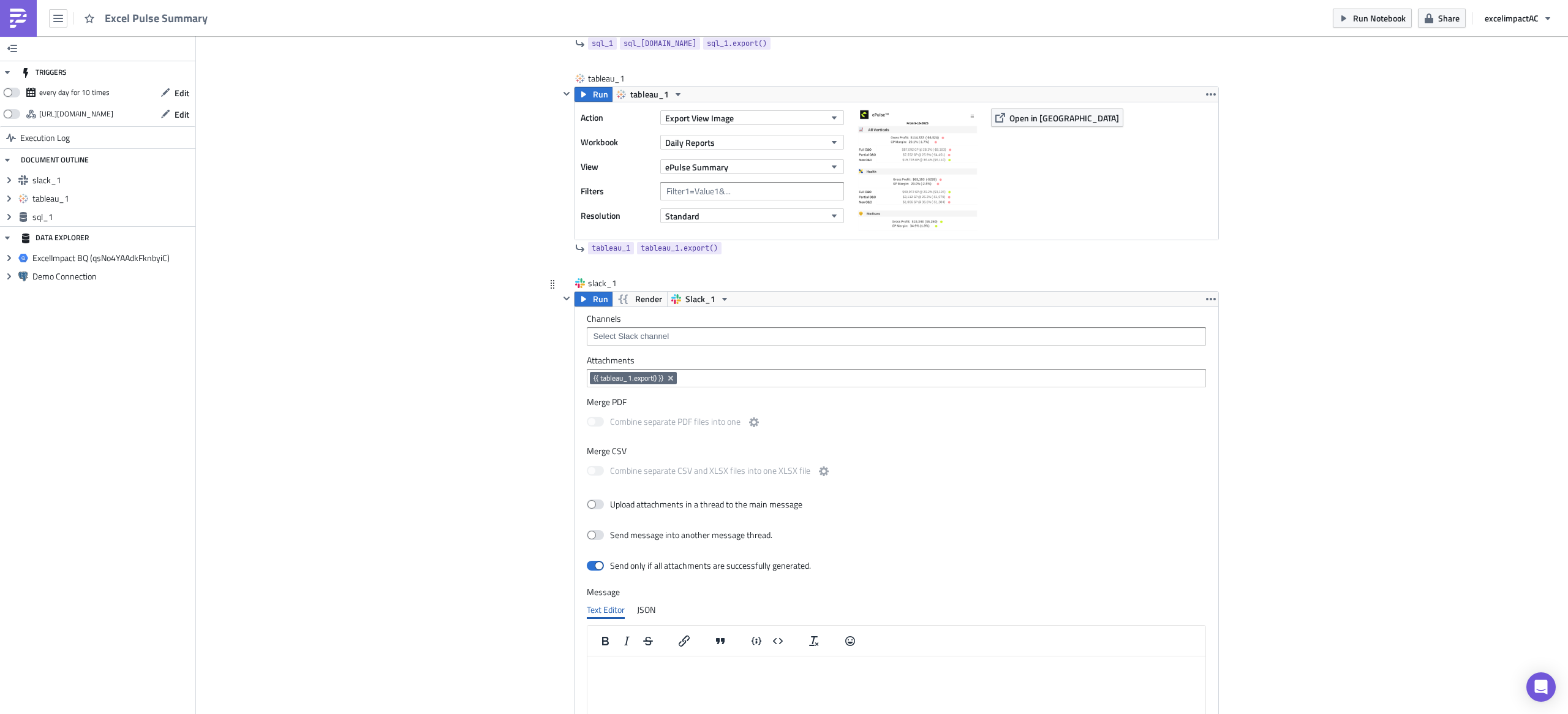
click at [687, 342] on input at bounding box center [896, 336] width 612 height 12
click at [654, 431] on div "data-internal" at bounding box center [637, 433] width 96 height 12
click at [1175, 466] on div "Add Image Execution Log Excel Pulse Summary sql_1 Run Render ExcelImpact BQ (qs…" at bounding box center [882, 305] width 1373 height 1352
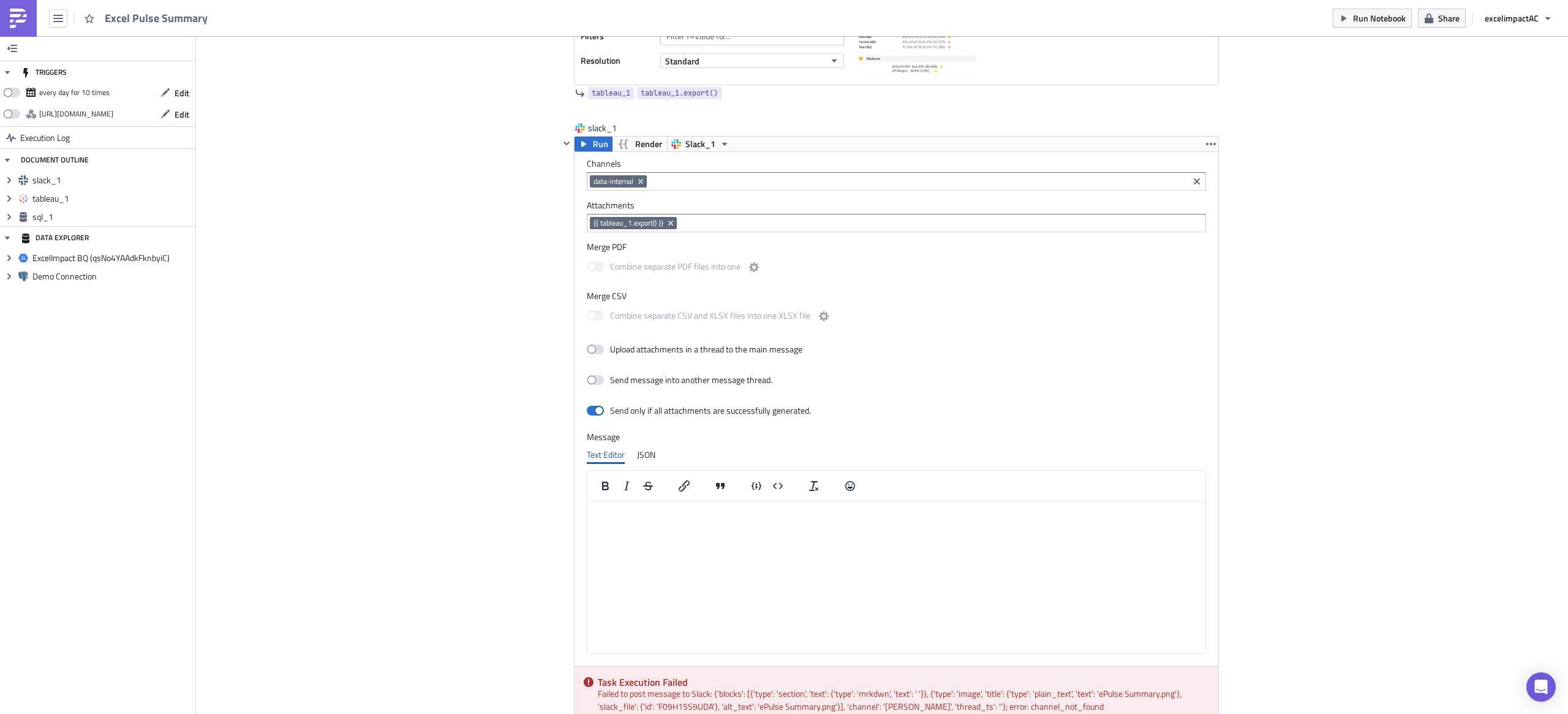
scroll to position [491, 0]
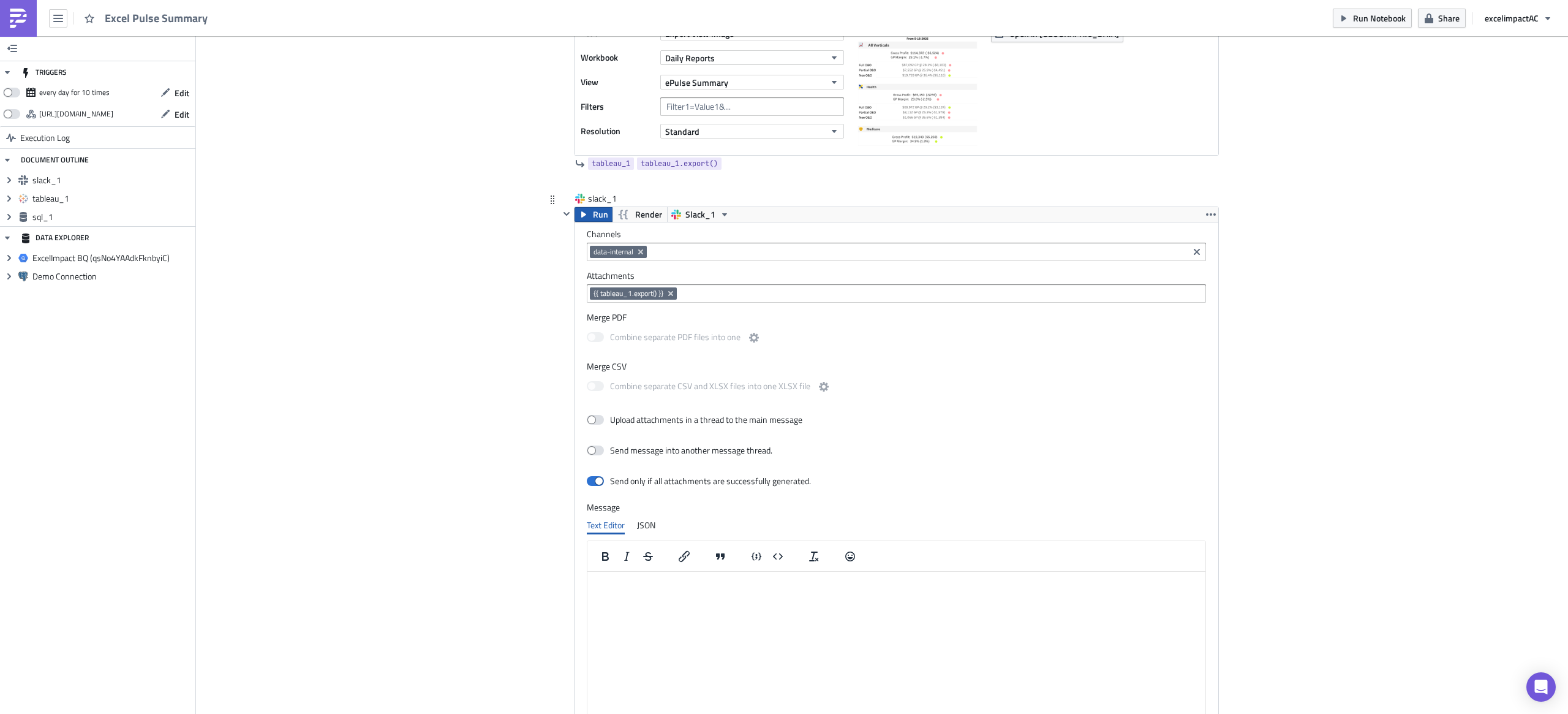
click at [593, 213] on span "Run" at bounding box center [600, 215] width 16 height 15
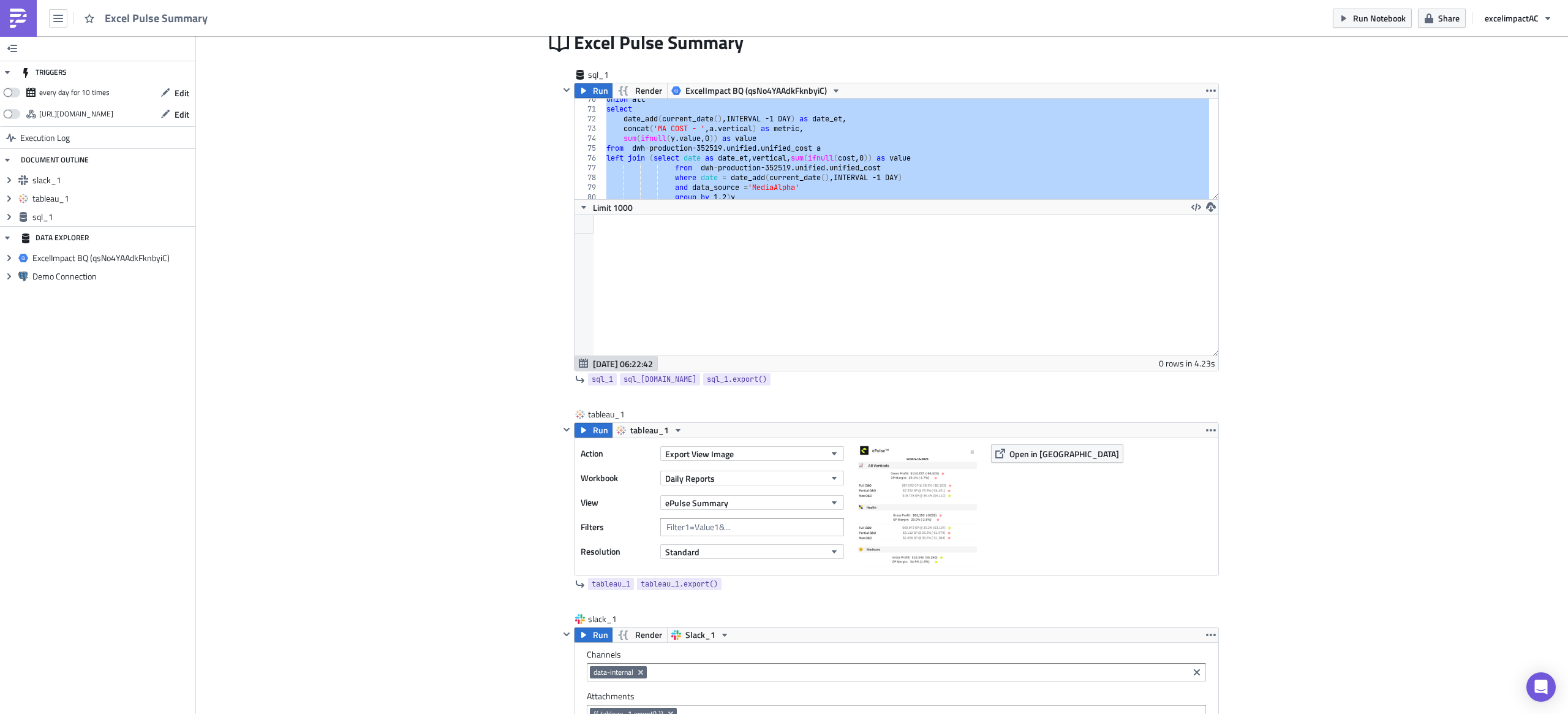
scroll to position [0, 0]
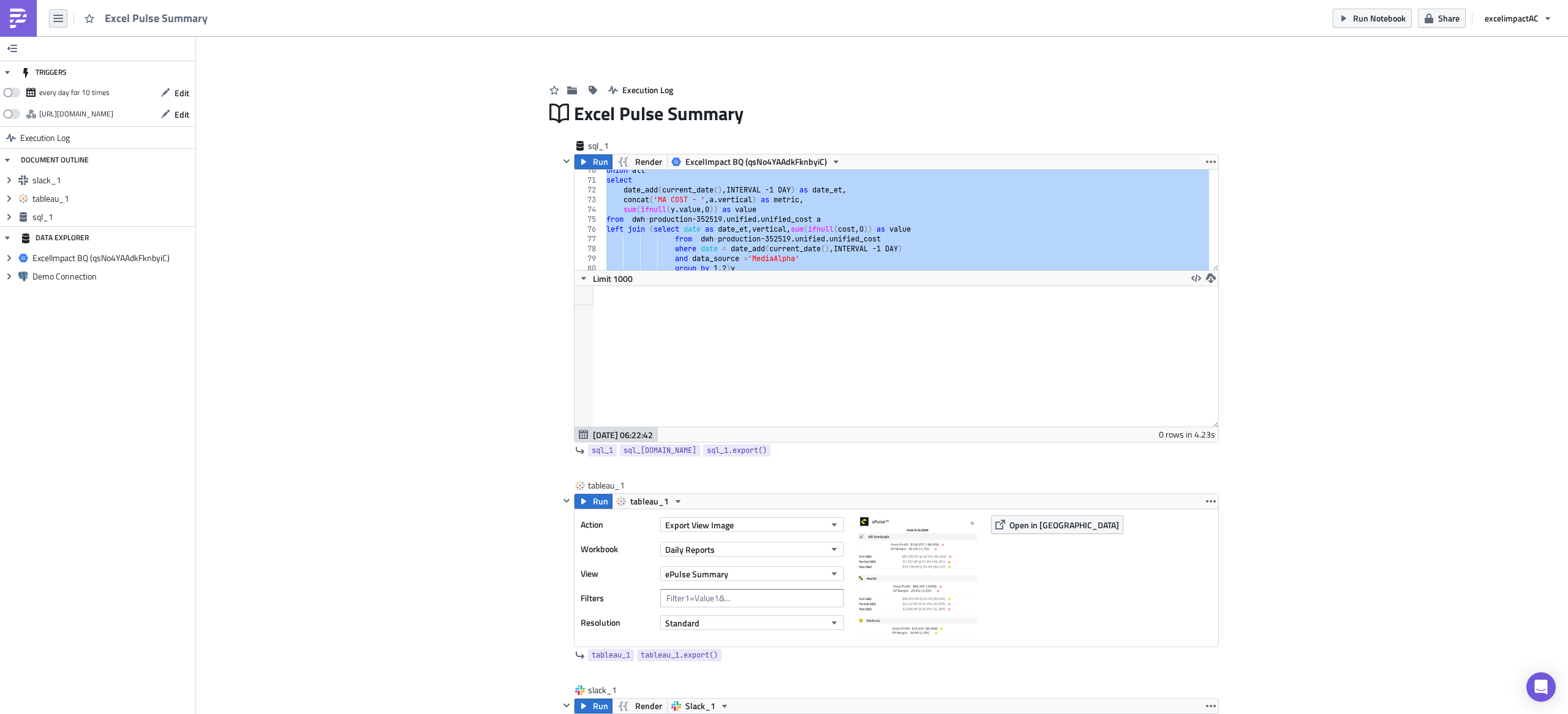
click at [53, 20] on icon "button" at bounding box center [58, 18] width 10 height 10
click at [87, 65] on div "Home" at bounding box center [110, 67] width 81 height 12
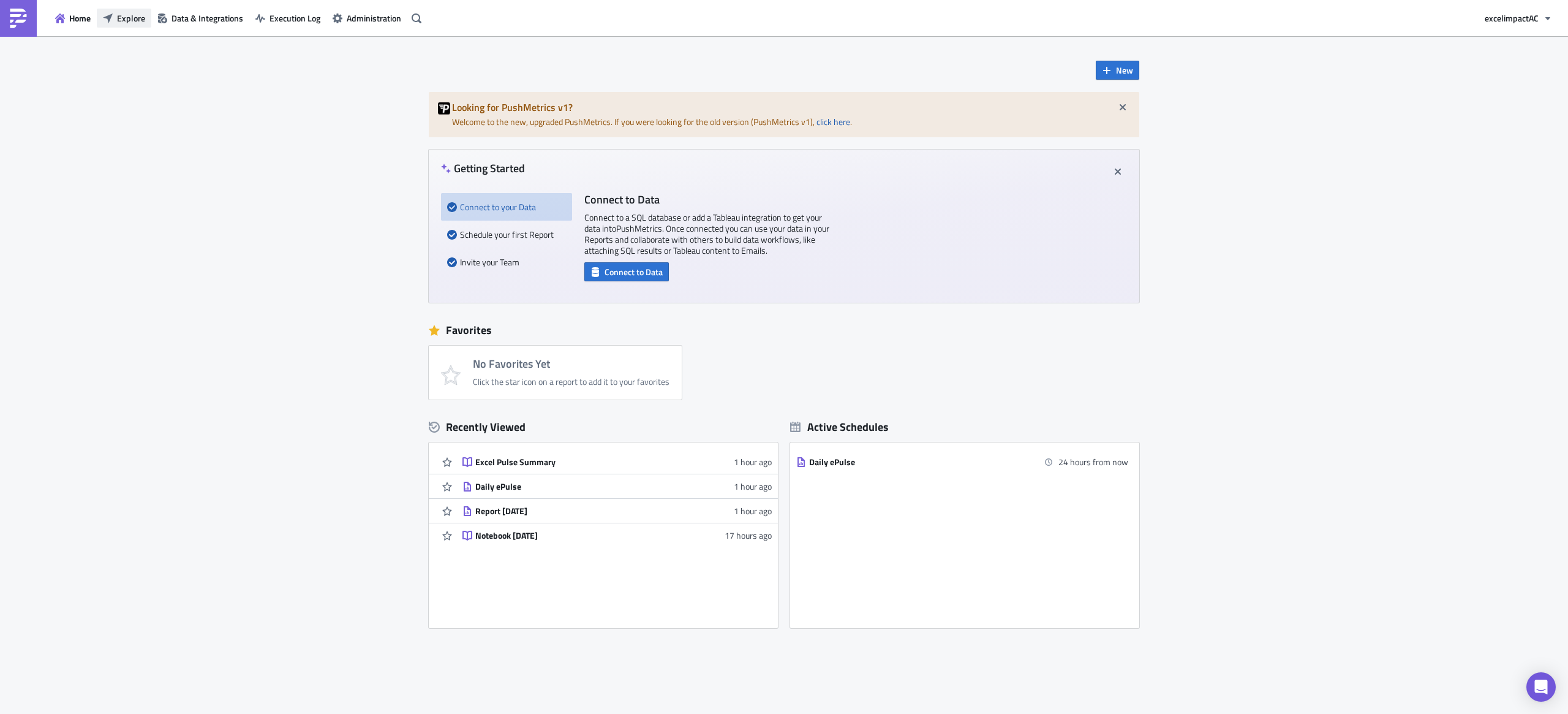
click at [135, 18] on span "Explore" at bounding box center [131, 18] width 28 height 13
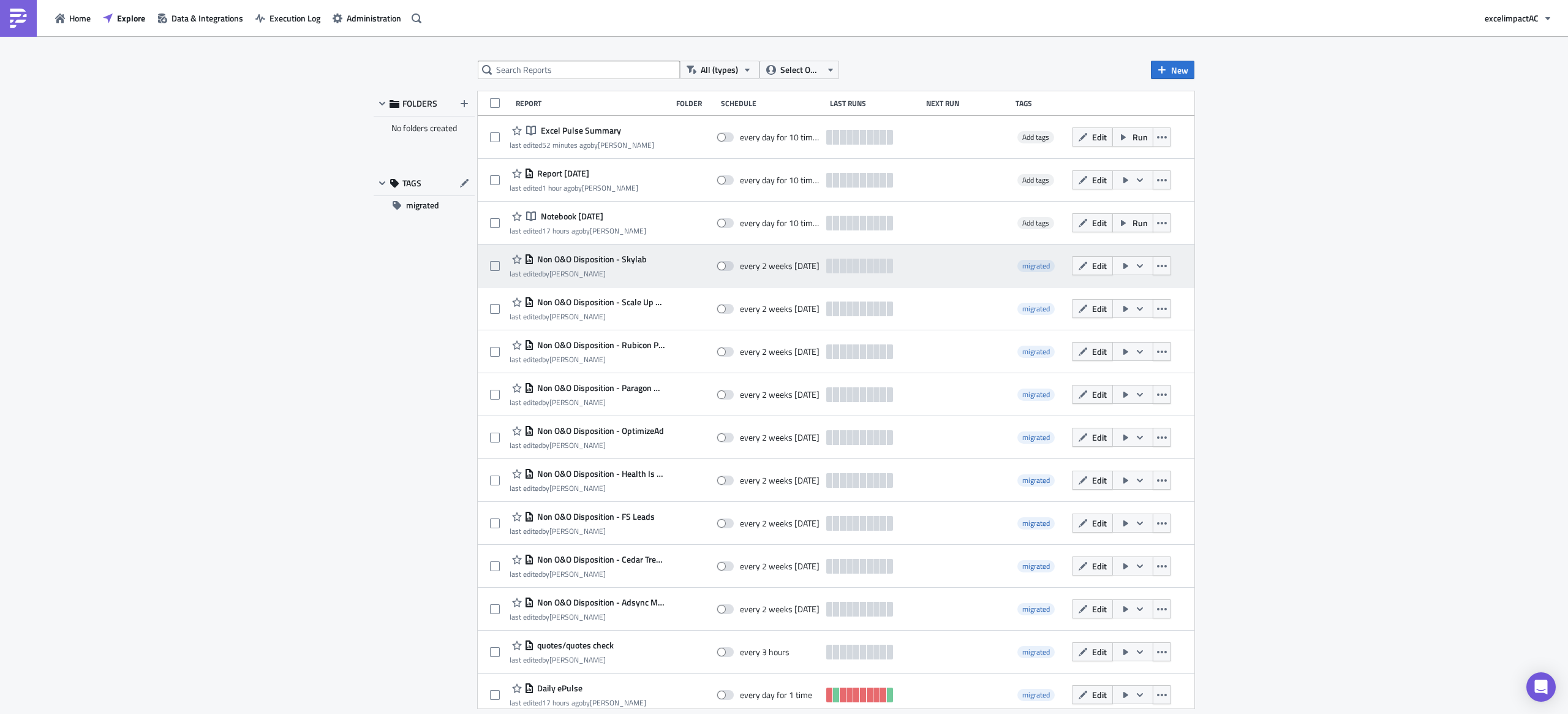
scroll to position [81, 0]
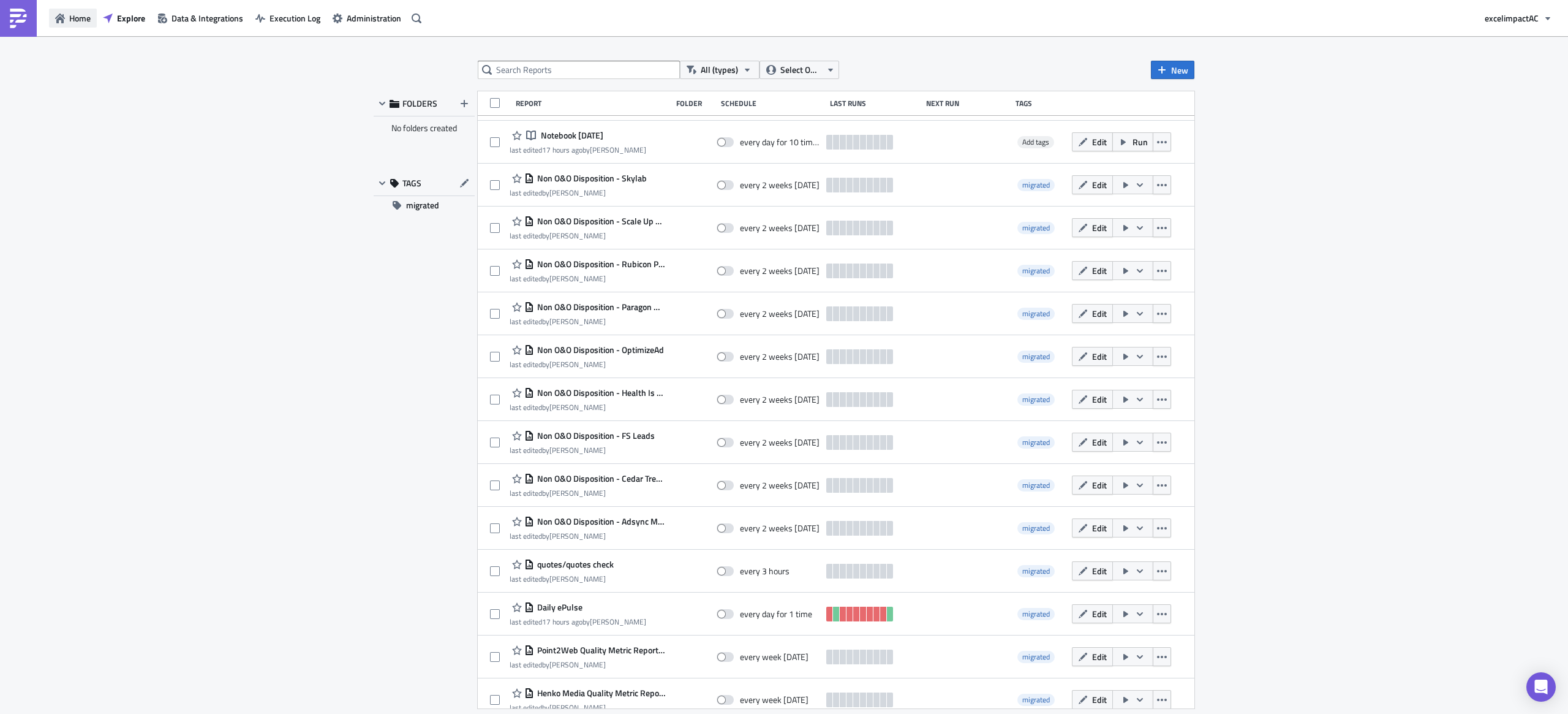
click at [79, 24] on span "Home" at bounding box center [79, 18] width 21 height 13
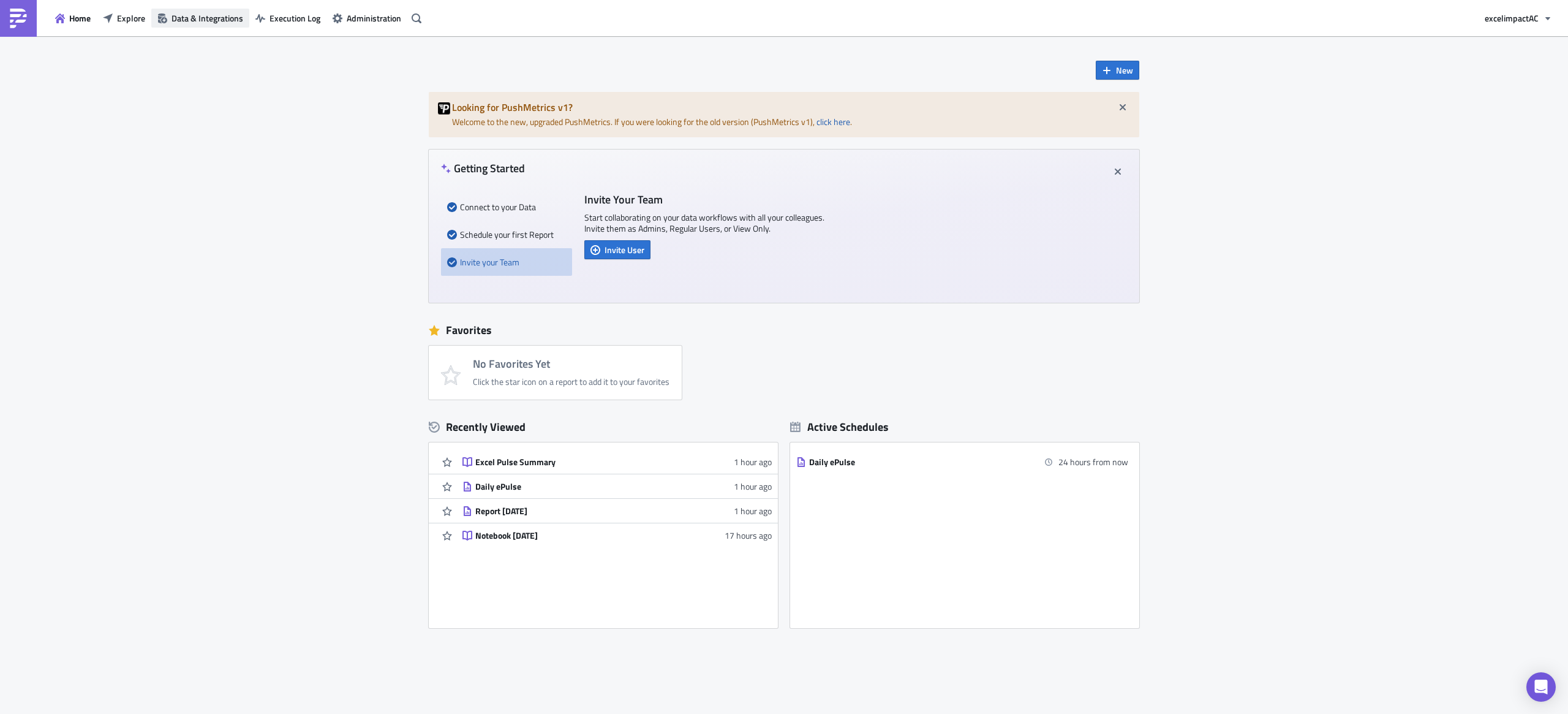
click at [203, 26] on button "Data & Integrations" at bounding box center [200, 17] width 98 height 19
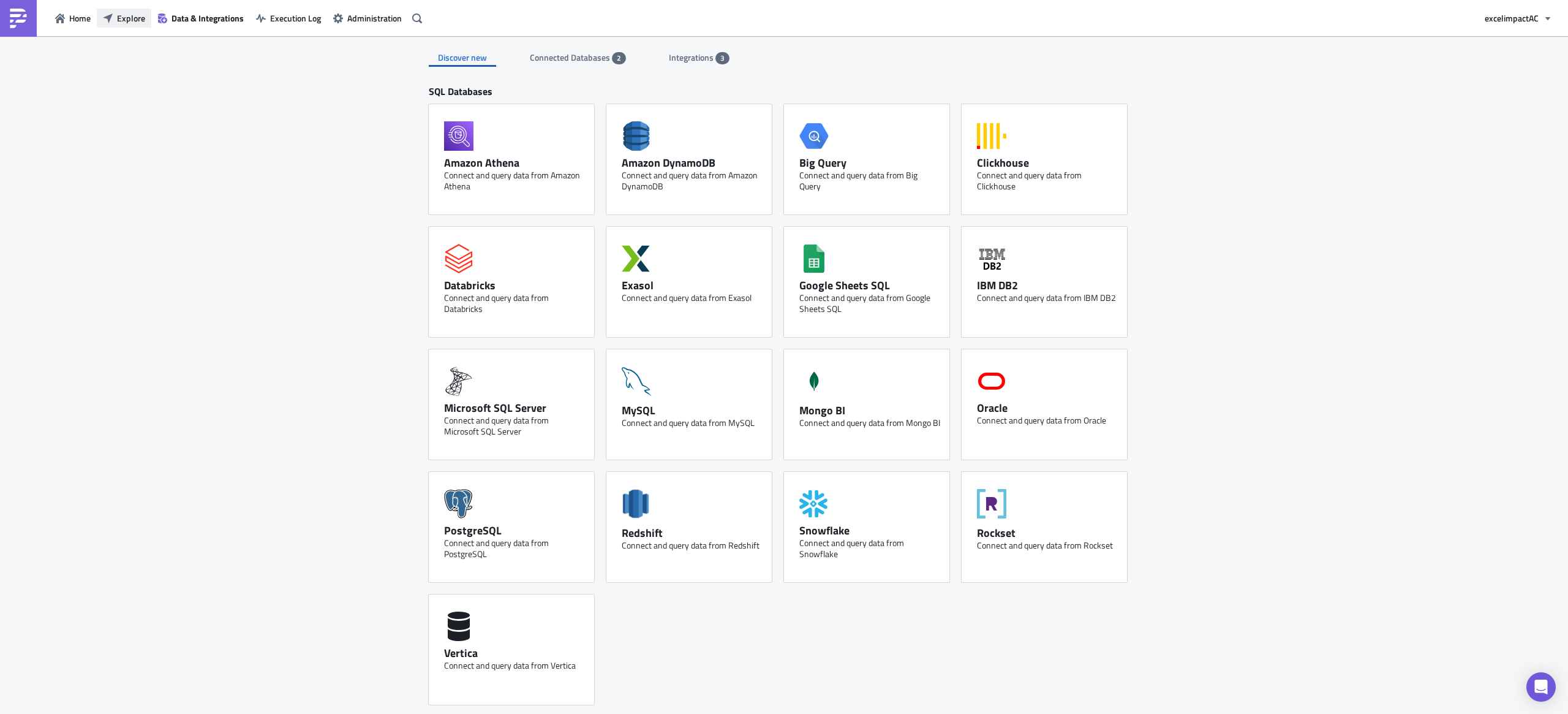
click at [128, 21] on span "Explore" at bounding box center [131, 18] width 28 height 13
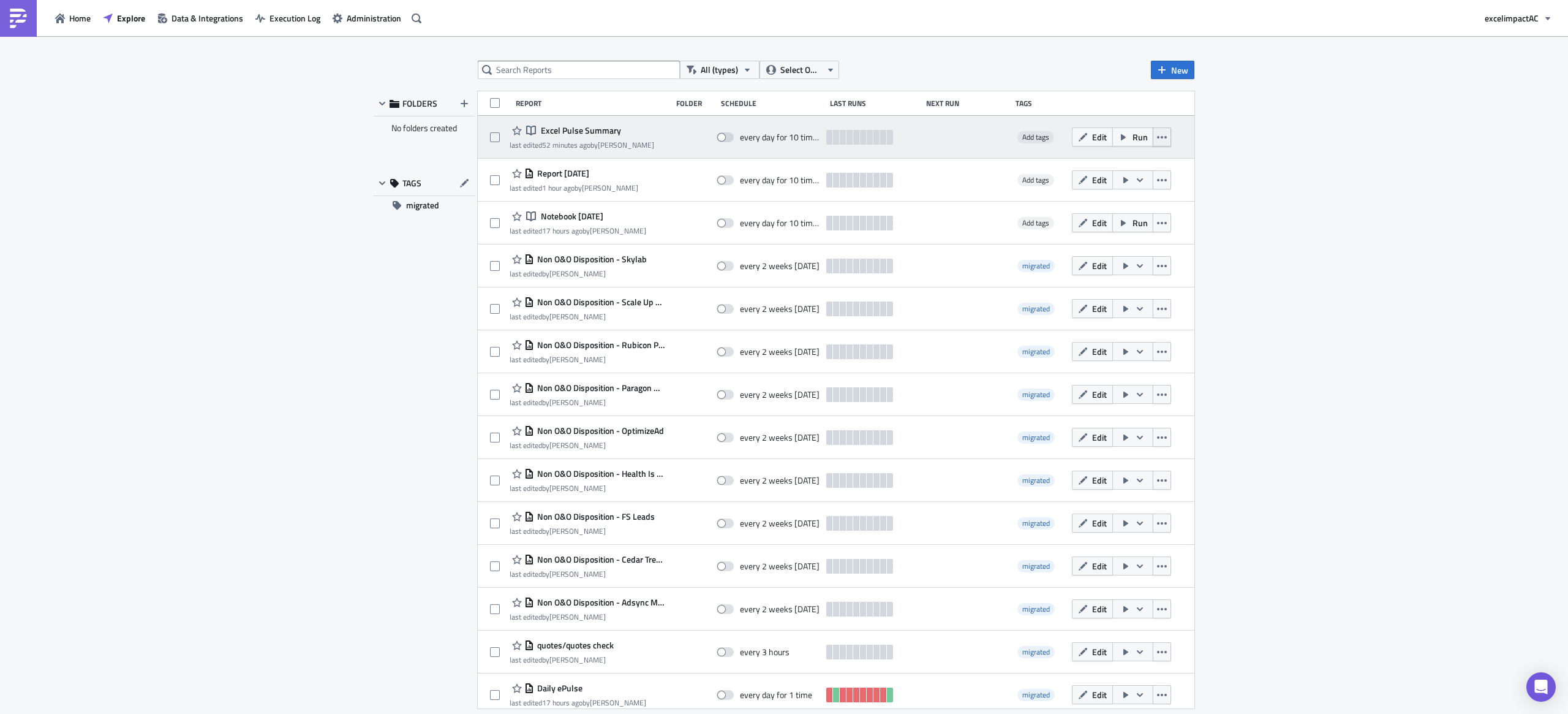
click at [1153, 142] on button "button" at bounding box center [1163, 137] width 18 height 19
click at [1092, 135] on span "Edit" at bounding box center [1100, 137] width 15 height 13
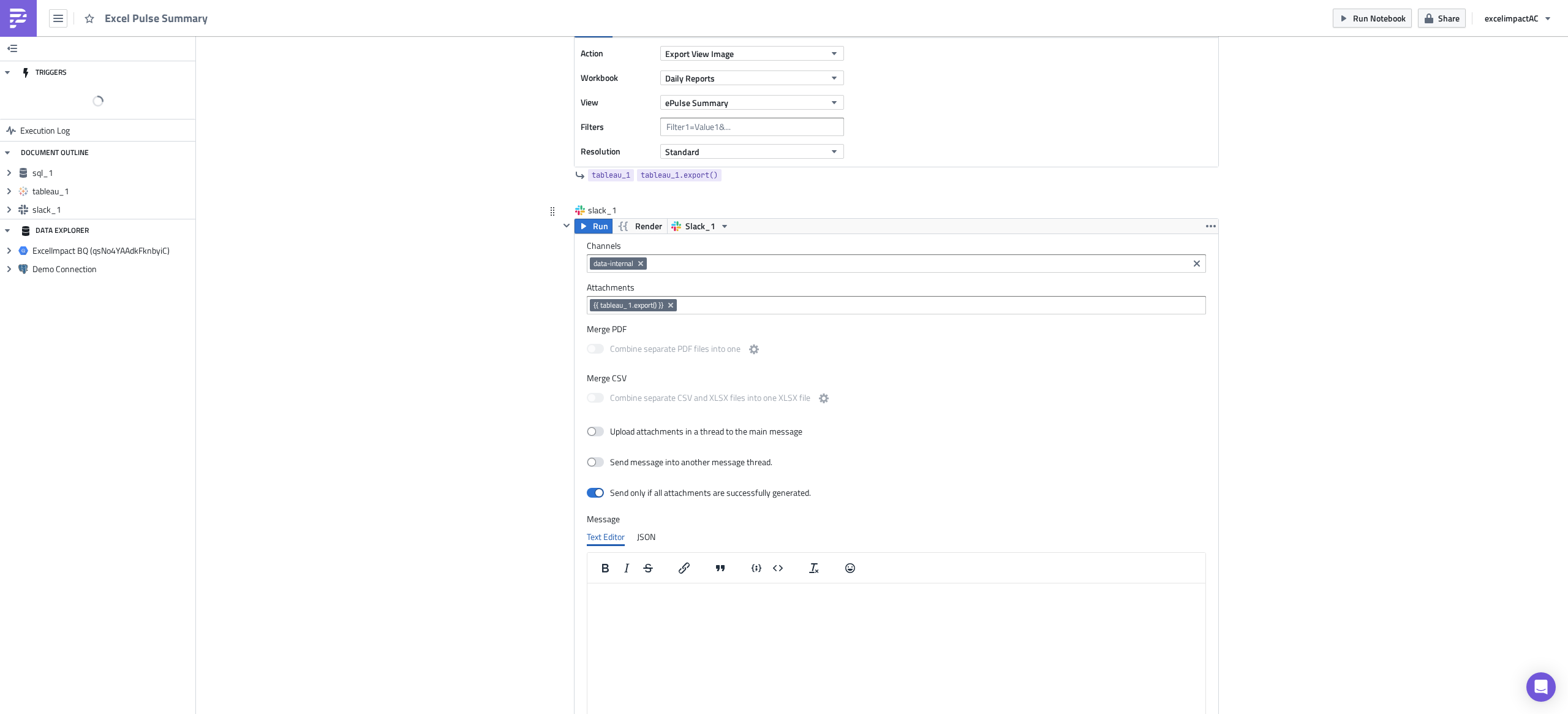
scroll to position [141, 643]
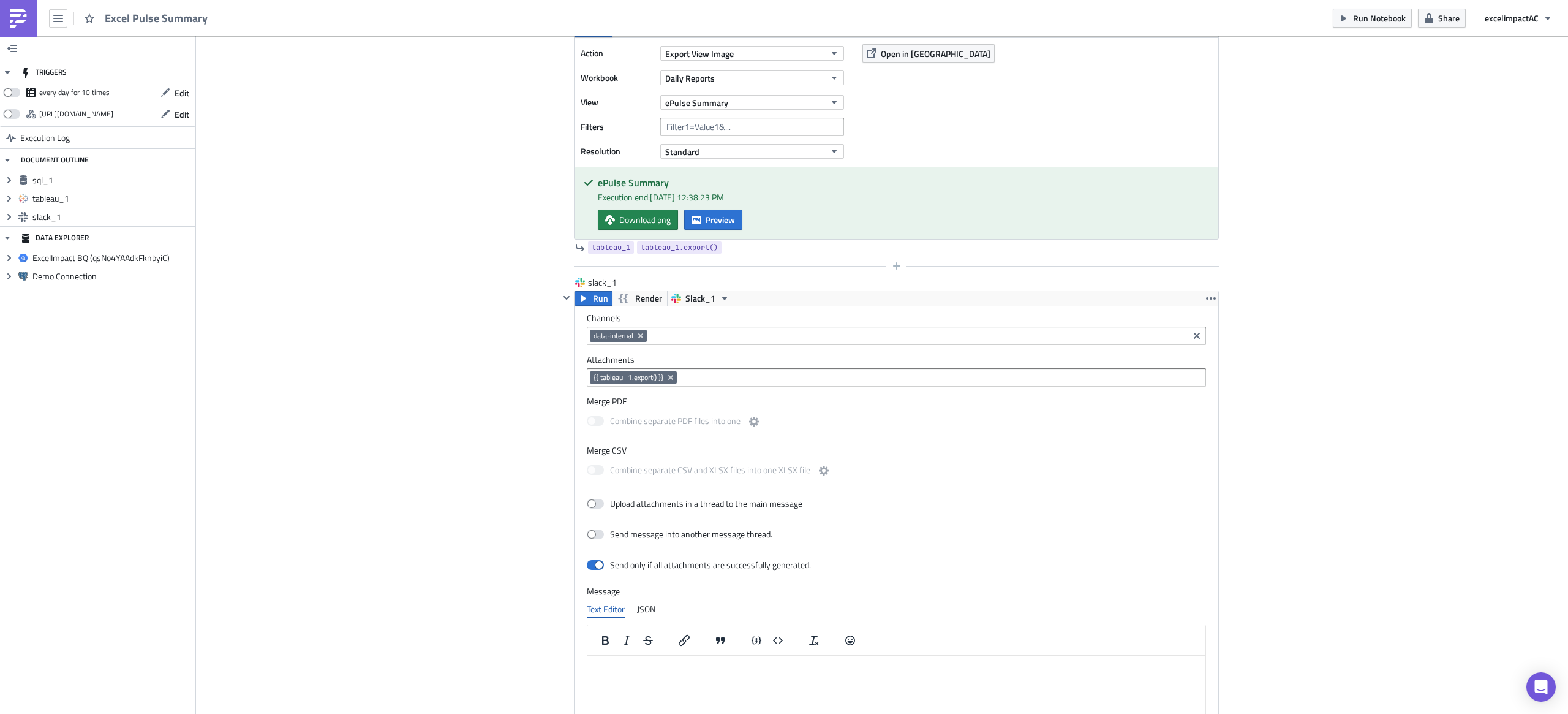
click at [639, 267] on div at bounding box center [731, 266] width 312 height 1
click at [638, 338] on icon "Remove Tag" at bounding box center [640, 335] width 5 height 5
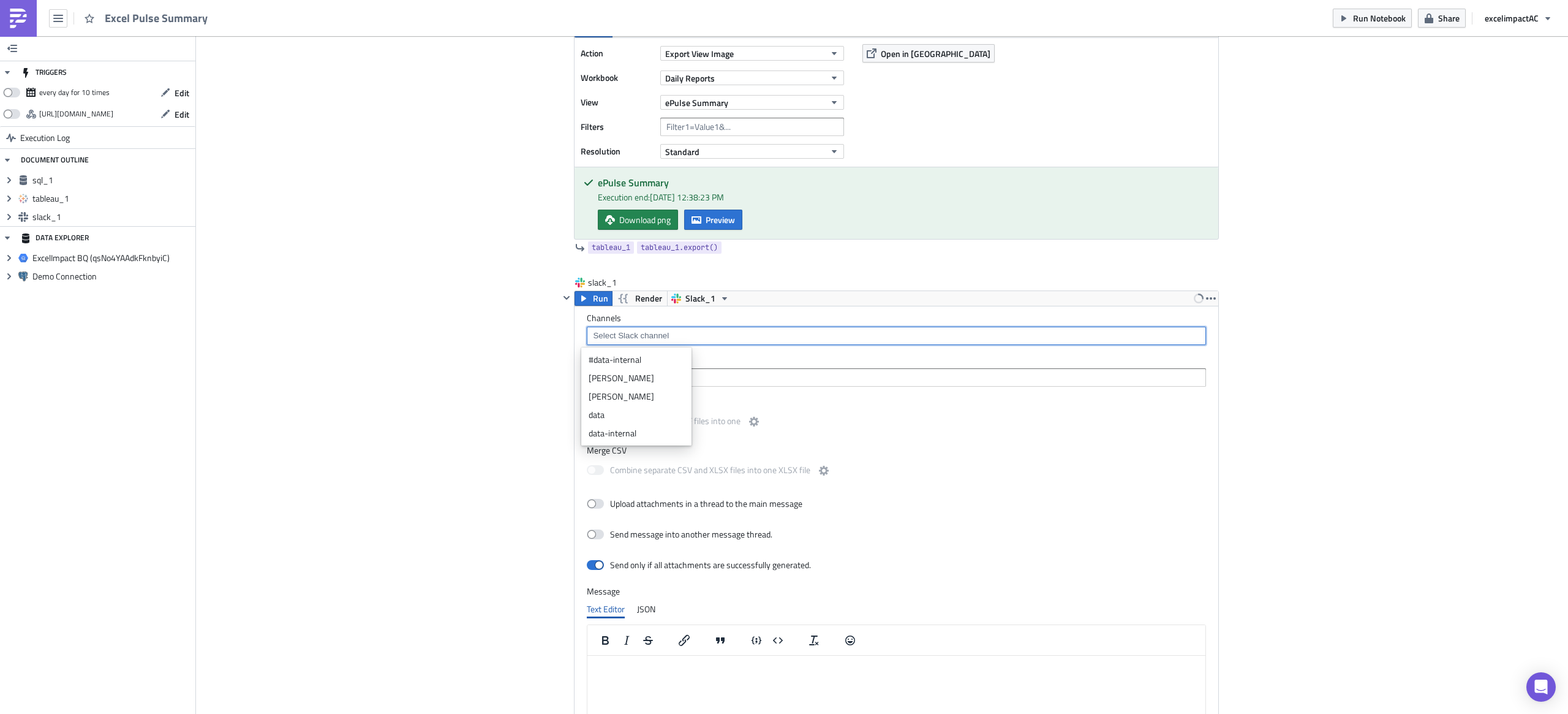
click at [1385, 394] on div "Add Image Execution Log Excel Pulse Summary sql_1 Run Render ExcelImpact BQ (qs…" at bounding box center [882, 277] width 1373 height 1423
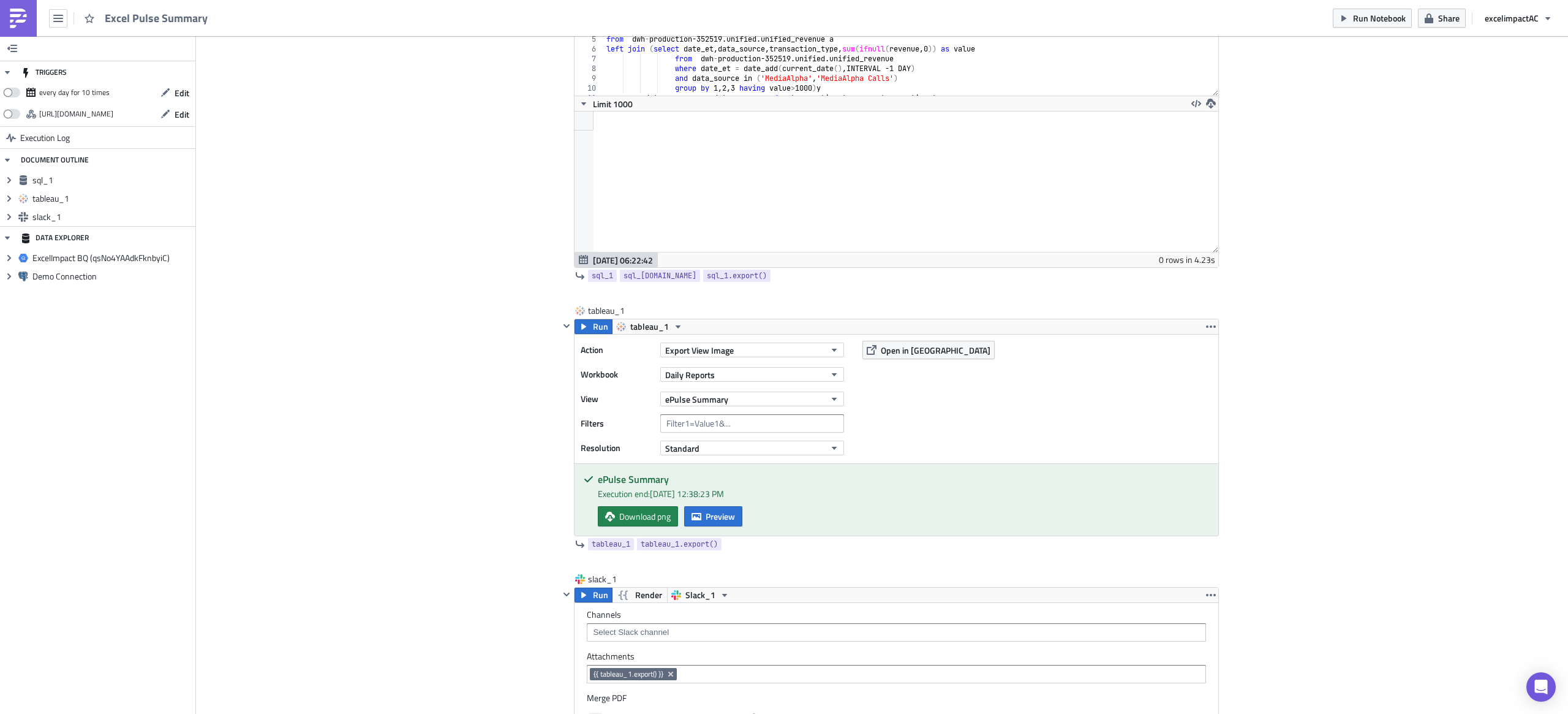
scroll to position [187, 0]
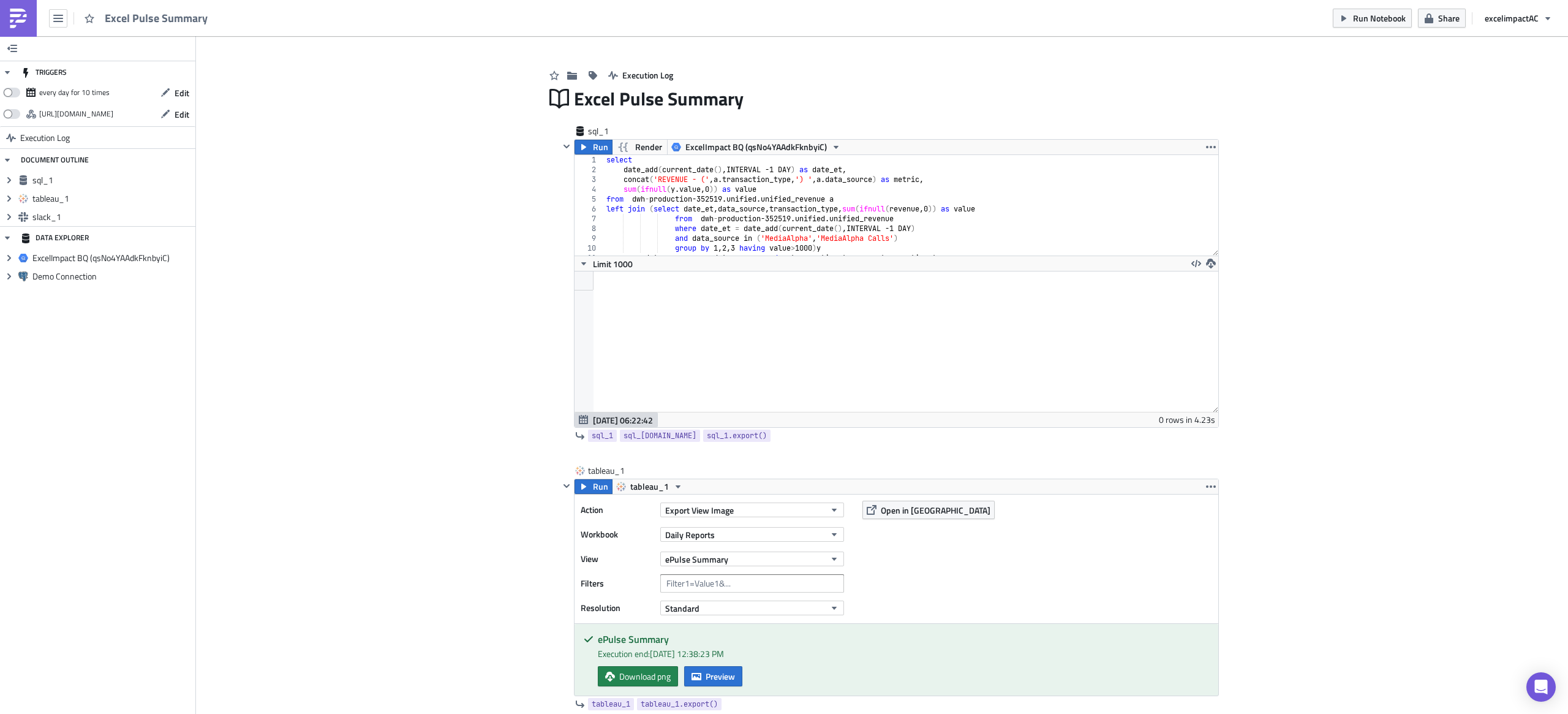
scroll to position [17, 0]
